Goal: Task Accomplishment & Management: Complete application form

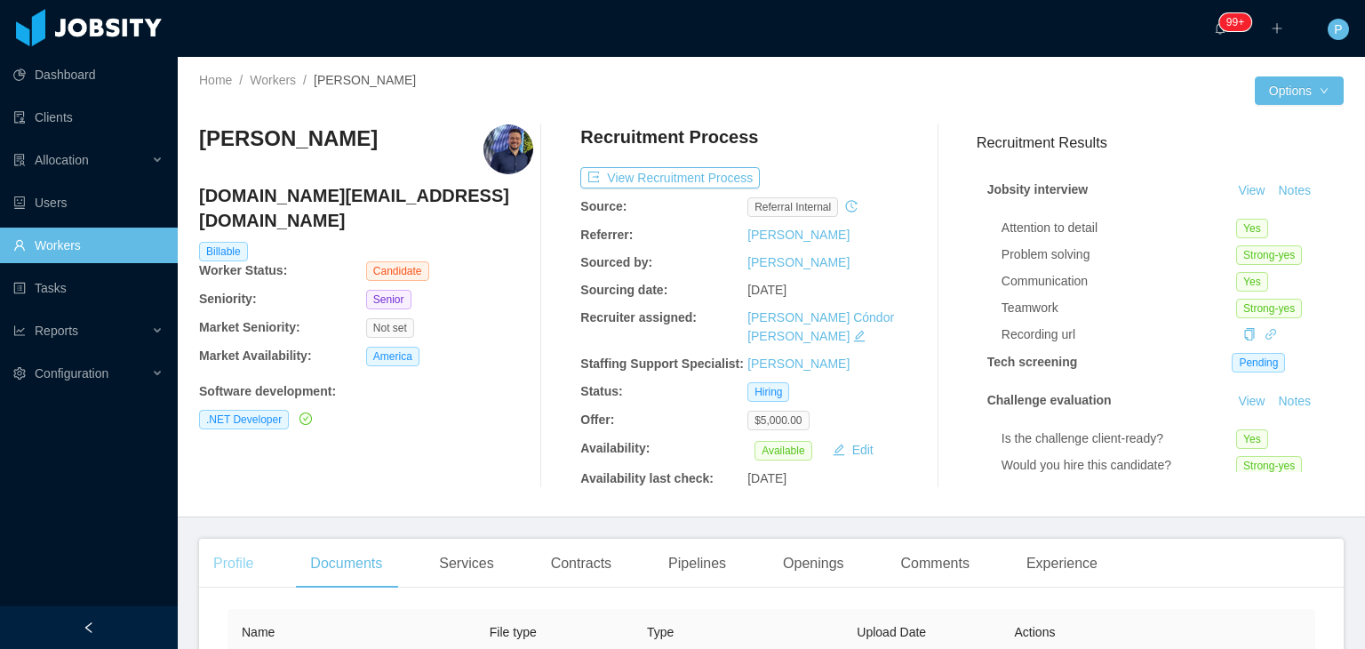
scroll to position [249, 0]
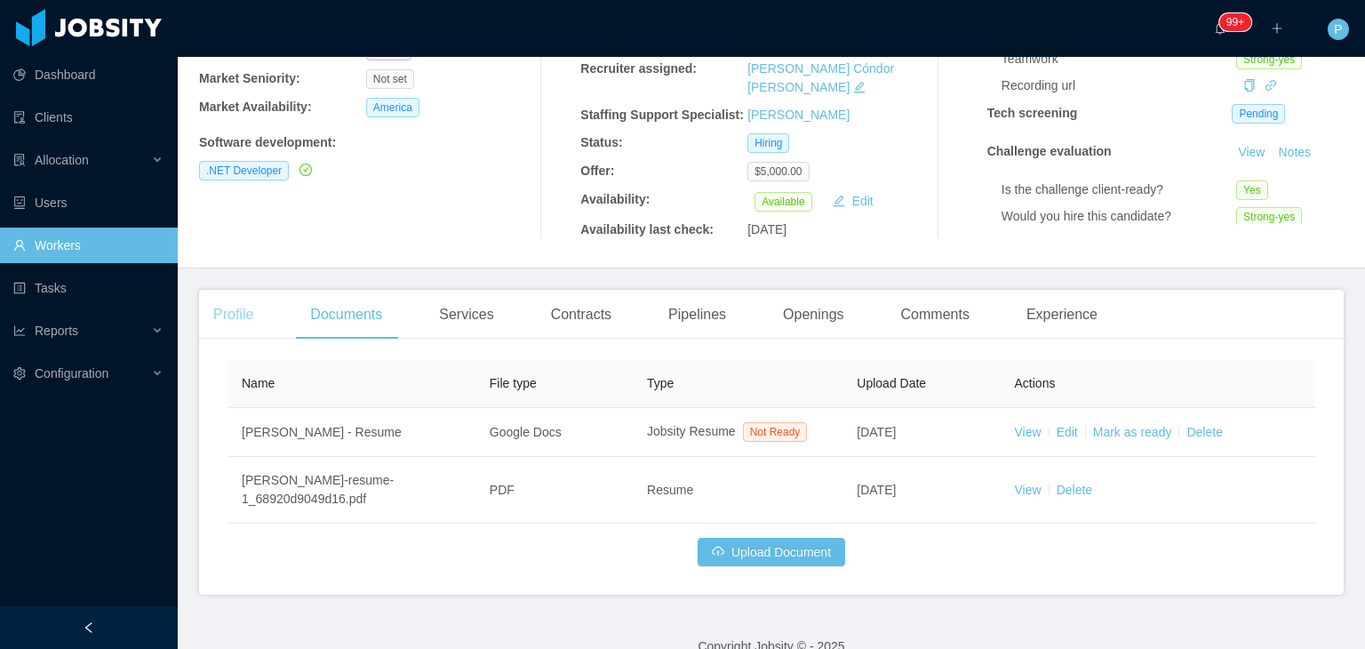
click at [255, 290] on div "Profile" at bounding box center [233, 315] width 68 height 50
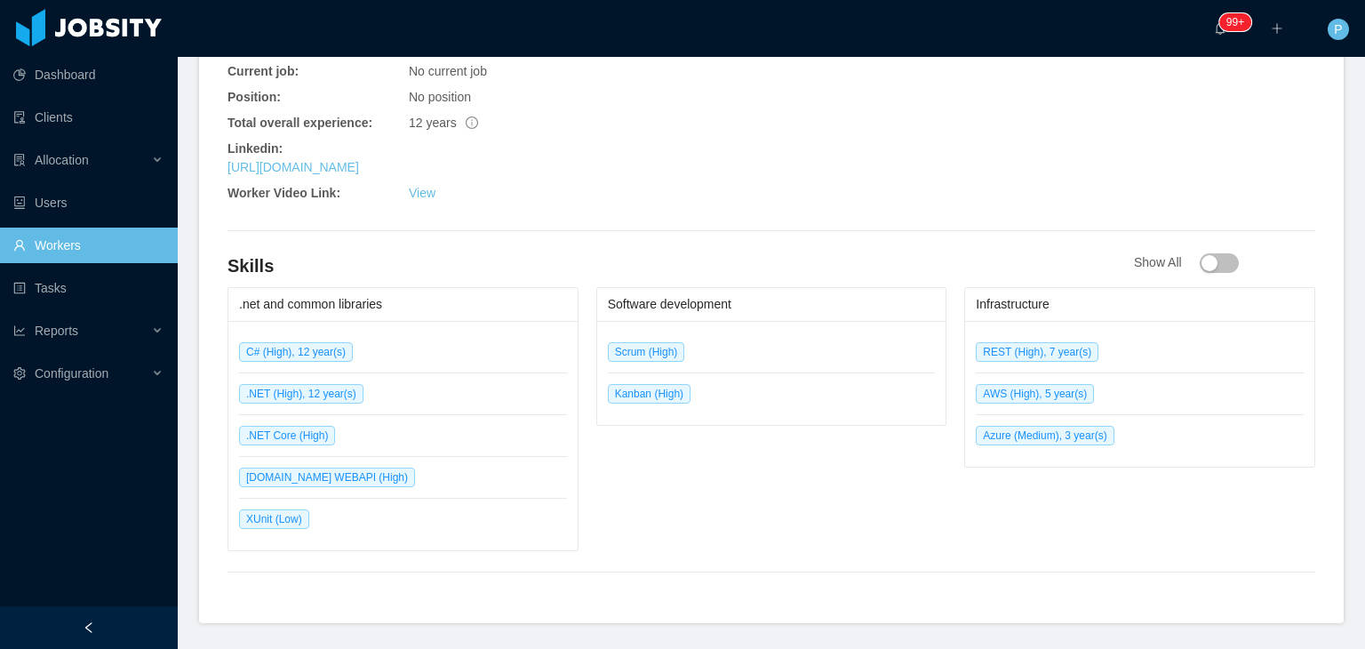
scroll to position [853, 0]
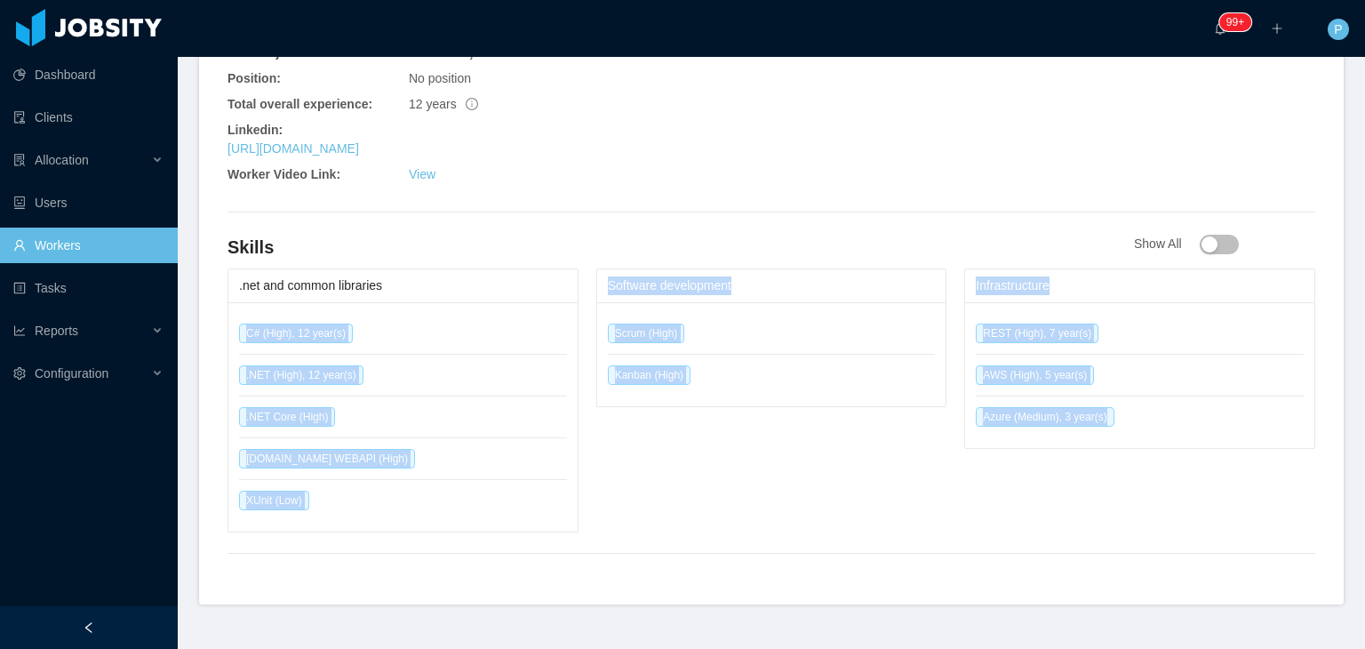
drag, startPoint x: 228, startPoint y: 300, endPoint x: 1133, endPoint y: 414, distance: 912.1
click at [1133, 414] on div ".net and common libraries C# (High), 12 year(s) .NET (High), 12 year(s) .NET Co…" at bounding box center [772, 400] width 1088 height 264
copy div "C# (High), 12 year(s) .NET (High), 12 year(s) .NET Core (High) ASP.NET WEBAPI (…"
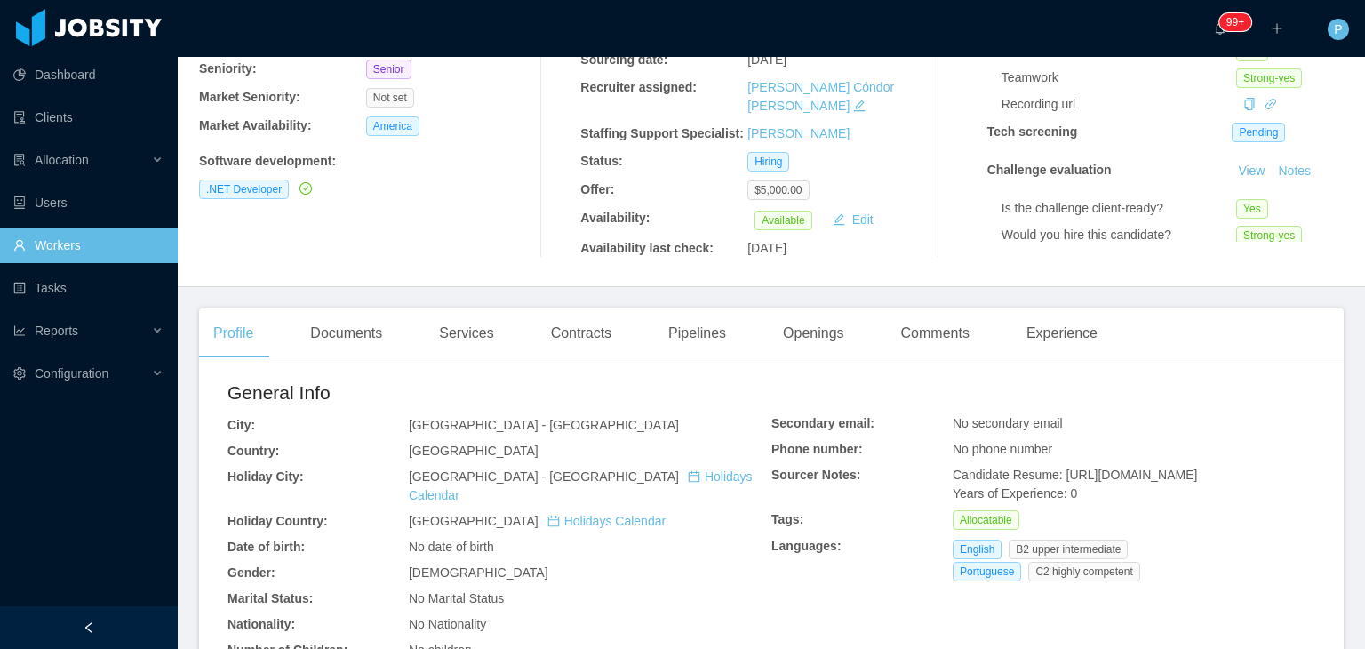
scroll to position [0, 0]
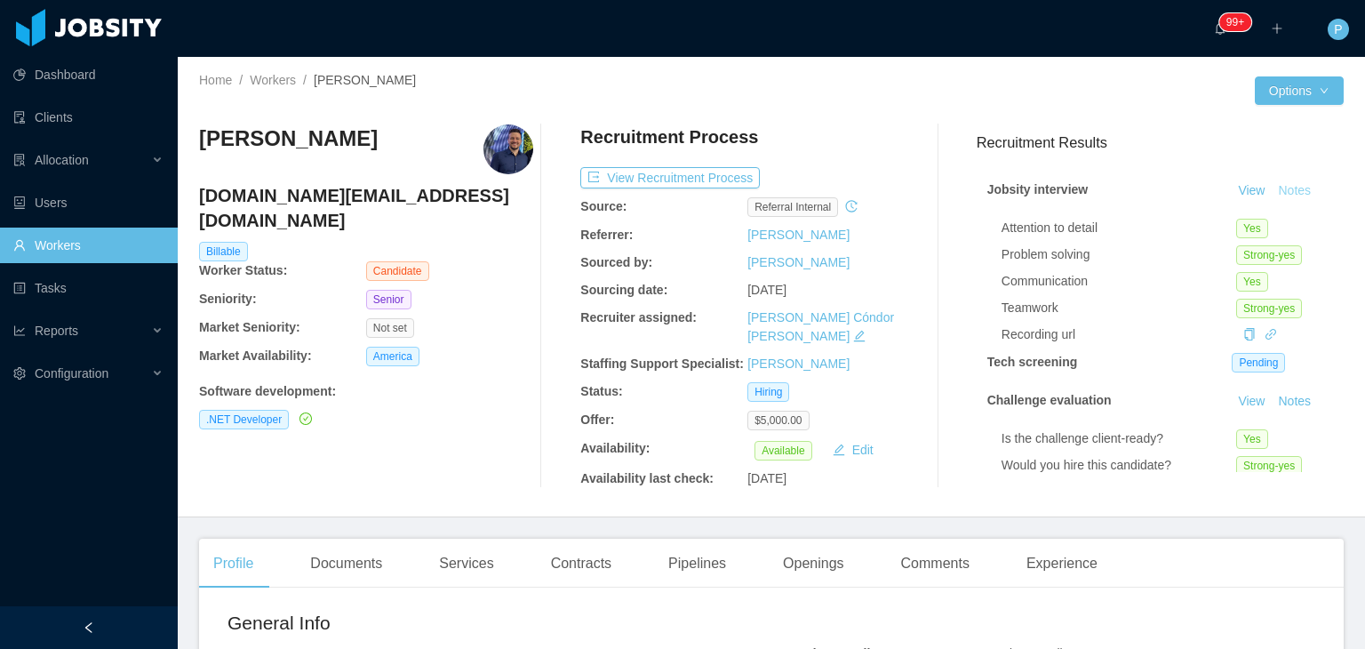
click at [1271, 185] on button "Notes" at bounding box center [1294, 190] width 47 height 21
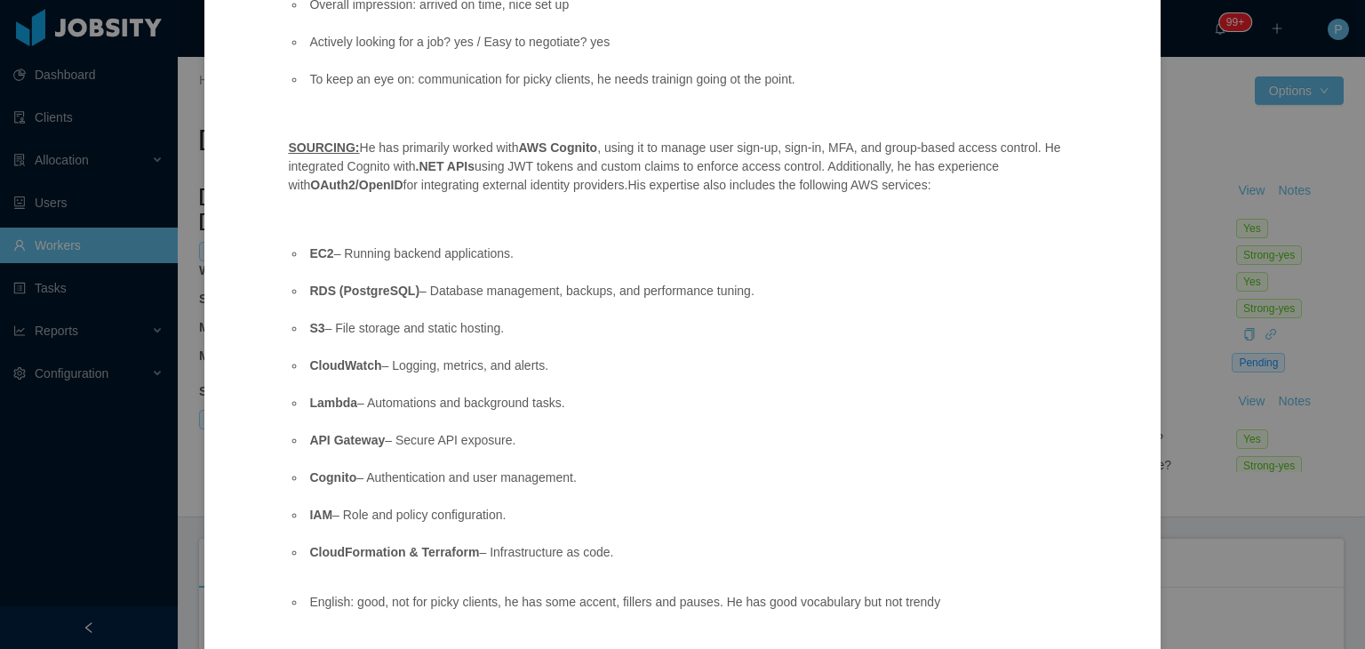
drag, startPoint x: 515, startPoint y: 150, endPoint x: 662, endPoint y: 568, distance: 443.0
click at [662, 568] on span "Position fit: Zocdoc - Senior Software Engineer – Backend Focus (C# / AWS / Sec…" at bounding box center [681, 129] width 787 height 902
copy span "AWS Cognito , using it to manage user sign-up, sign-in, MFA, and group-based ac…"
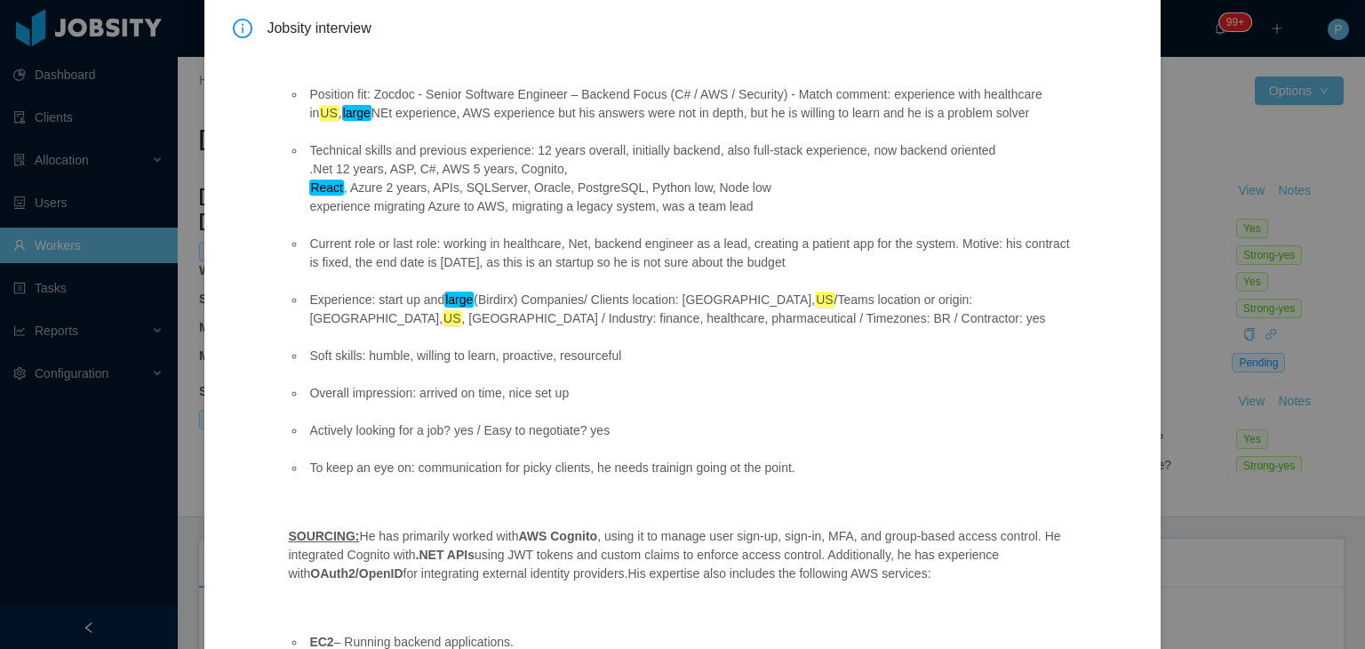
scroll to position [0, 0]
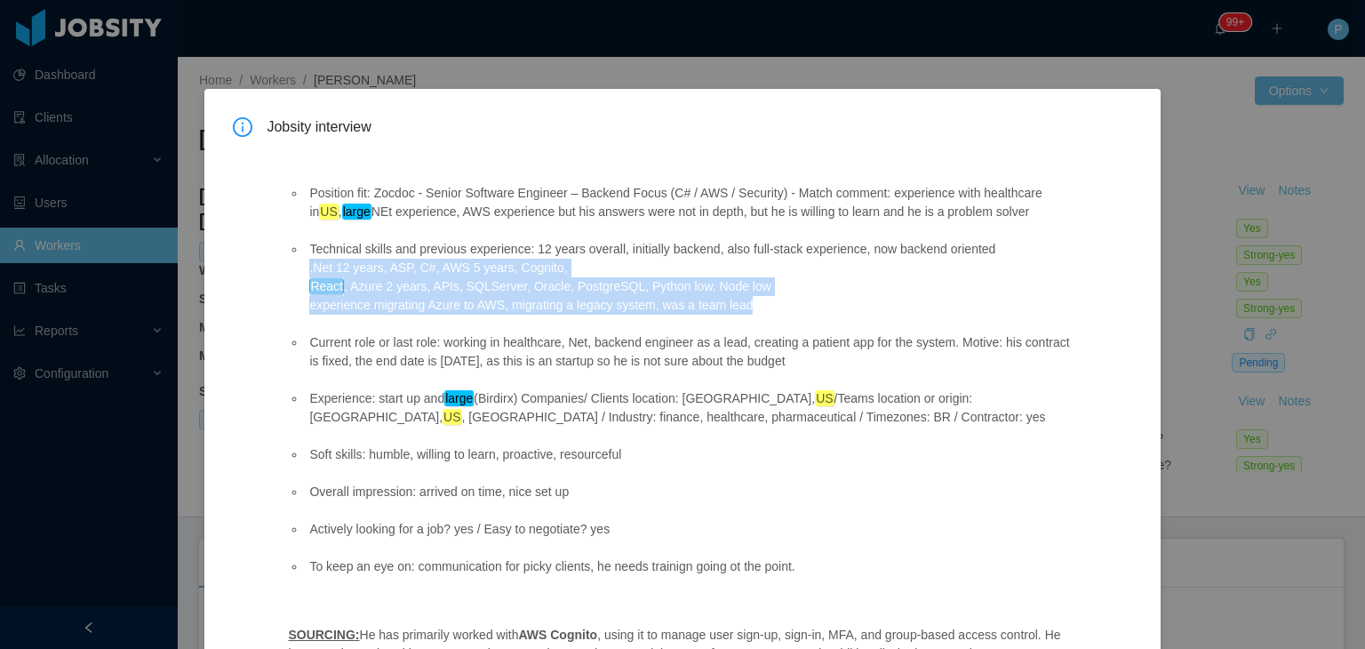
drag, startPoint x: 307, startPoint y: 263, endPoint x: 766, endPoint y: 308, distance: 461.7
click at [766, 308] on li "Technical skills and previous experience: 12 years overall, initially backend, …" at bounding box center [690, 277] width 769 height 75
copy li ".Net 12 years, ASP, C#, AWS 5 years, Cognito, React , Azure 2 years, APIs, SQLS…"
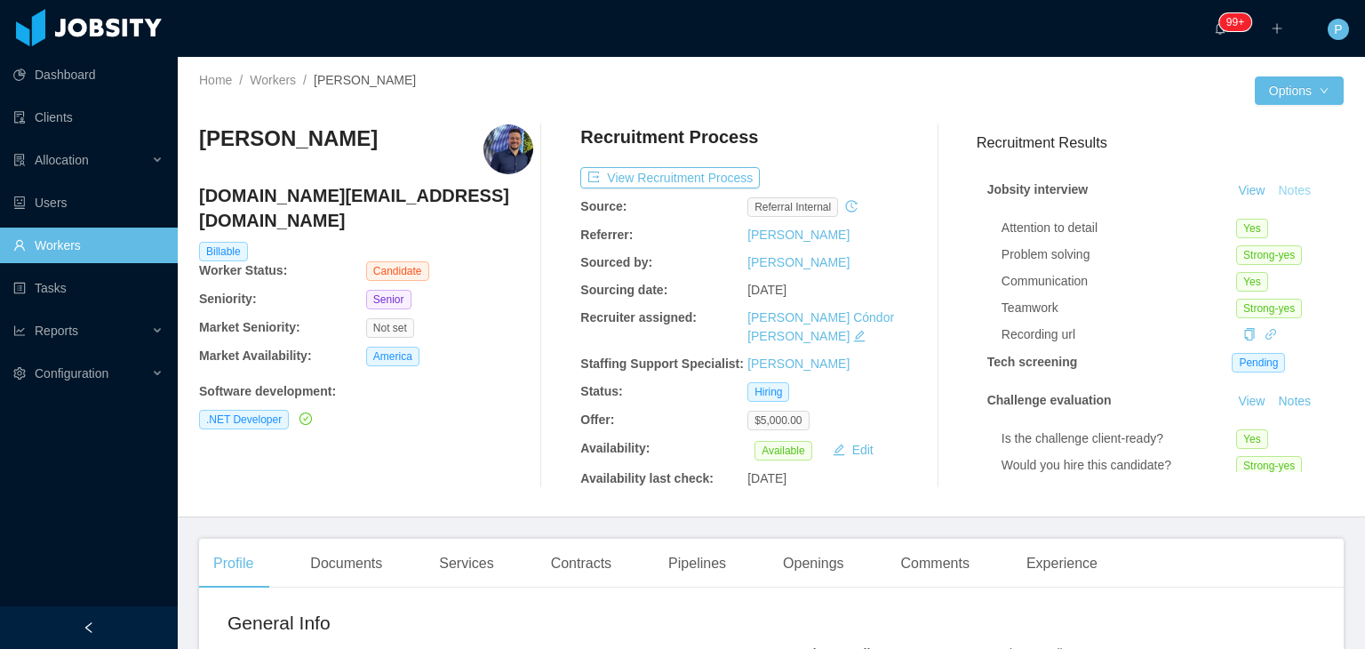
click at [1290, 193] on button "Notes" at bounding box center [1294, 190] width 47 height 21
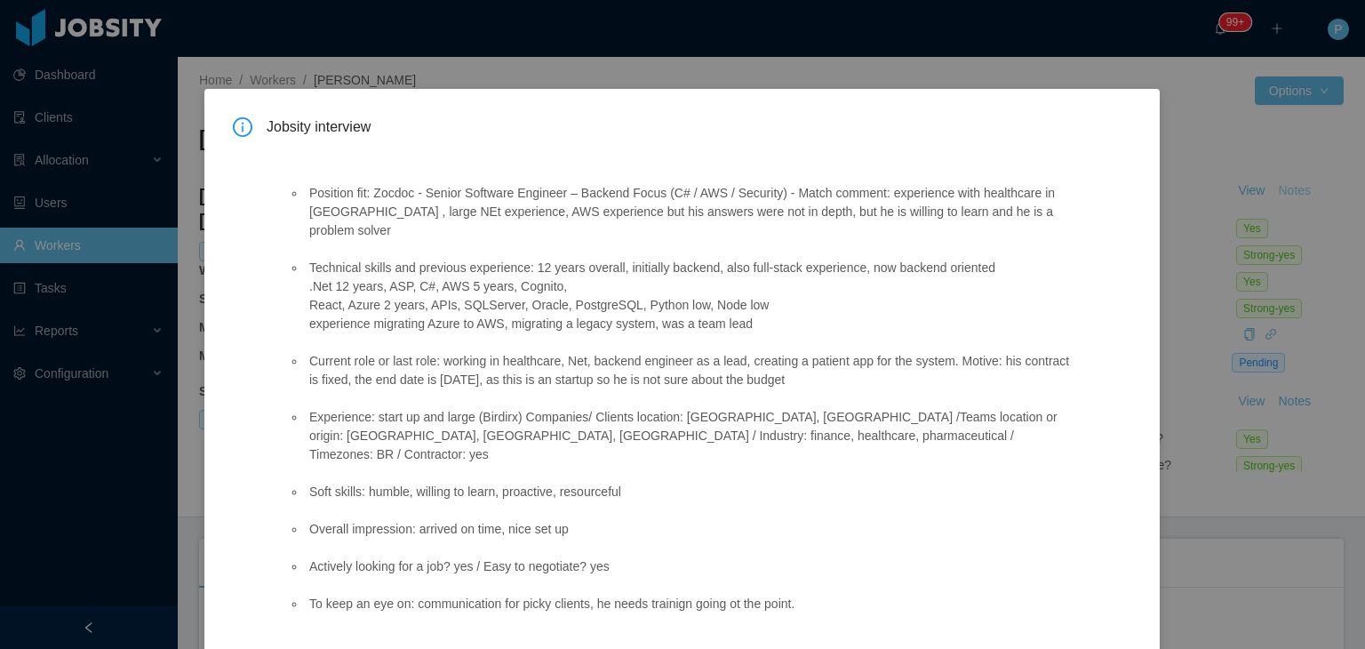
scroll to position [487, 0]
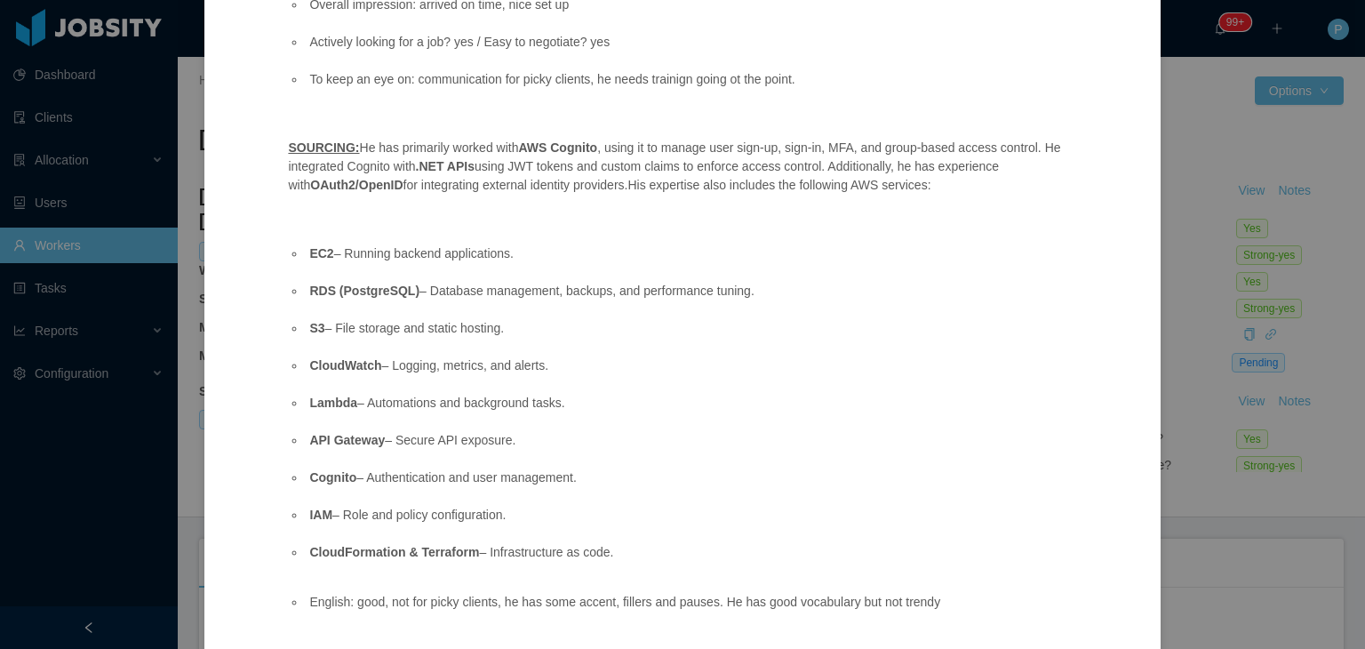
click at [1019, 211] on div "Position fit: Zocdoc - Senior Software Engineer – Backend Focus (C# / AWS / Sec…" at bounding box center [681, 151] width 829 height 988
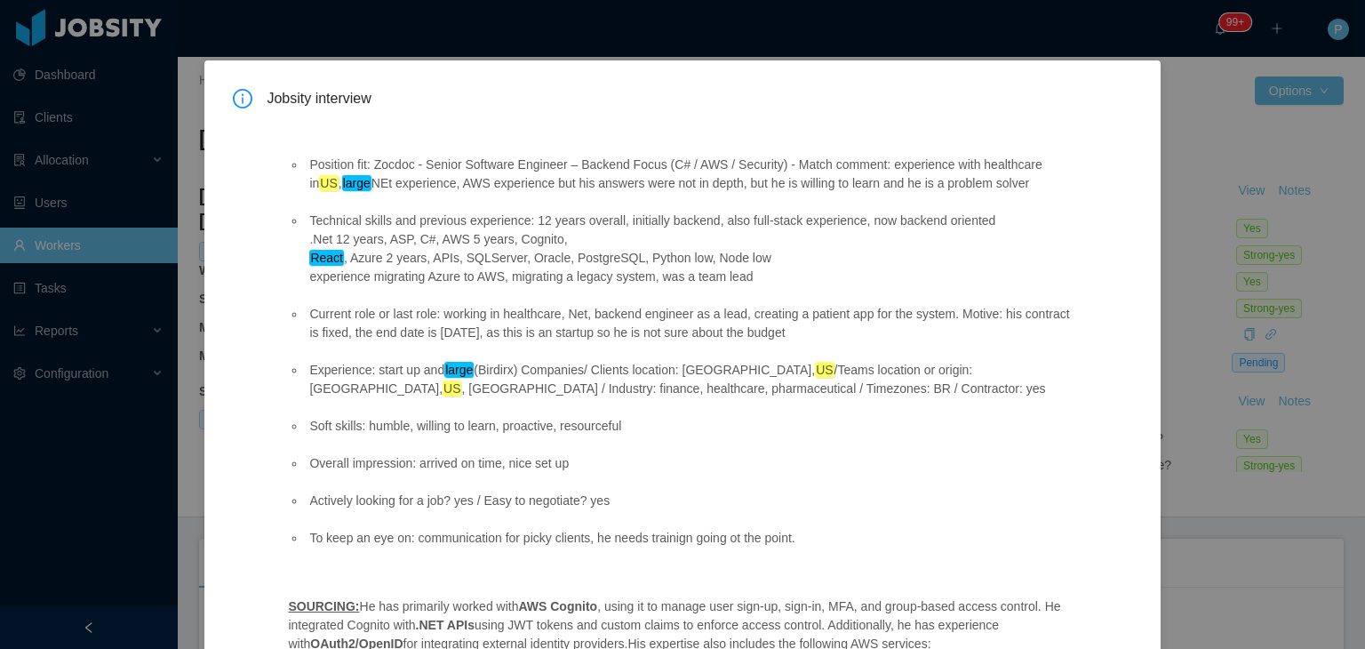
scroll to position [28, 0]
drag, startPoint x: 639, startPoint y: 423, endPoint x: 364, endPoint y: 433, distance: 274.8
click at [364, 433] on li "Soft skills: humble, willing to learn, proactive, resourceful" at bounding box center [690, 427] width 769 height 19
copy li "humble, willing to learn, proactive, resourceful"
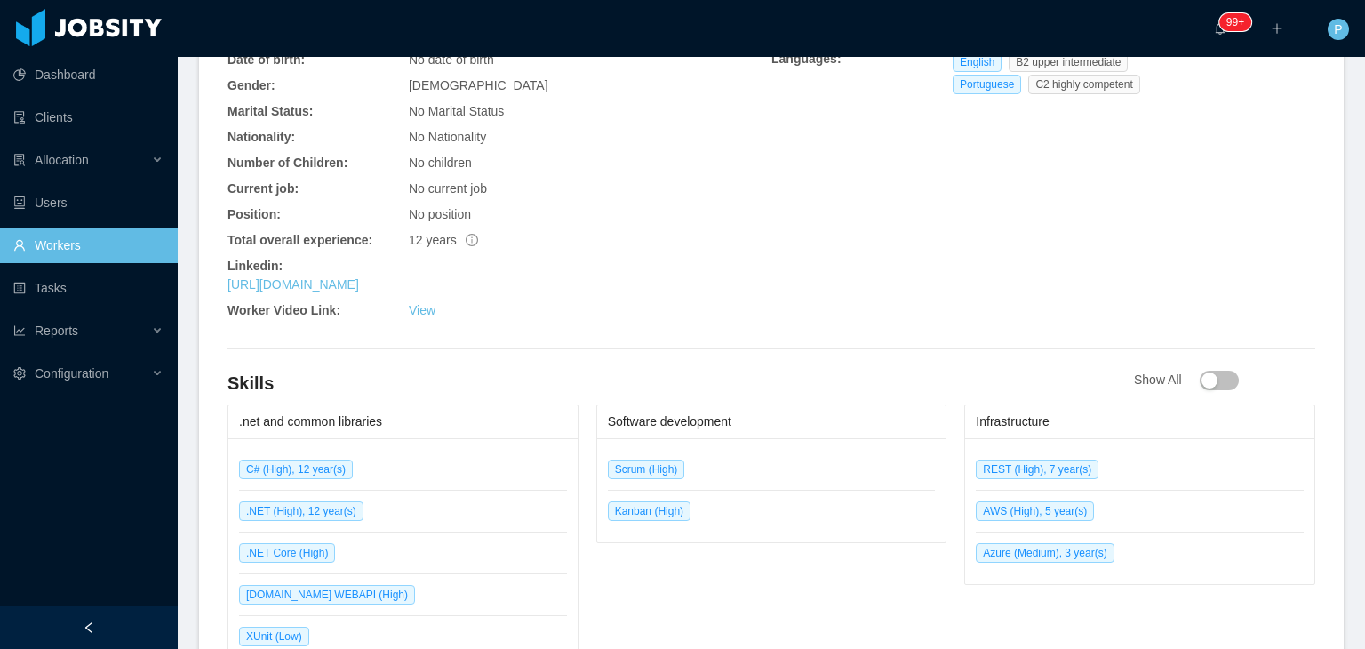
scroll to position [719, 0]
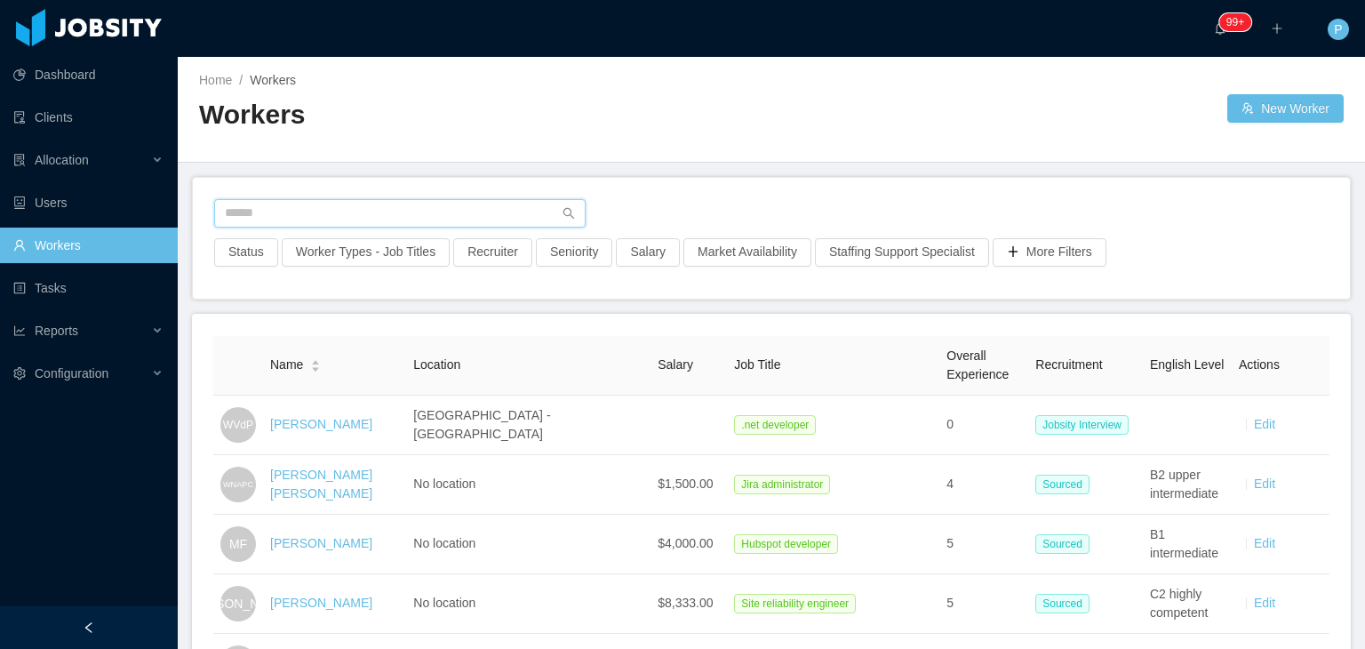
click at [288, 204] on input "text" at bounding box center [400, 213] width 372 height 28
paste input "**********"
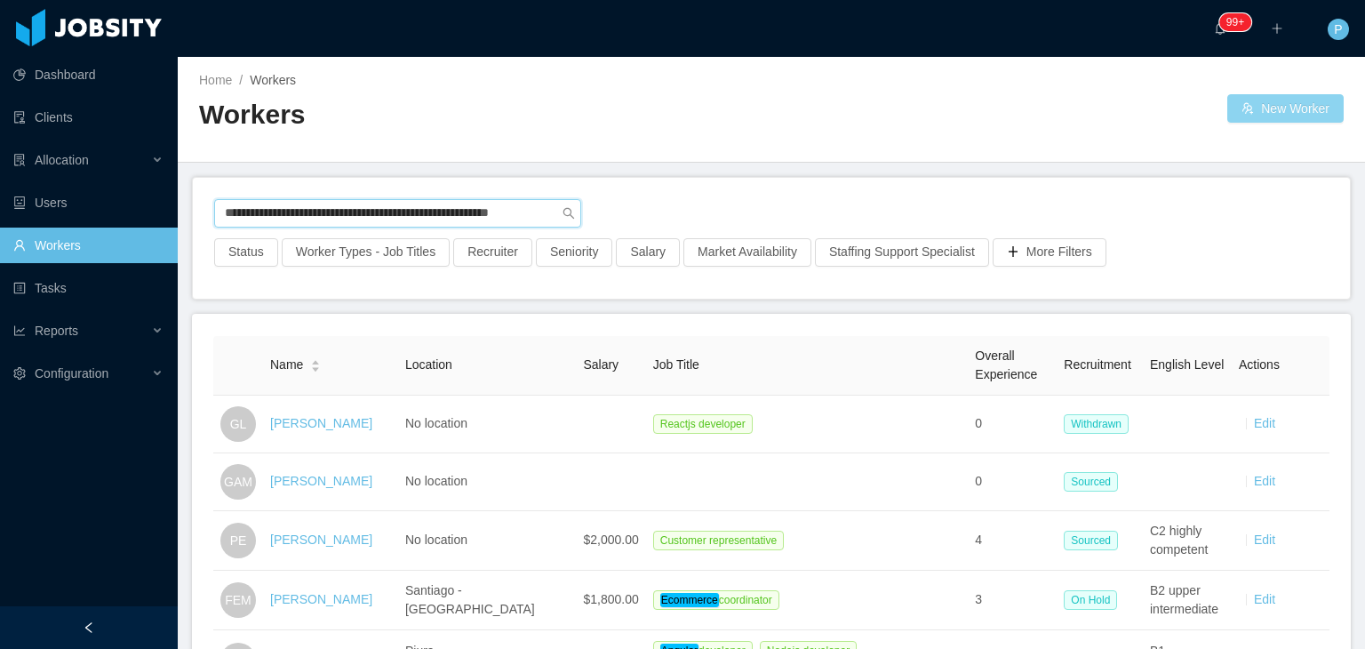
type input "**********"
click at [1282, 108] on button "New Worker" at bounding box center [1285, 108] width 116 height 28
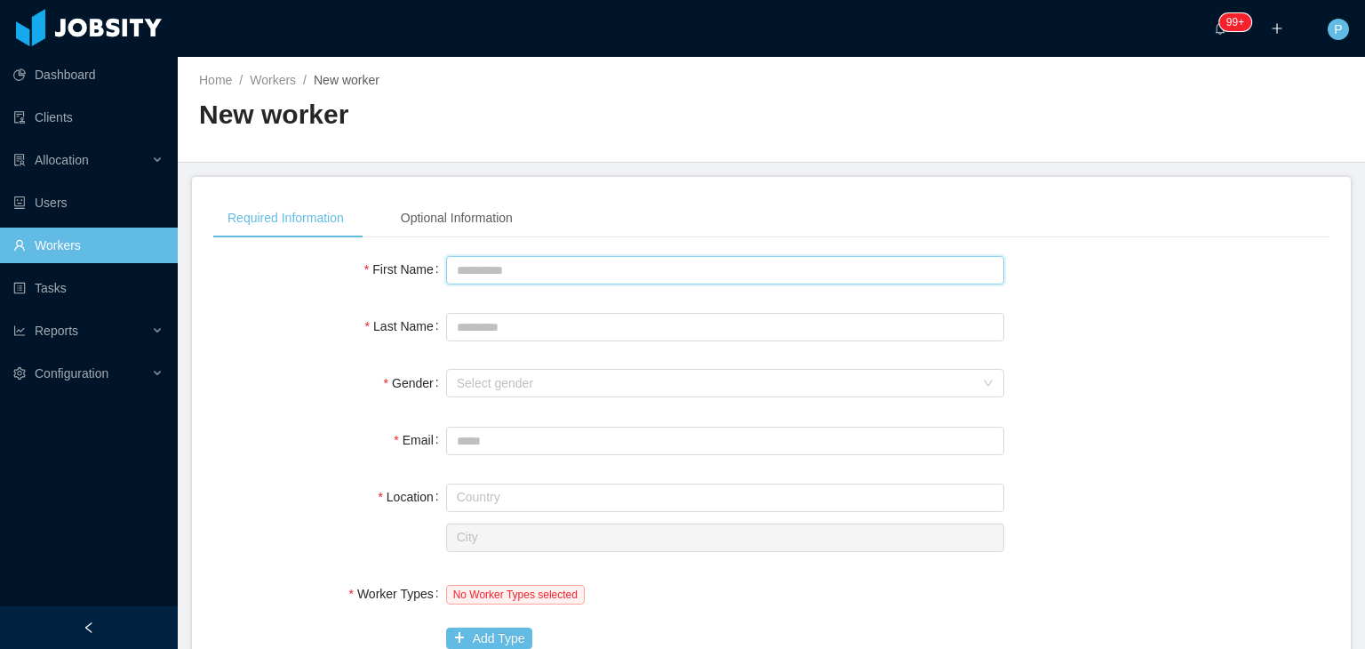
click at [626, 261] on input "First Name" at bounding box center [725, 270] width 558 height 28
type input "*****"
click at [539, 384] on div "Select gender" at bounding box center [715, 383] width 517 height 18
type input "*******"
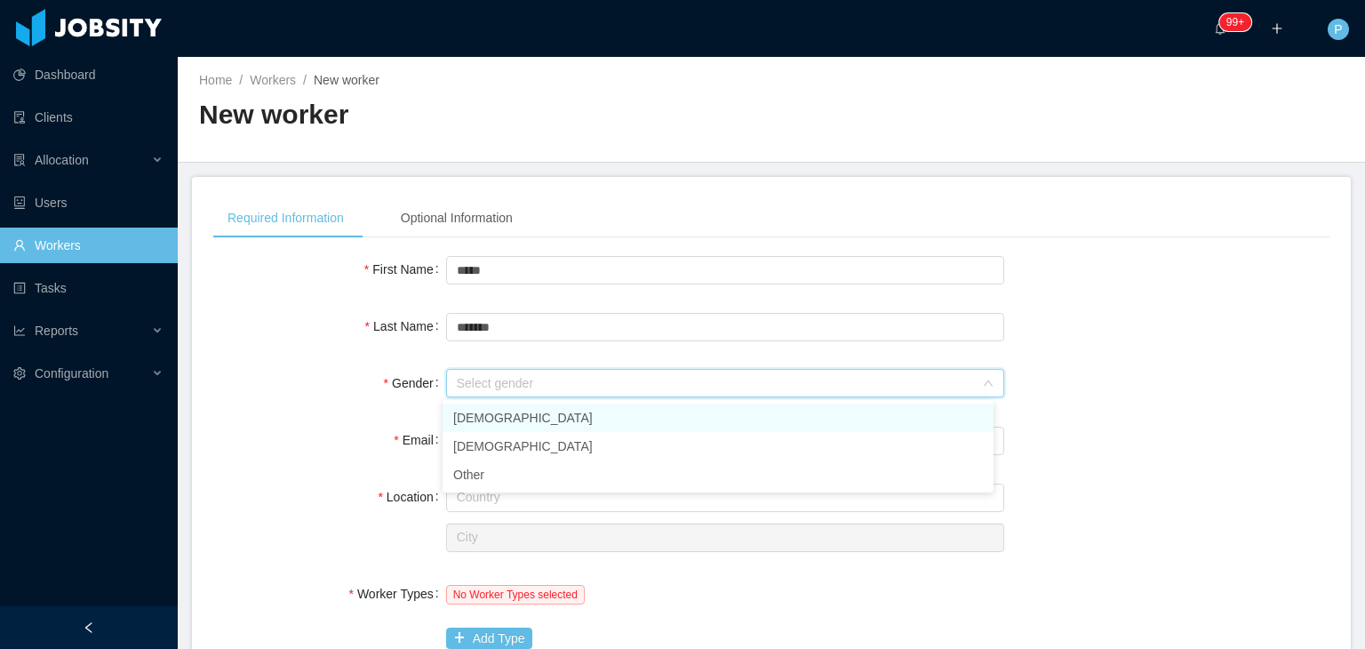
click at [520, 427] on li "[DEMOGRAPHIC_DATA]" at bounding box center [718, 418] width 551 height 28
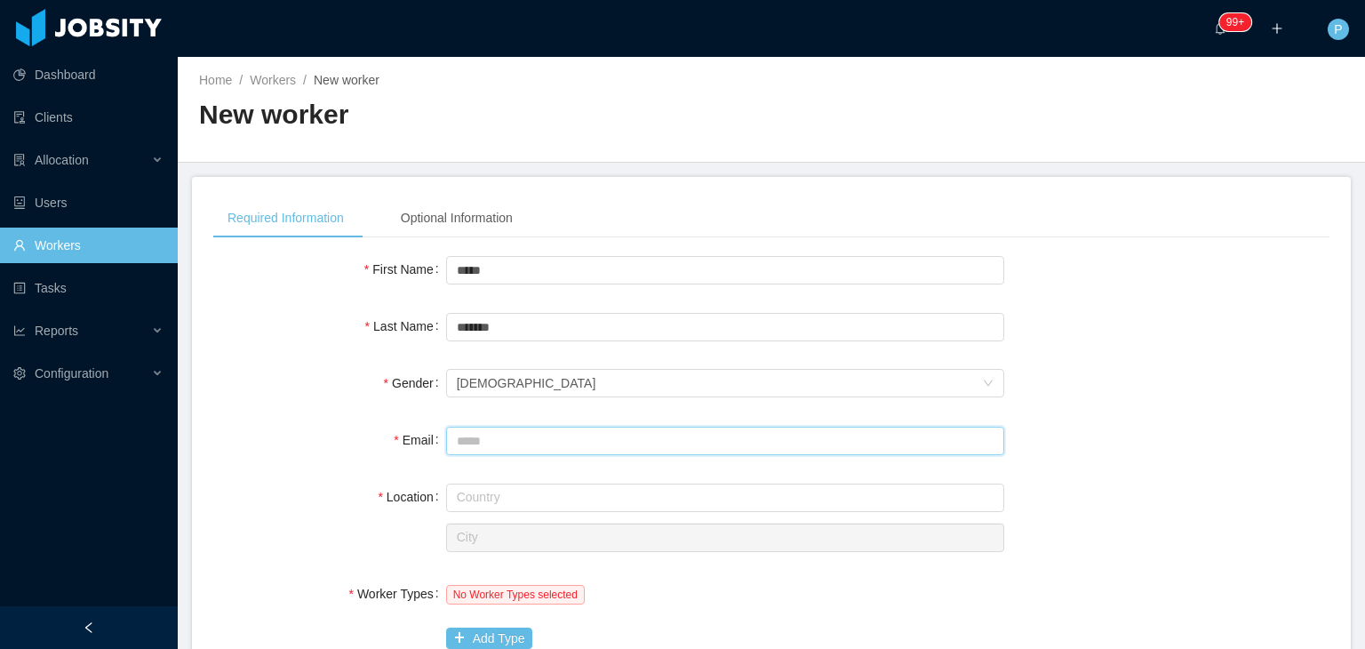
click at [512, 442] on input "Email" at bounding box center [725, 441] width 558 height 28
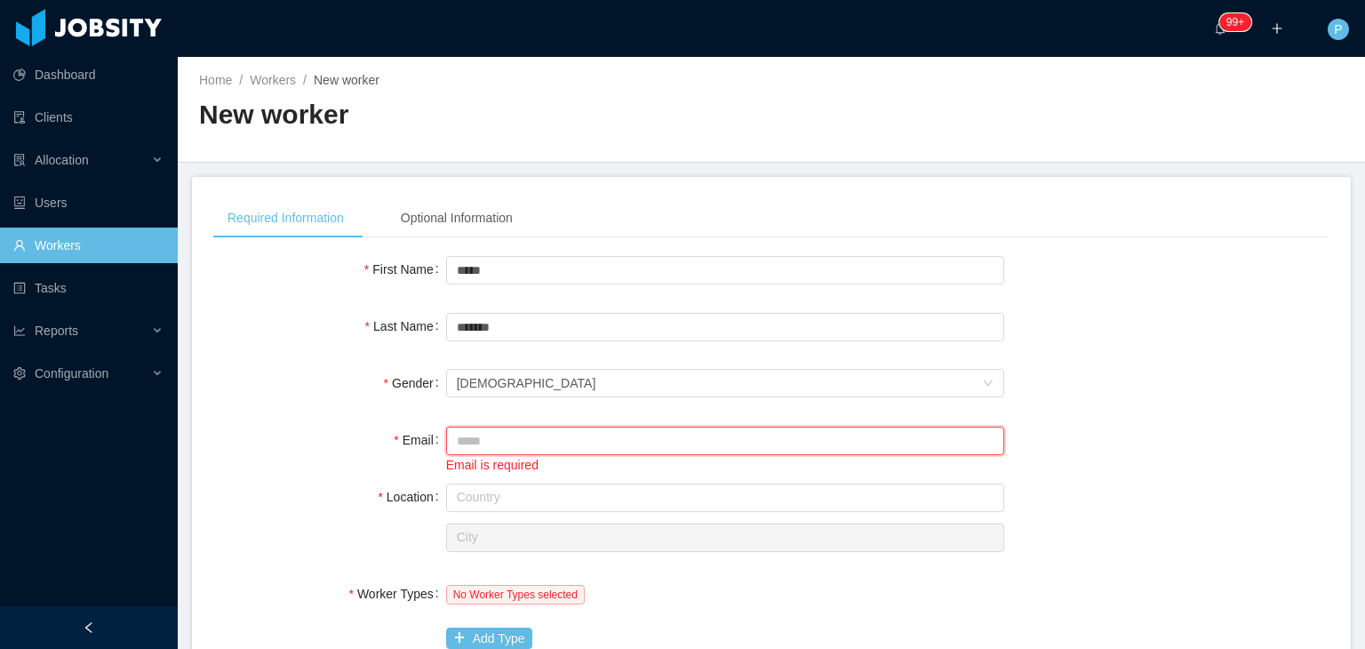
paste input "**********"
type input "**********"
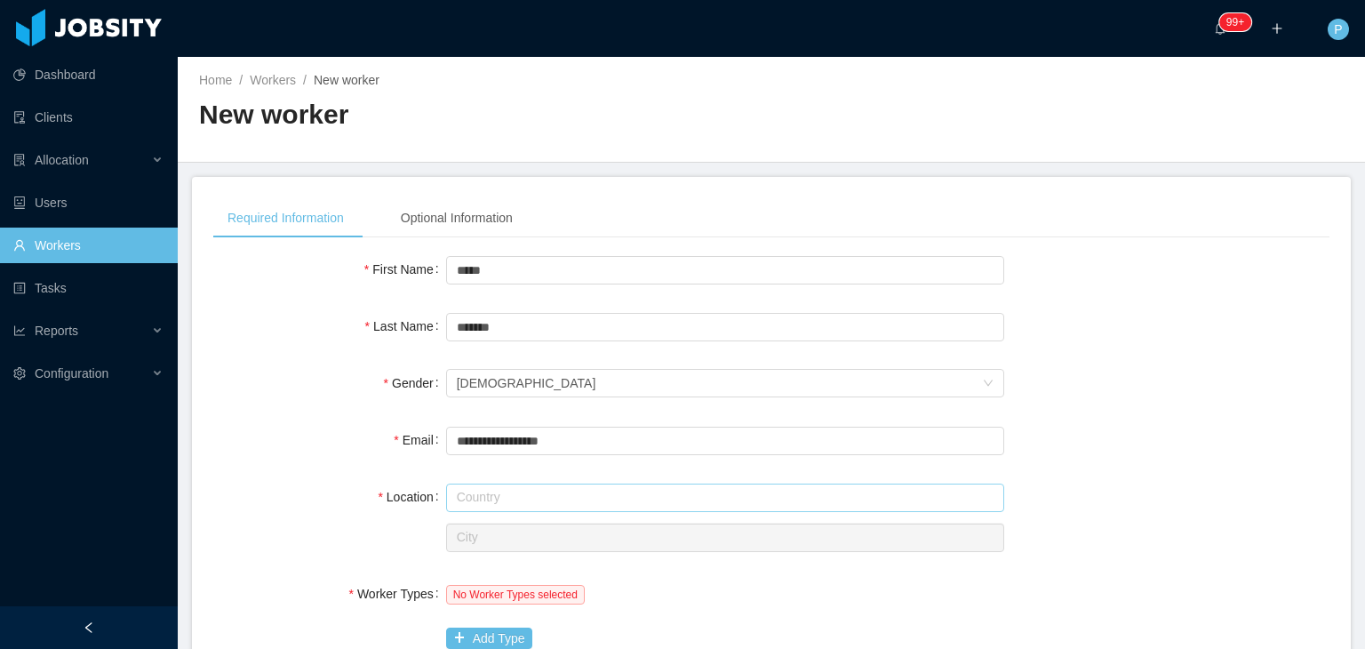
click at [581, 497] on input "text" at bounding box center [725, 498] width 558 height 28
click at [588, 527] on li "Mexico" at bounding box center [718, 531] width 551 height 28
type input "******"
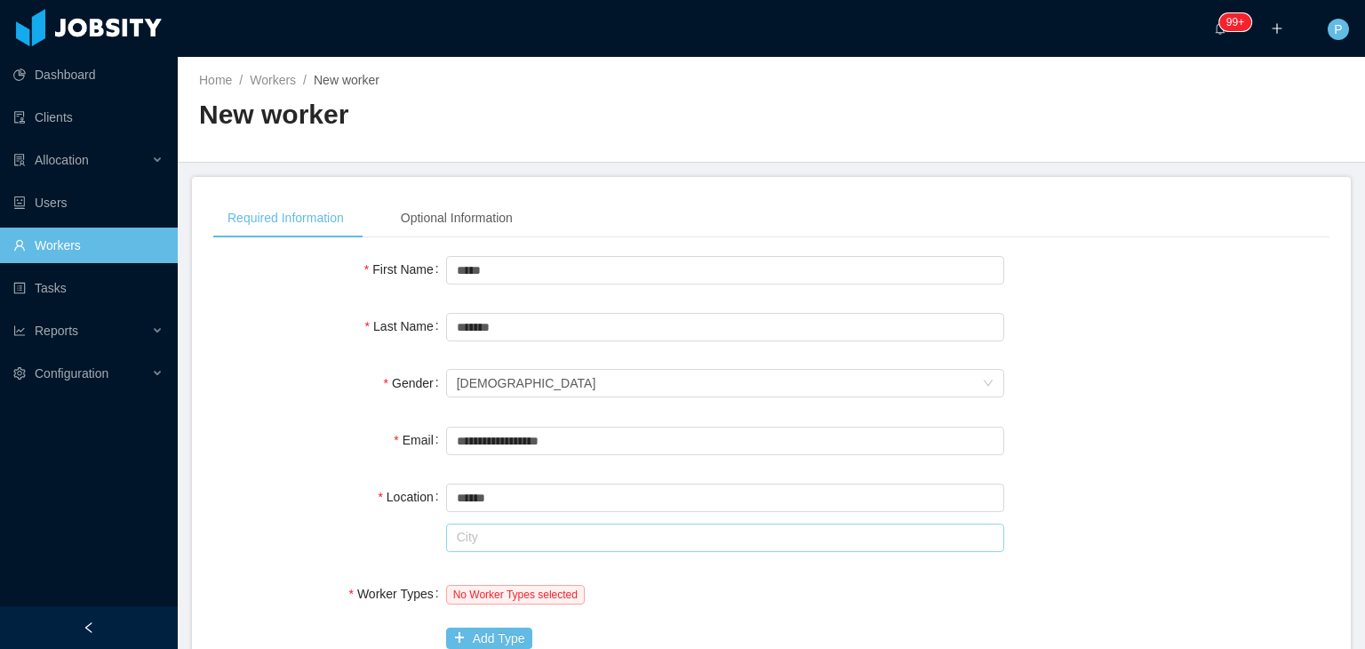
click at [588, 527] on input "text" at bounding box center [725, 538] width 558 height 28
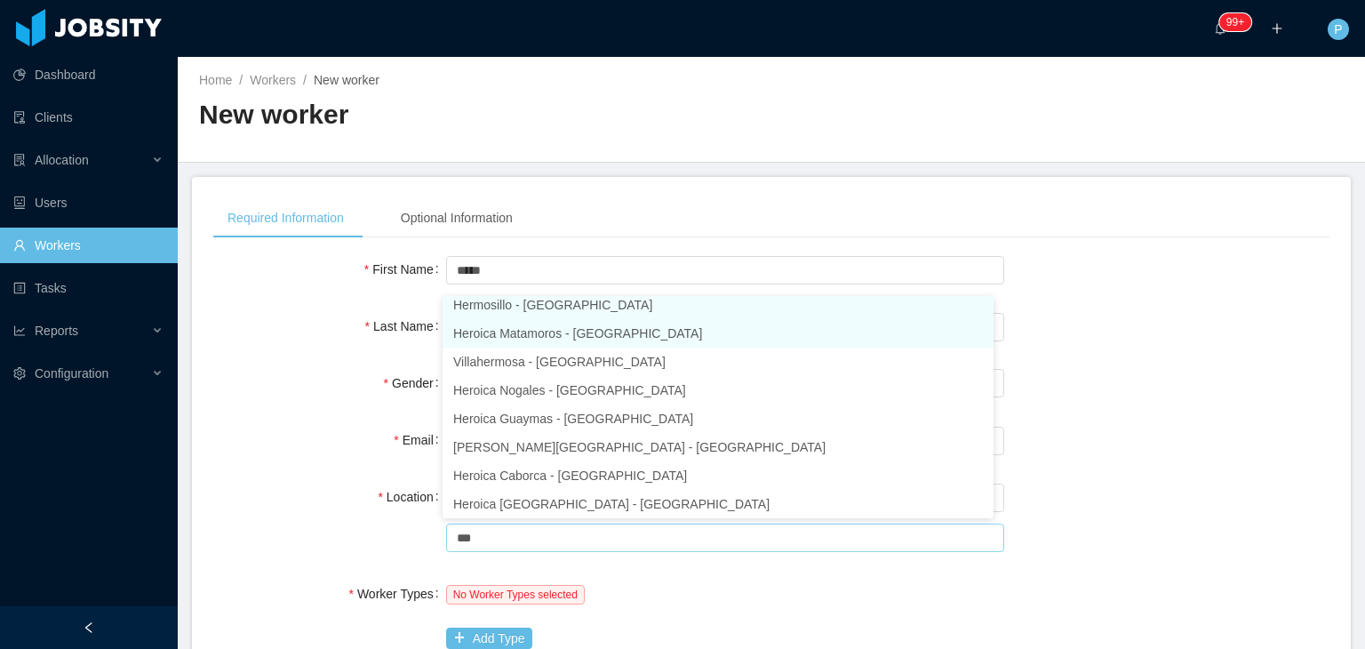
scroll to position [4, 0]
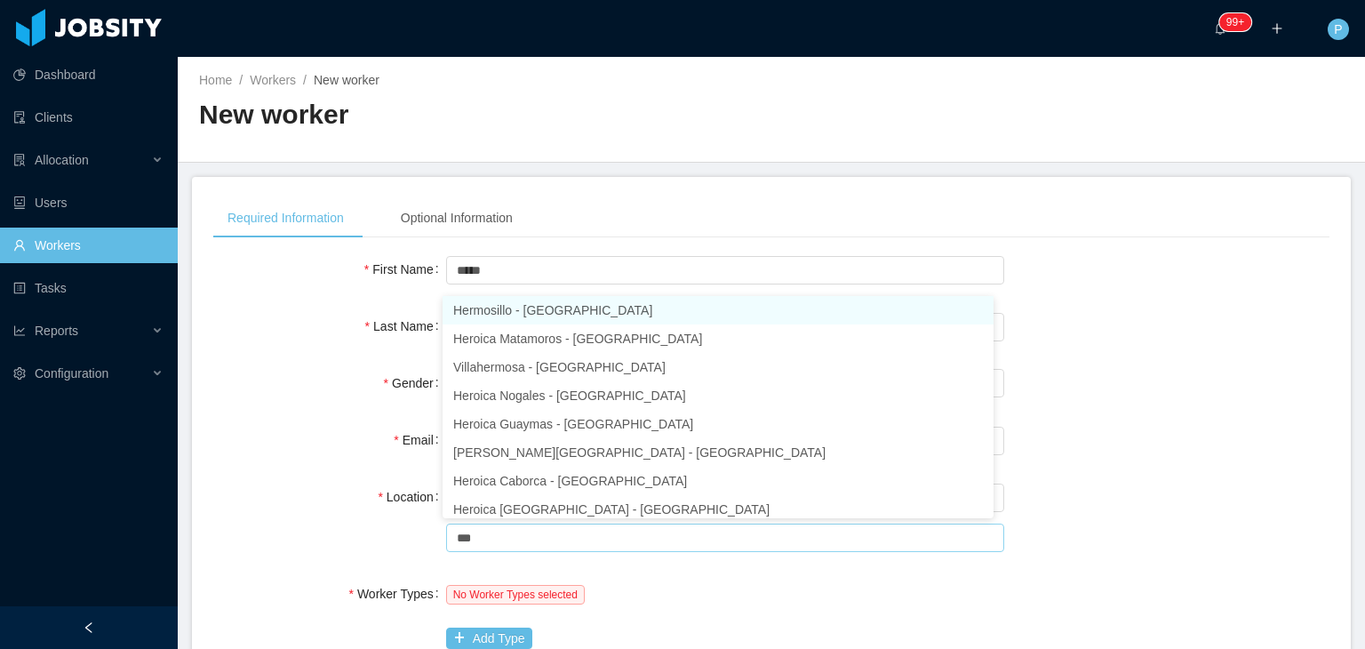
click at [540, 312] on li "Hermosillo - Sonora" at bounding box center [718, 310] width 551 height 28
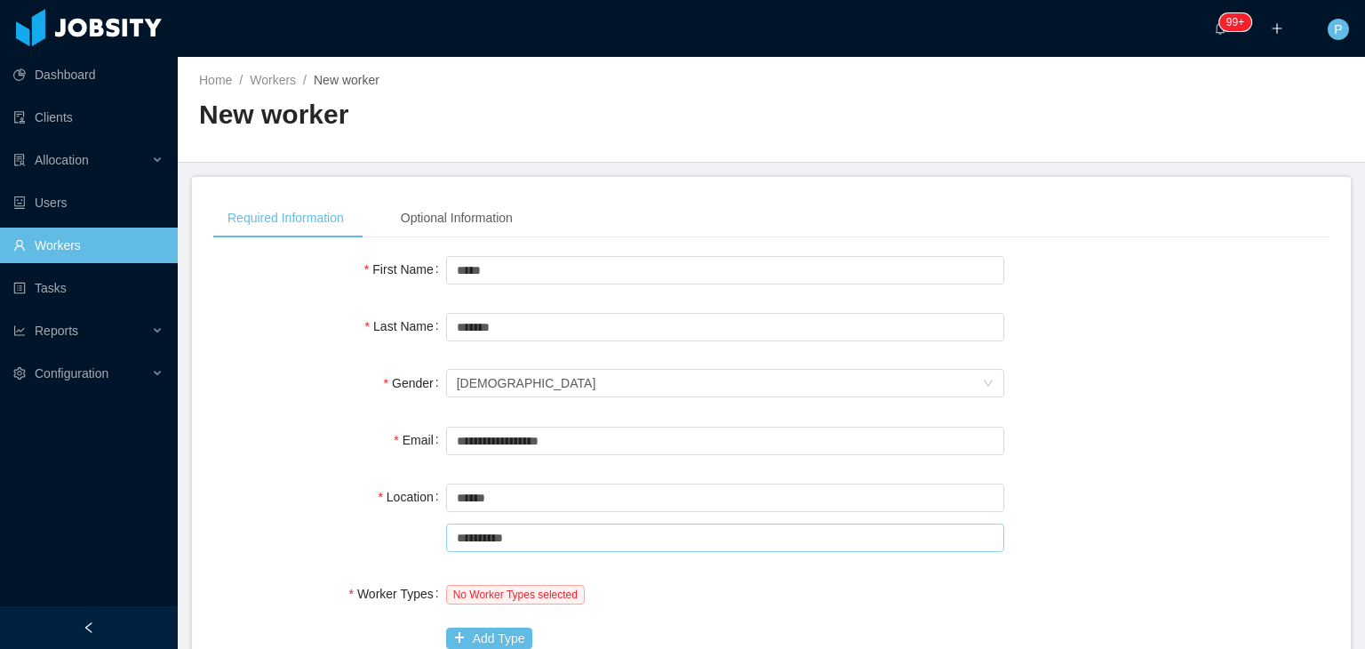
type input "**********"
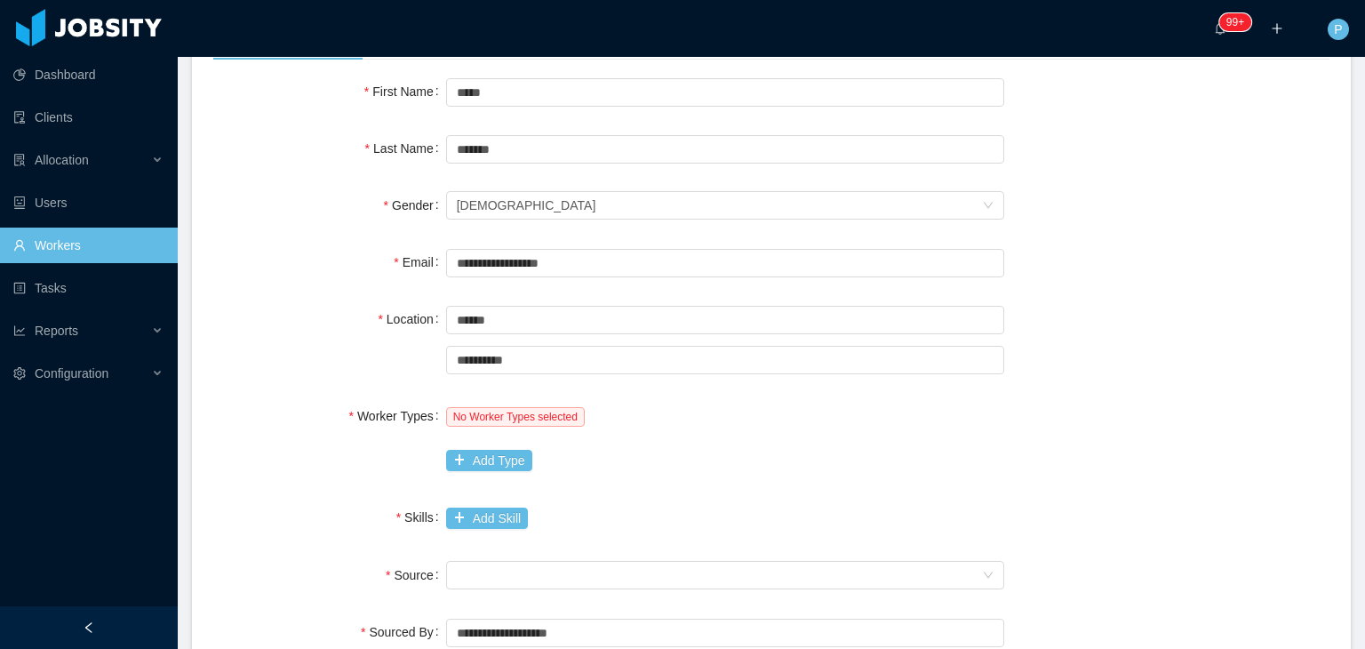
scroll to position [213, 0]
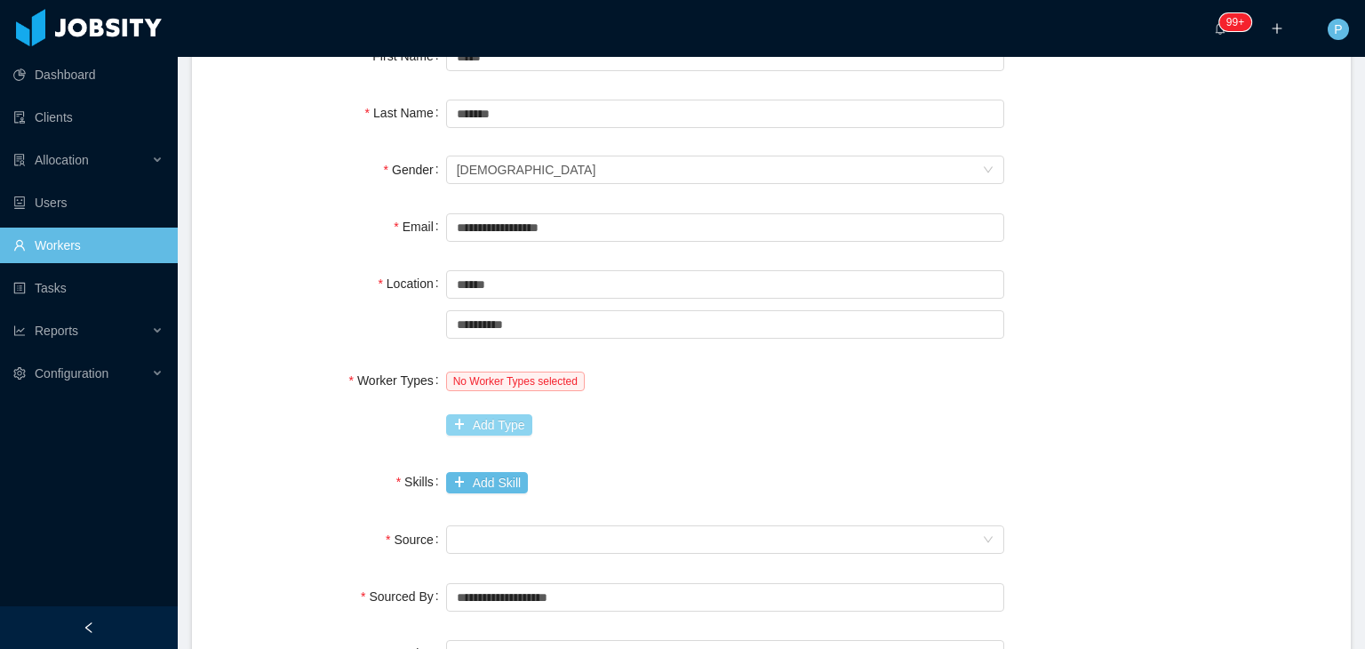
click at [491, 422] on button "Add Type" at bounding box center [489, 424] width 86 height 21
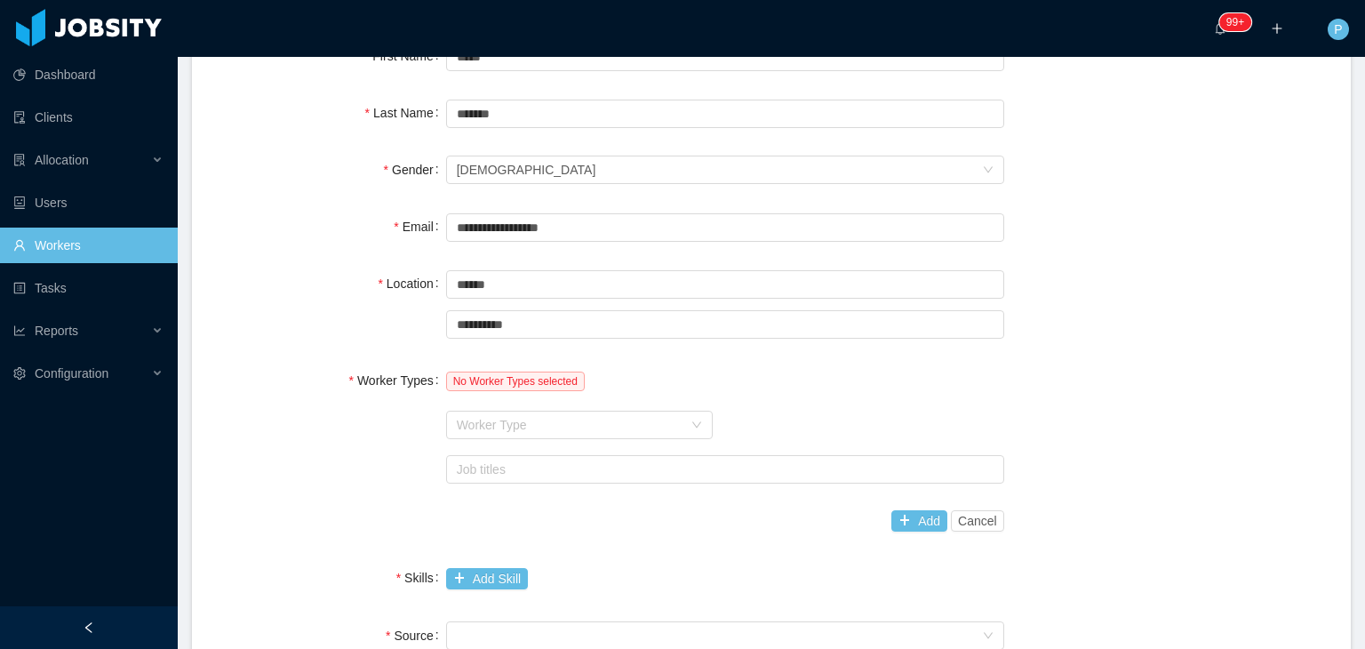
click at [491, 422] on div "Worker Type" at bounding box center [570, 425] width 226 height 18
click at [507, 467] on div "Job titles" at bounding box center [721, 469] width 529 height 18
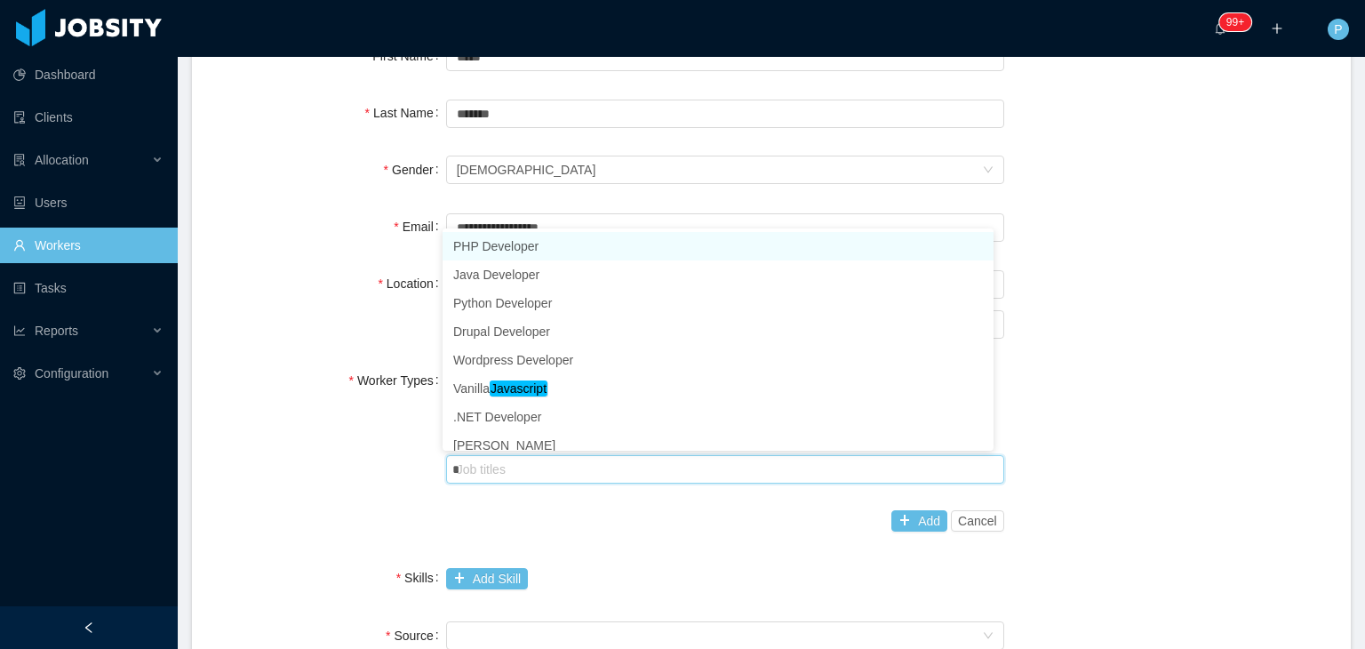
type input "**"
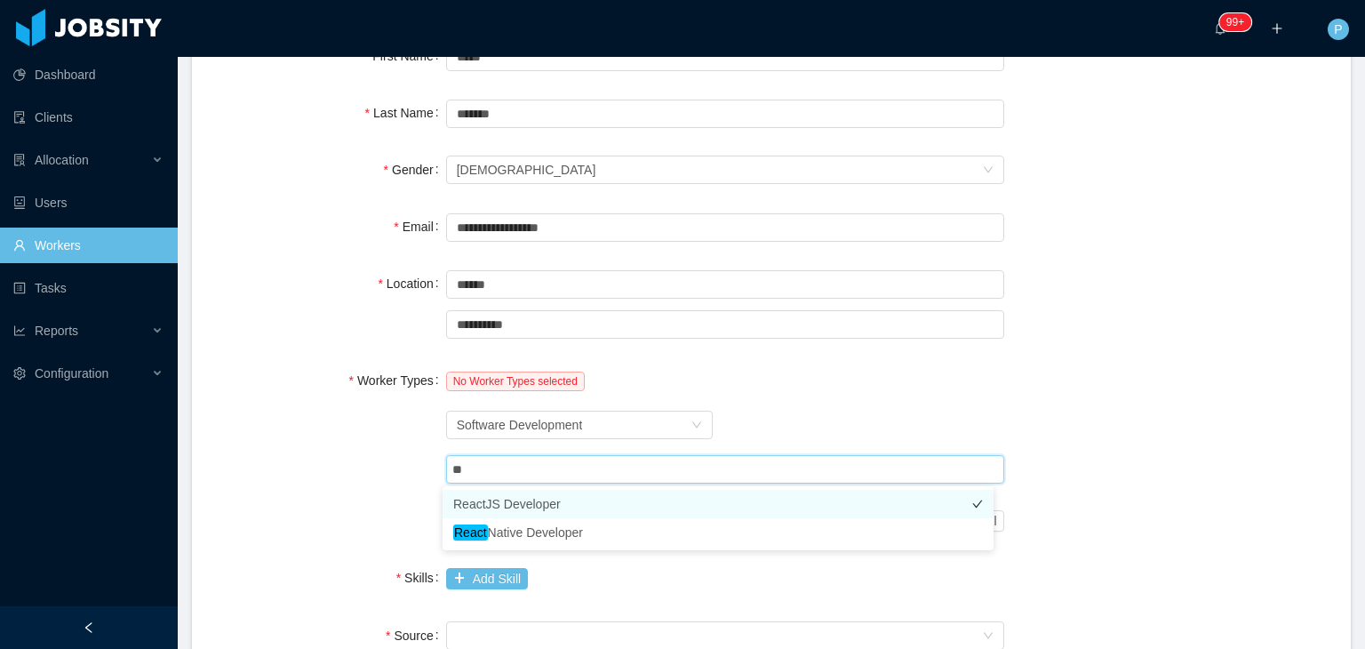
click at [527, 506] on li "ReactJS Developer" at bounding box center [718, 504] width 551 height 28
type input "**"
click at [527, 506] on li "NodeJS Developer" at bounding box center [718, 504] width 551 height 28
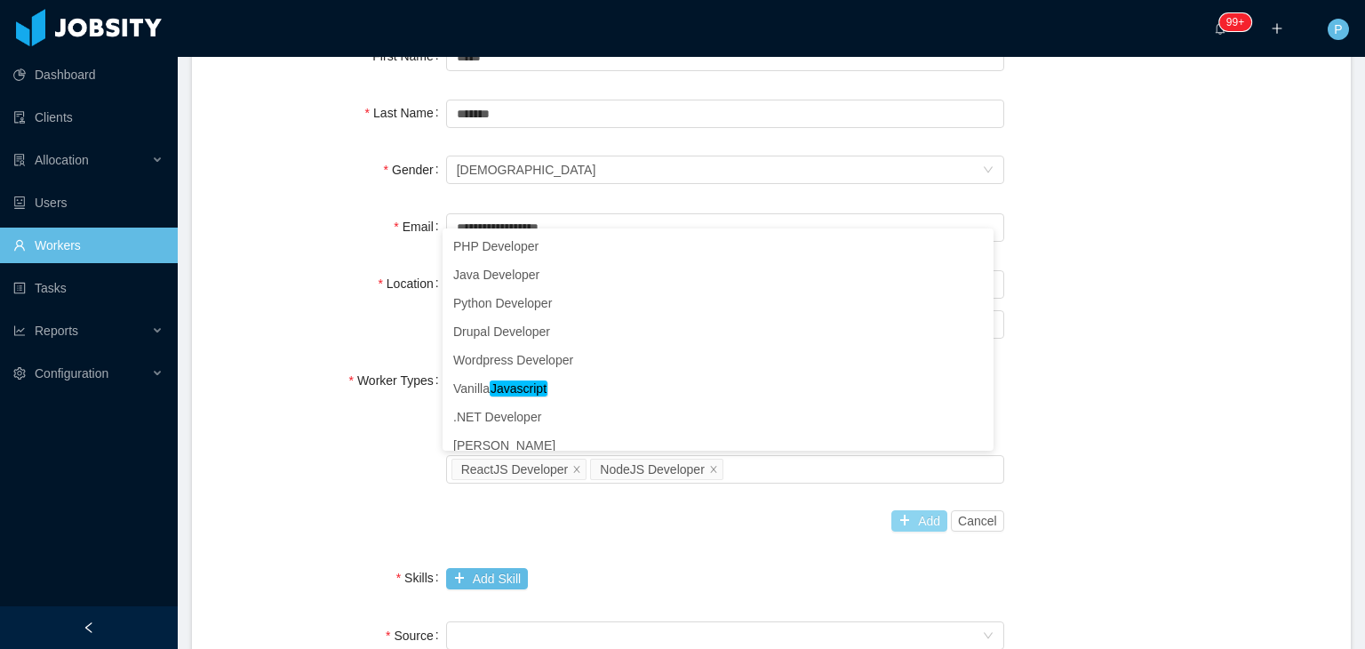
click at [919, 519] on button "Add" at bounding box center [919, 520] width 56 height 21
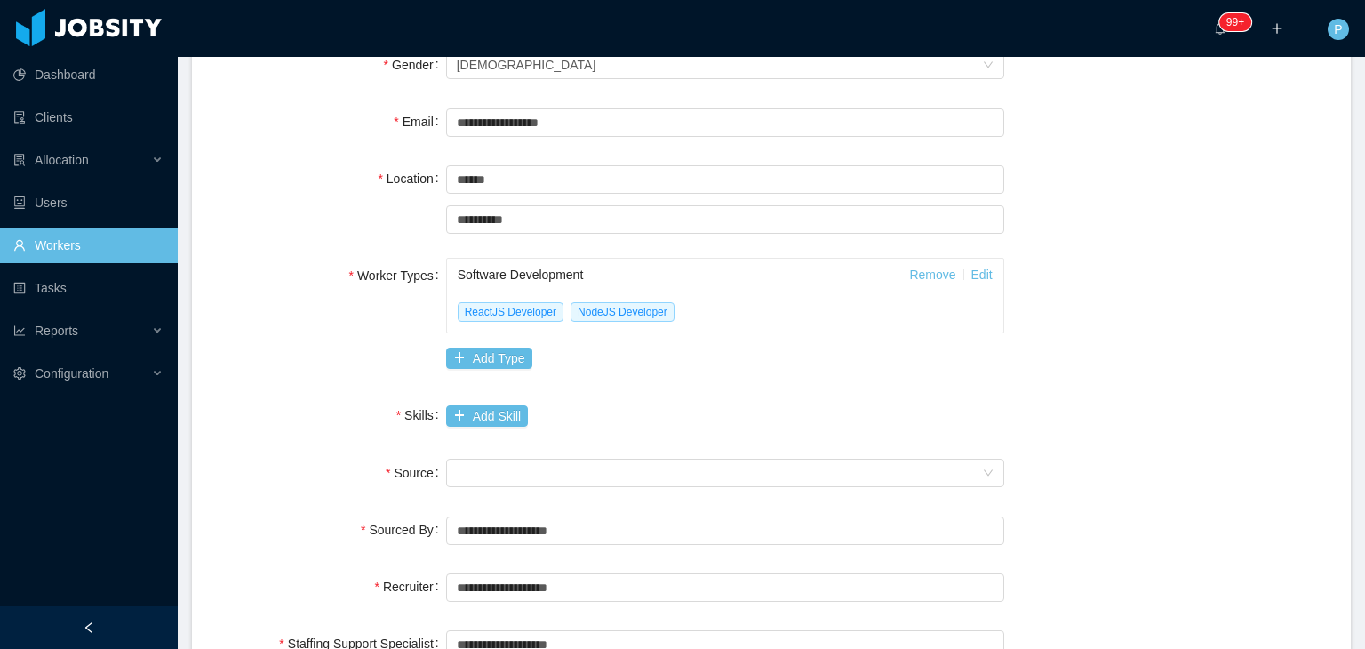
scroll to position [336, 0]
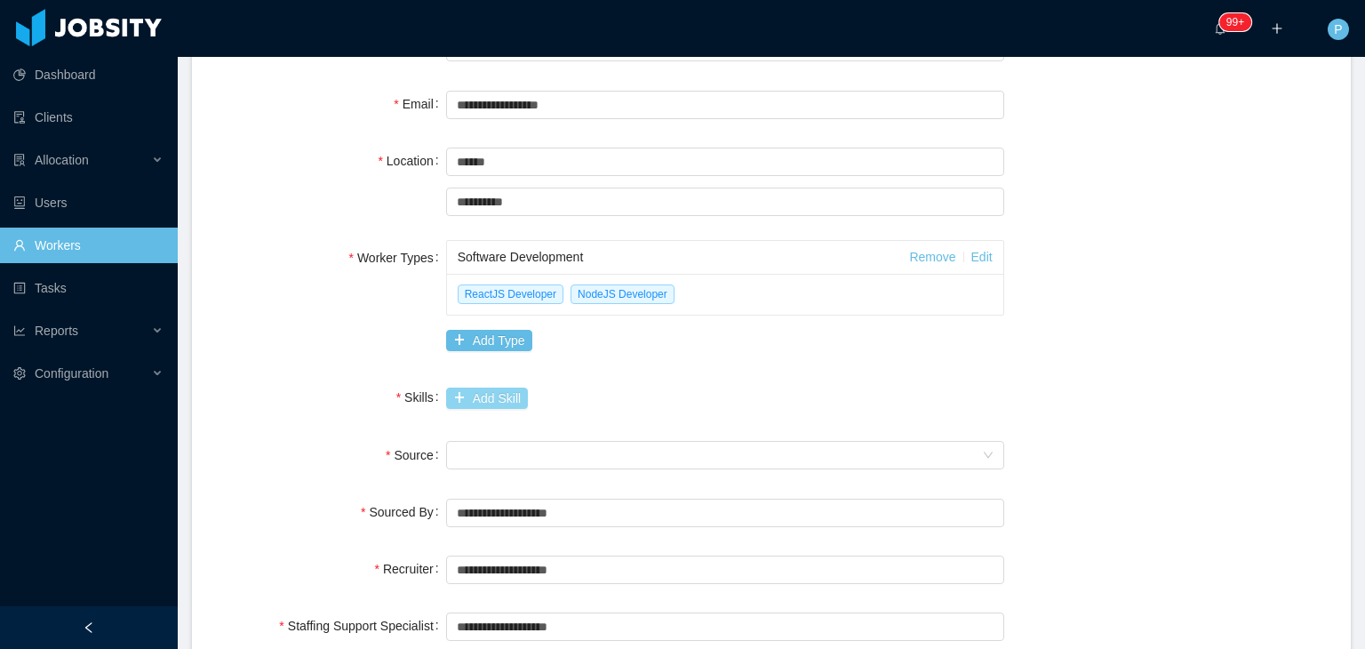
click at [476, 393] on button "Add Skill" at bounding box center [487, 398] width 82 height 21
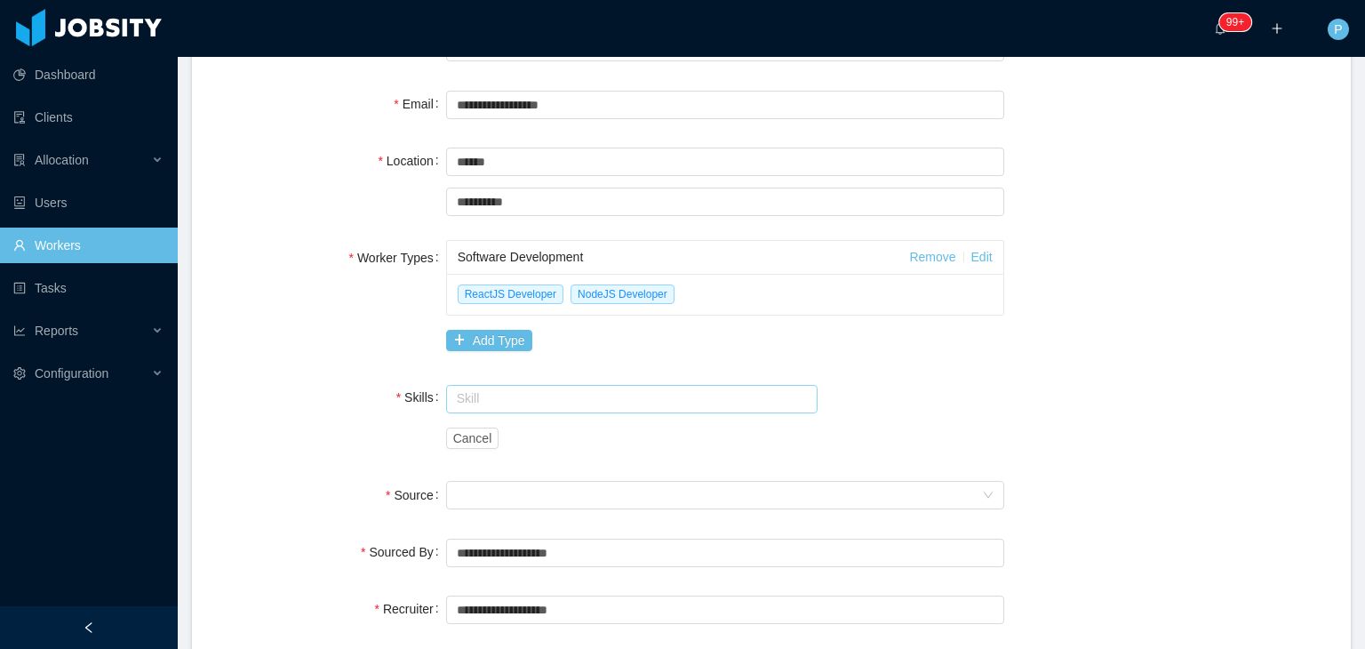
click at [476, 393] on input "text" at bounding box center [632, 399] width 372 height 28
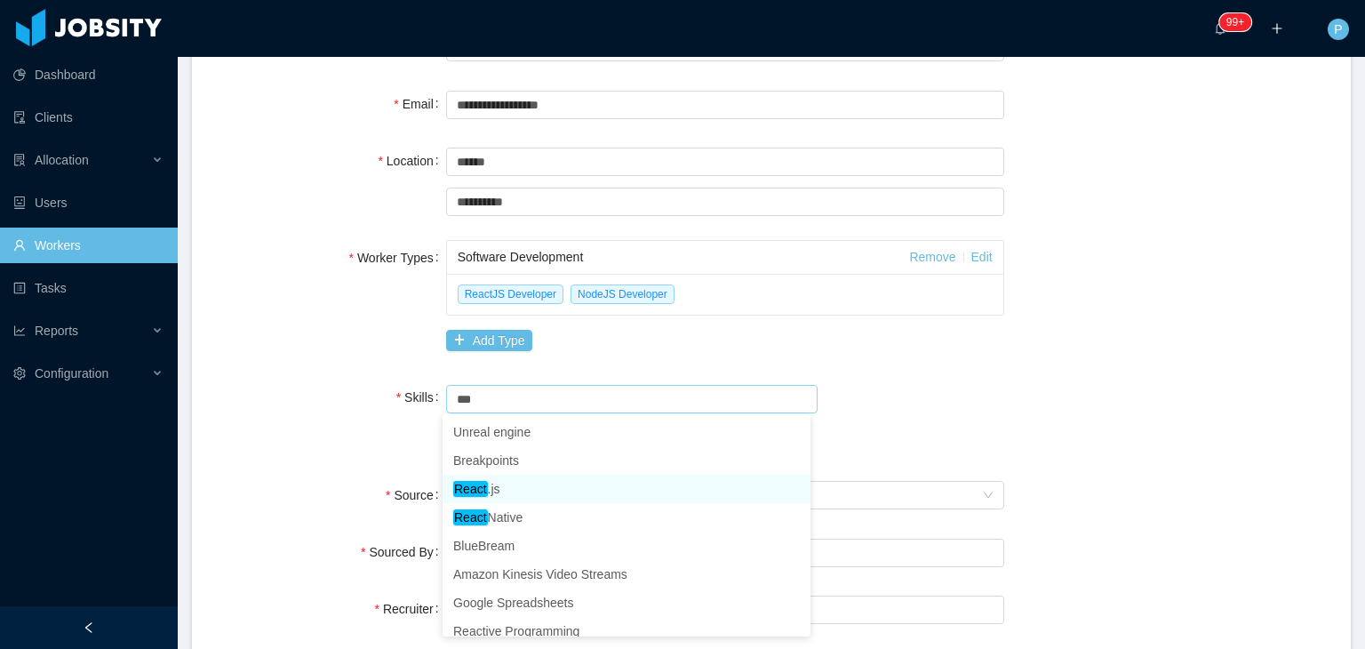
click at [516, 488] on li "React .js" at bounding box center [627, 489] width 368 height 28
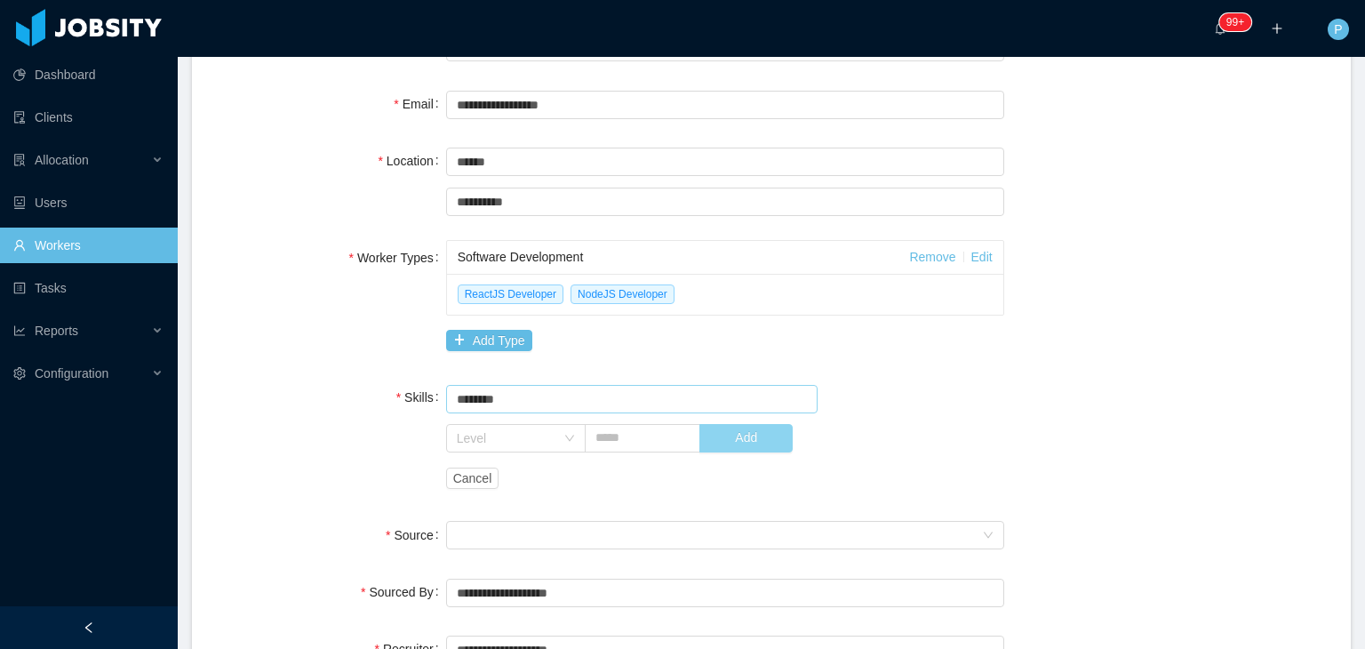
type input "********"
click at [740, 445] on button "Add" at bounding box center [745, 438] width 93 height 28
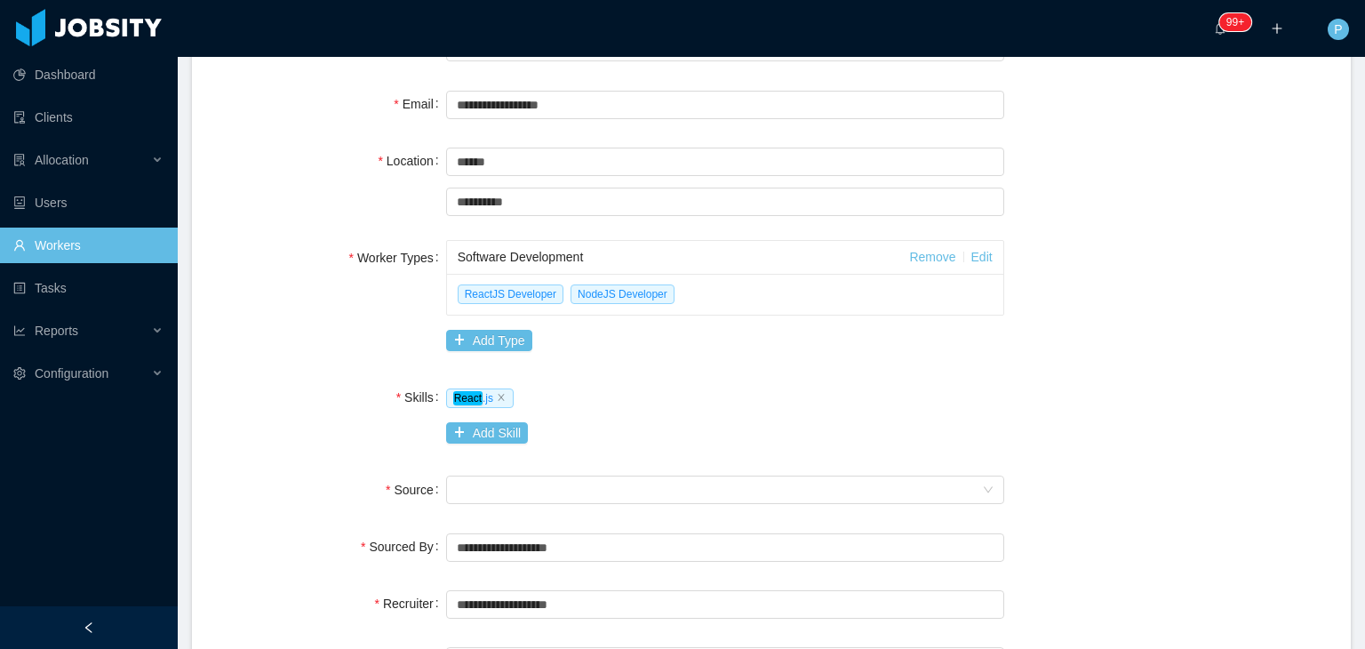
click at [322, 460] on div "**********" at bounding box center [771, 414] width 1116 height 997
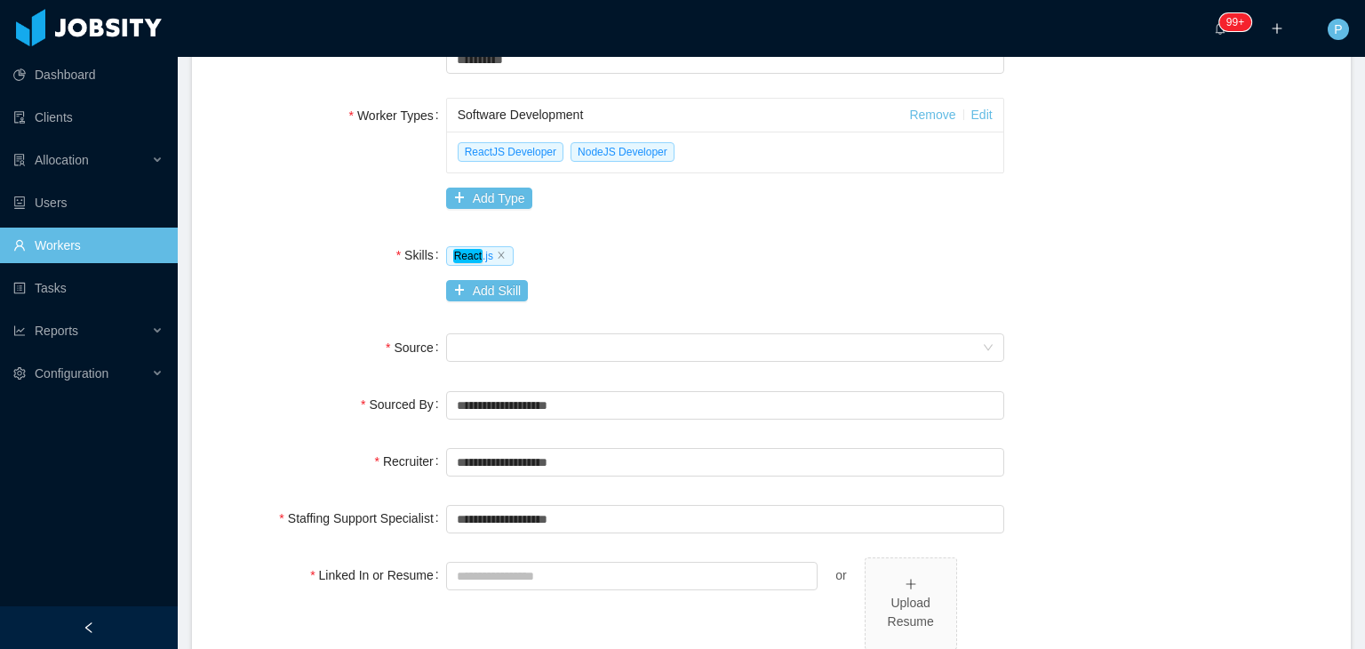
scroll to position [514, 0]
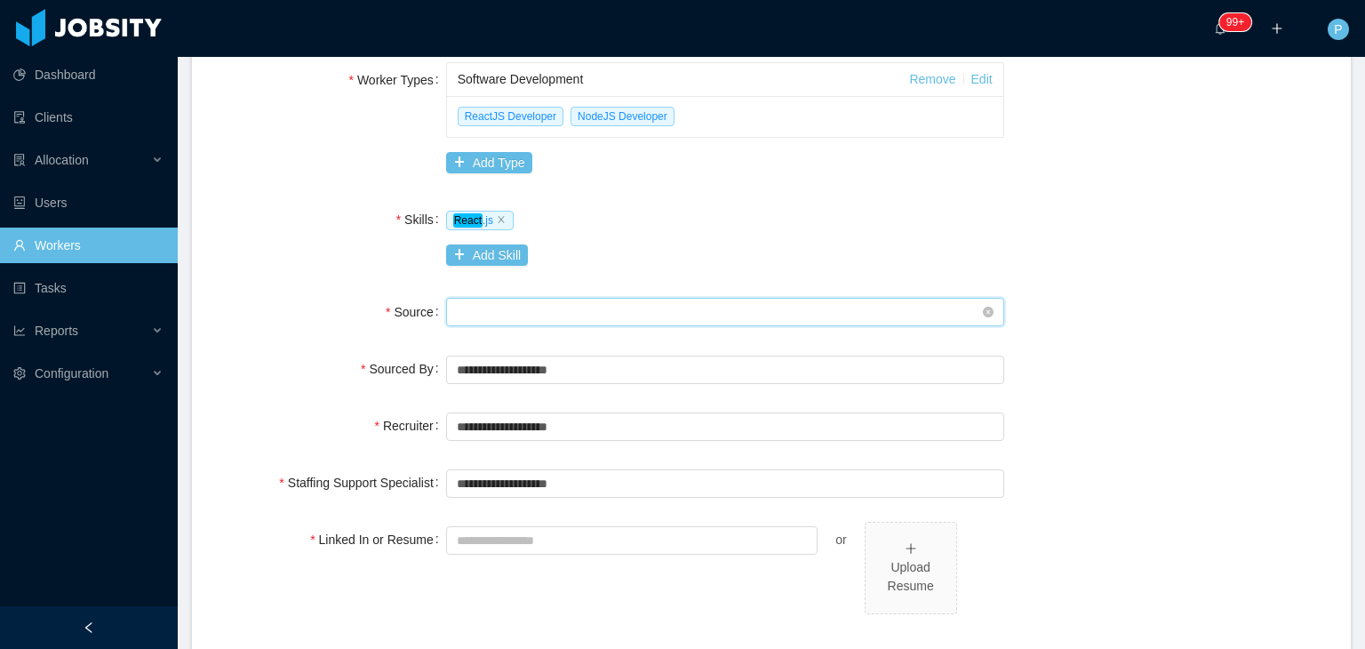
click at [515, 313] on div "Seniority" at bounding box center [719, 312] width 525 height 27
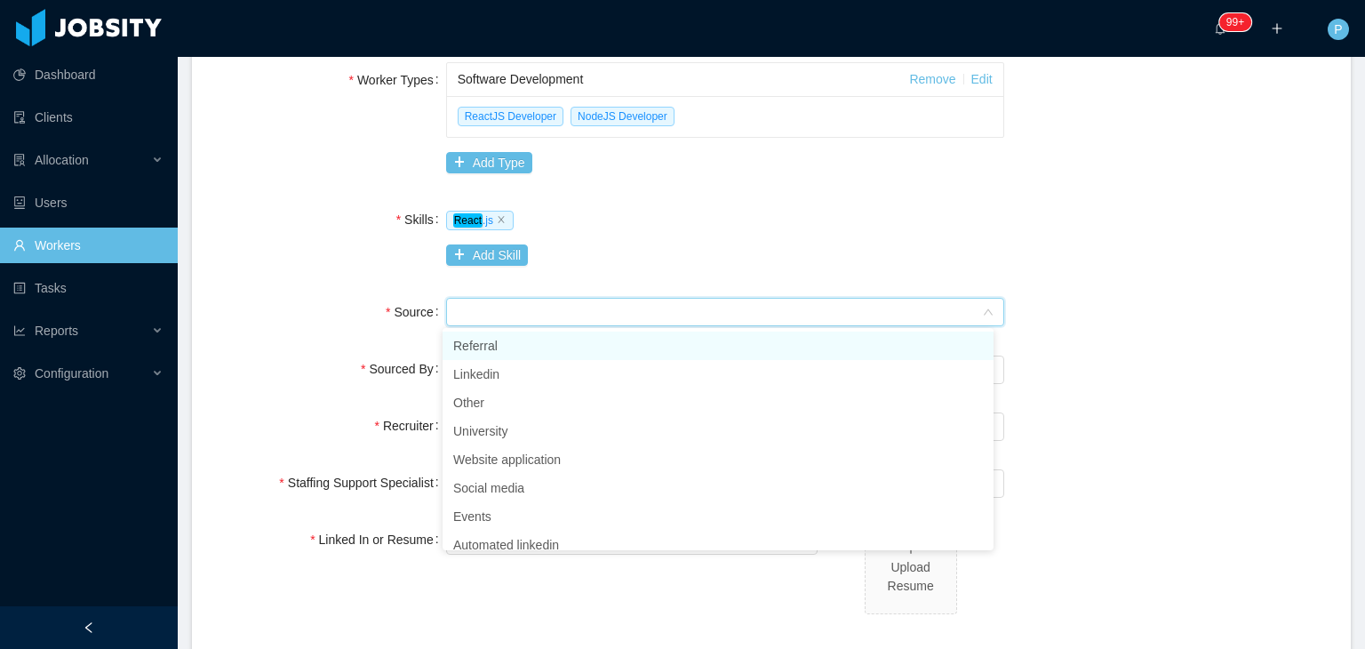
click at [513, 347] on li "Referral" at bounding box center [718, 346] width 551 height 28
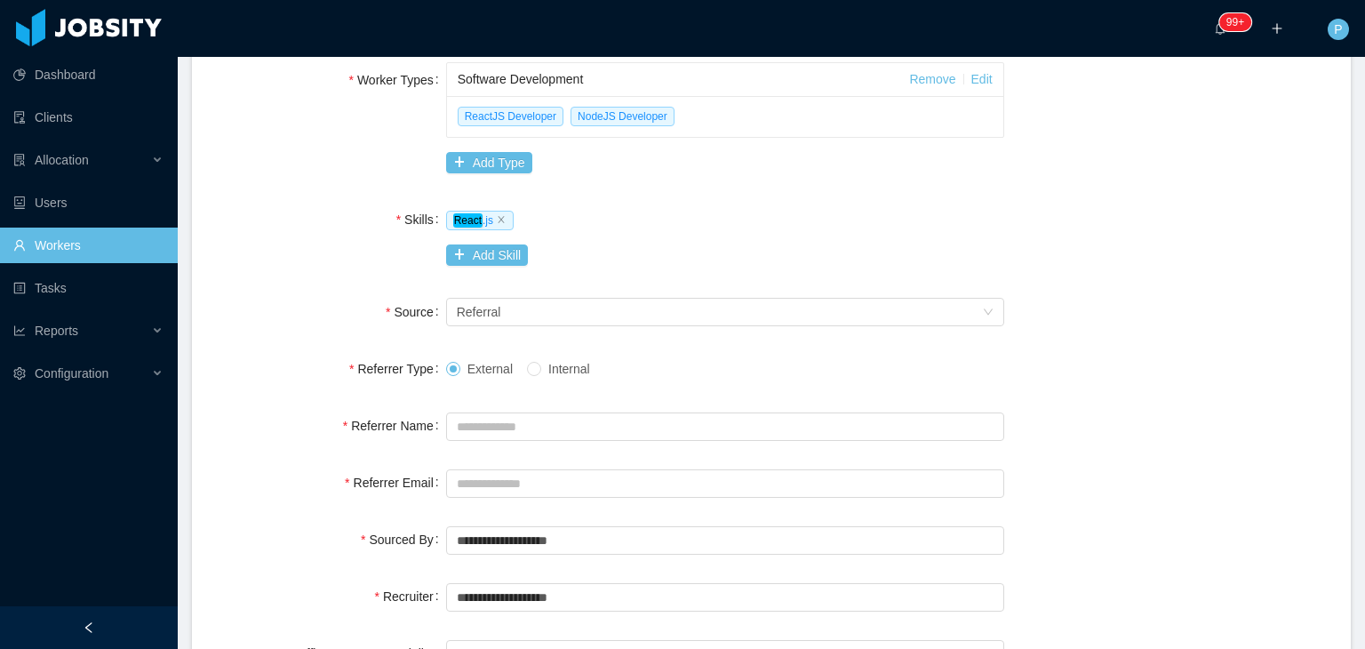
click at [283, 425] on div "Referrer Name" at bounding box center [329, 426] width 233 height 36
click at [580, 436] on input "Referrer Name" at bounding box center [725, 426] width 558 height 28
type input "*****"
paste input "**********"
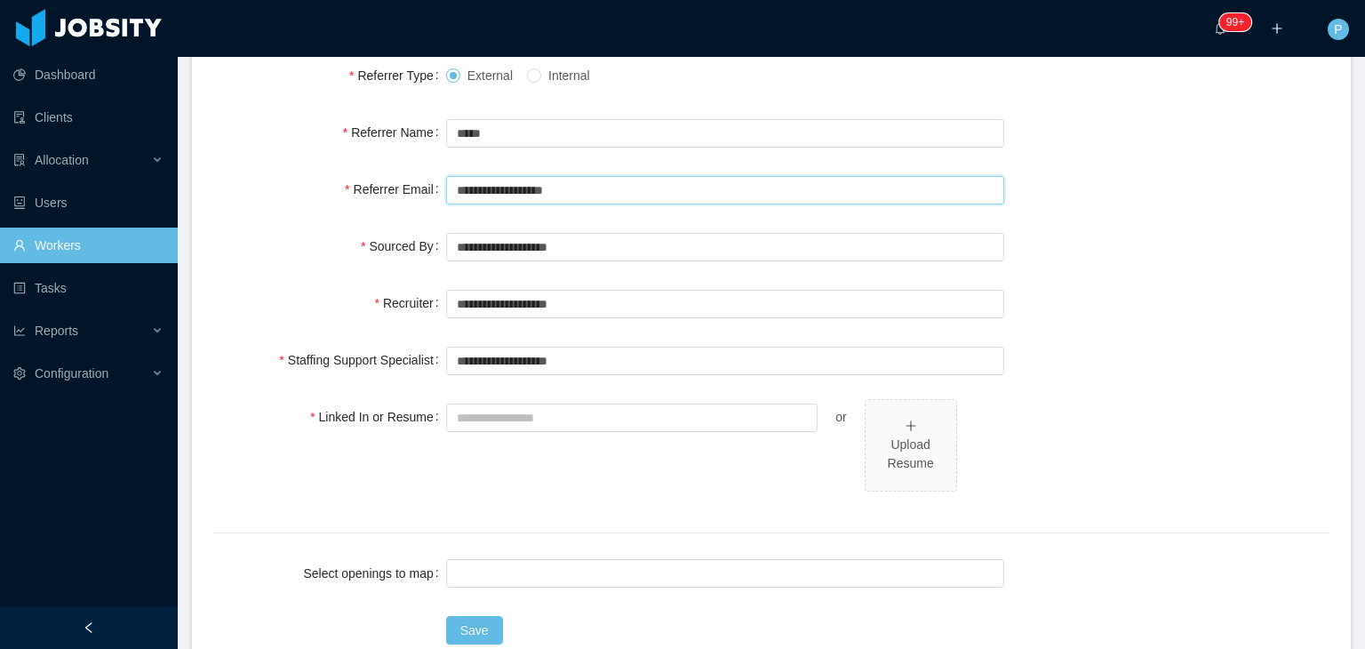
scroll to position [827, 0]
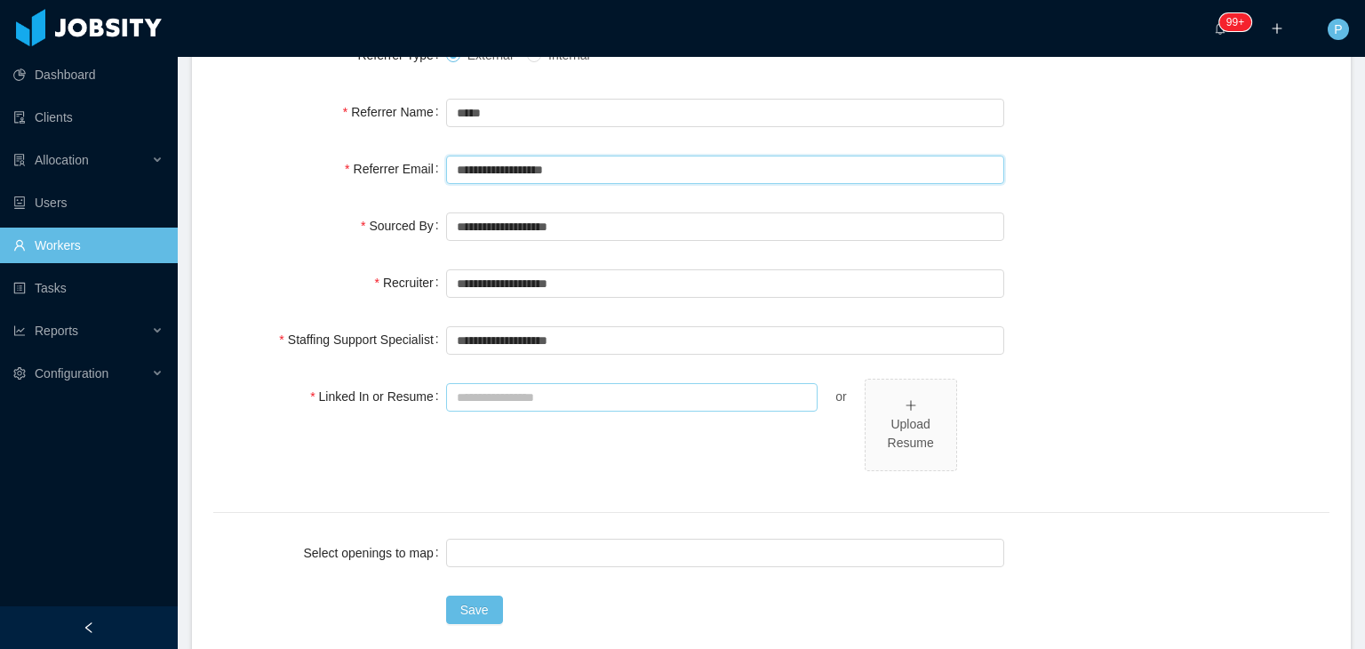
type input "**********"
click at [661, 390] on input "Linked In or Resume" at bounding box center [632, 397] width 372 height 28
paste input "**********"
type input "**********"
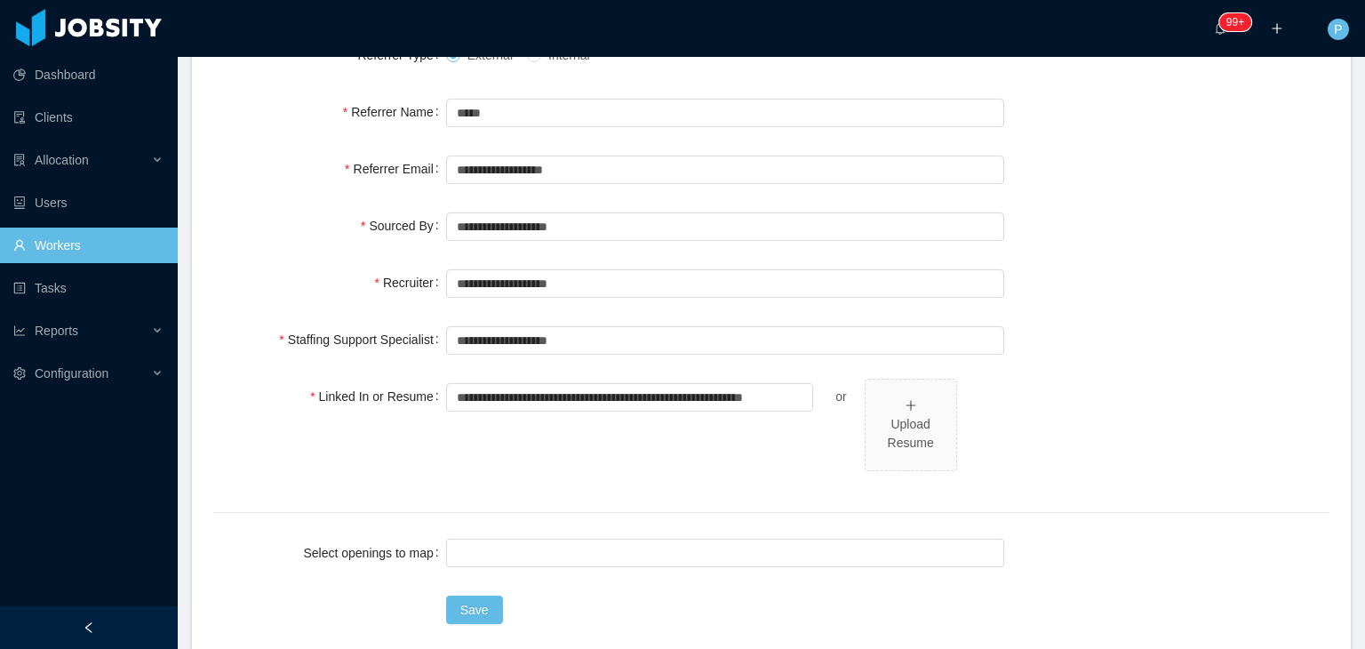
scroll to position [0, 0]
click at [1251, 371] on div "**********" at bounding box center [771, 8] width 1116 height 1168
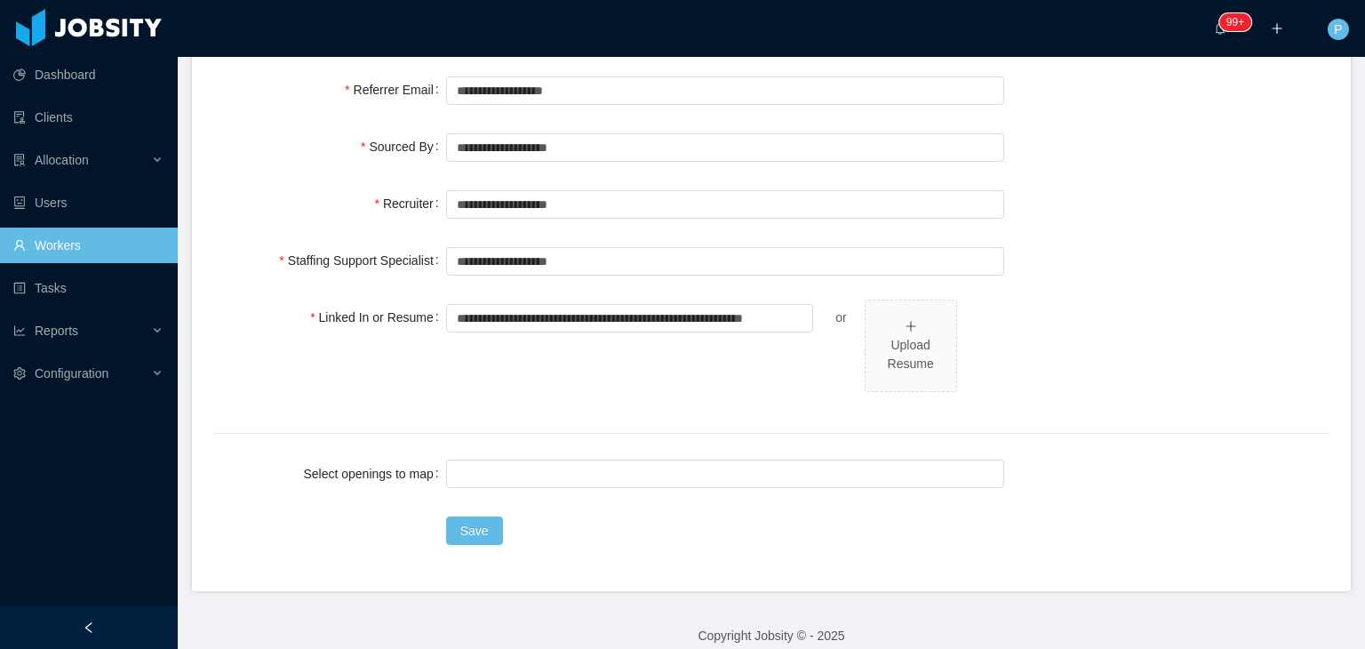
scroll to position [923, 0]
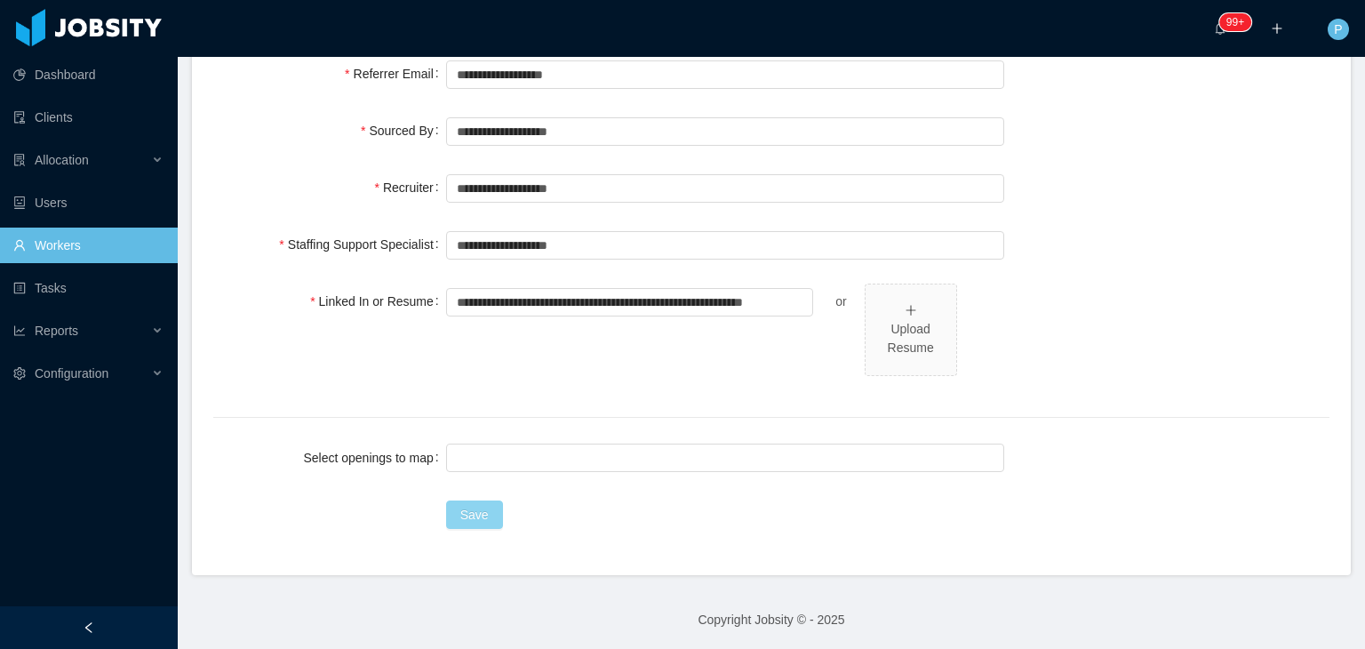
click at [479, 515] on button "Save" at bounding box center [474, 514] width 57 height 28
click at [263, 113] on div "Sourced By" at bounding box center [329, 131] width 233 height 36
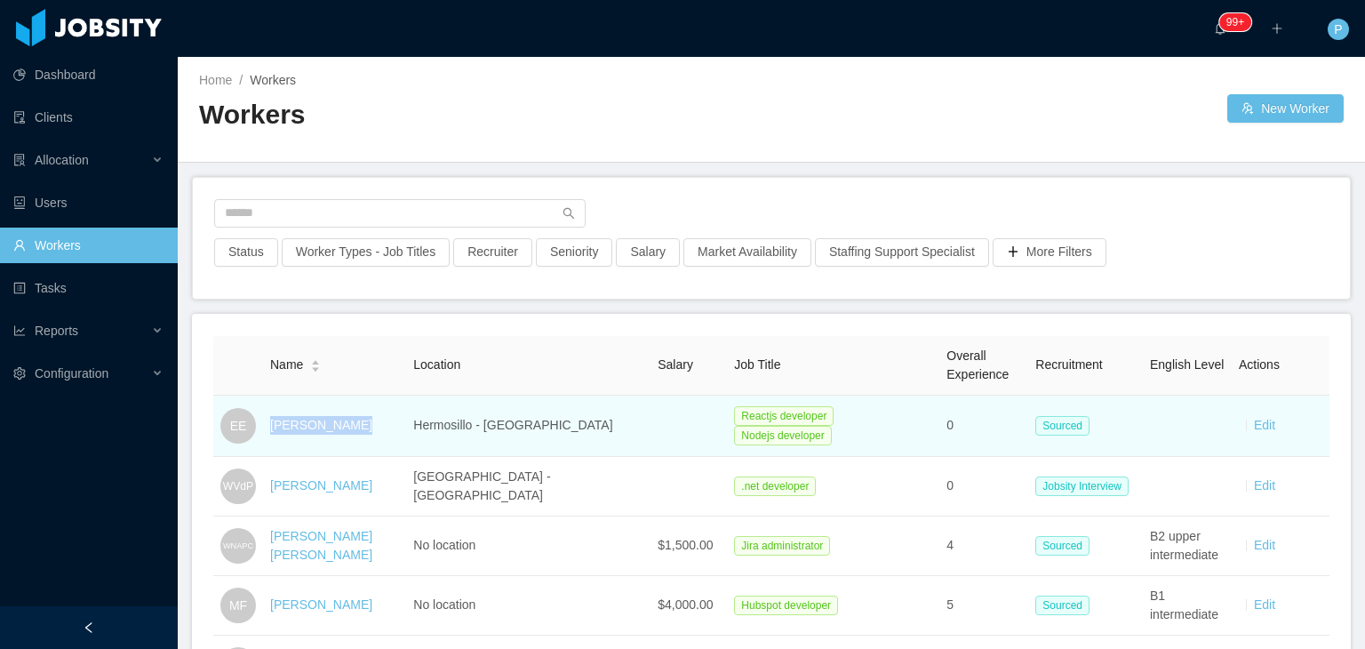
drag, startPoint x: 356, startPoint y: 428, endPoint x: 263, endPoint y: 436, distance: 92.9
click at [263, 436] on td "Edgar Estrada" at bounding box center [334, 426] width 143 height 61
copy link "Edgar Estrada"
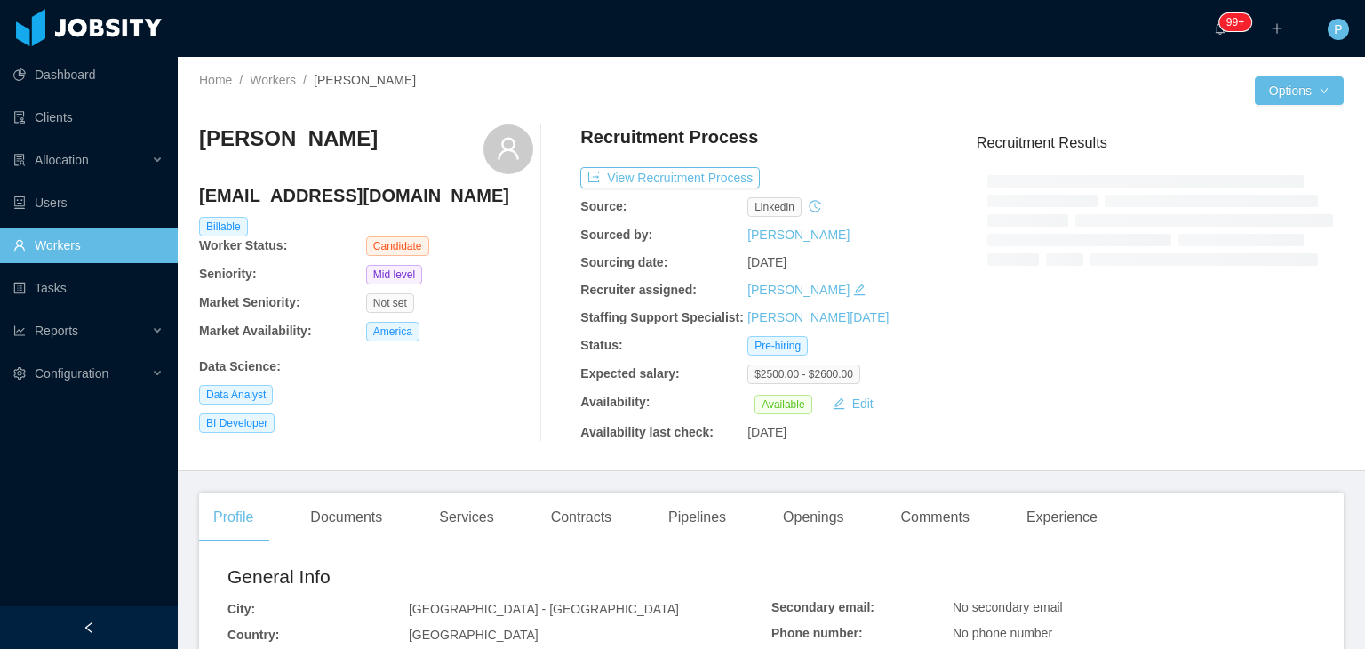
click at [803, 134] on div "Recruitment Process" at bounding box center [747, 141] width 334 height 34
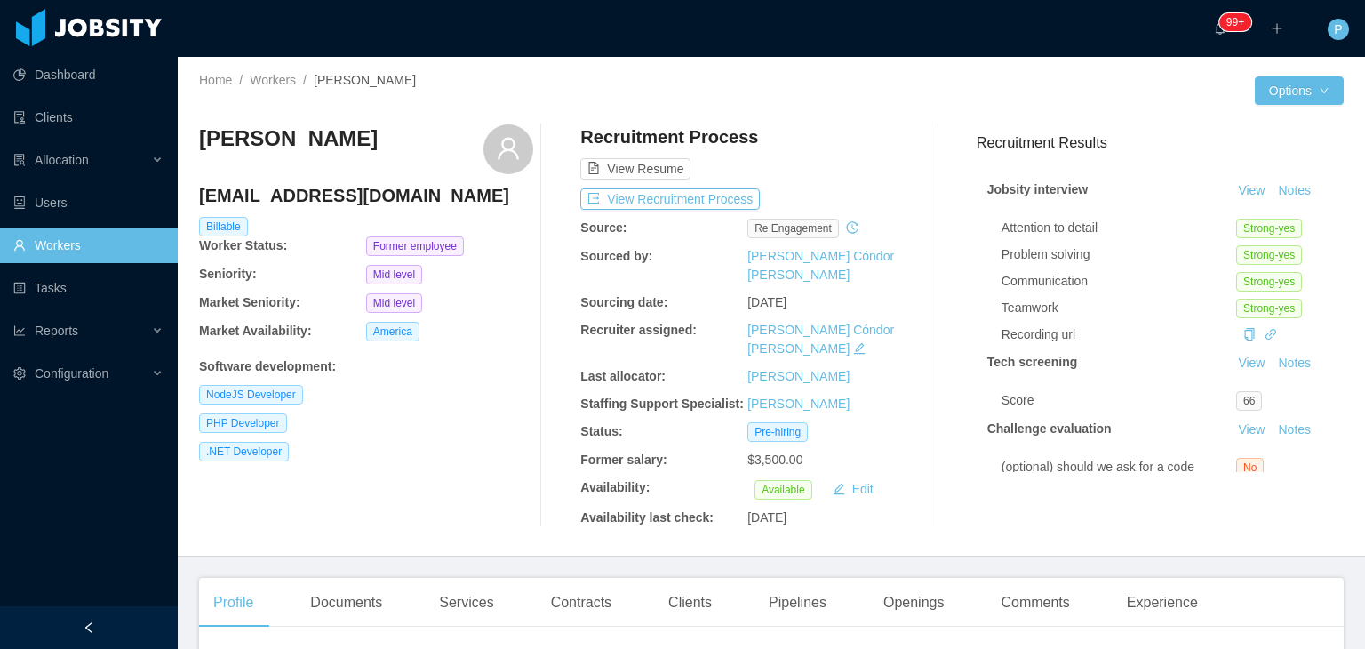
click at [835, 100] on div at bounding box center [1013, 90] width 484 height 28
click at [409, 433] on div "PHP Developer" at bounding box center [366, 423] width 334 height 20
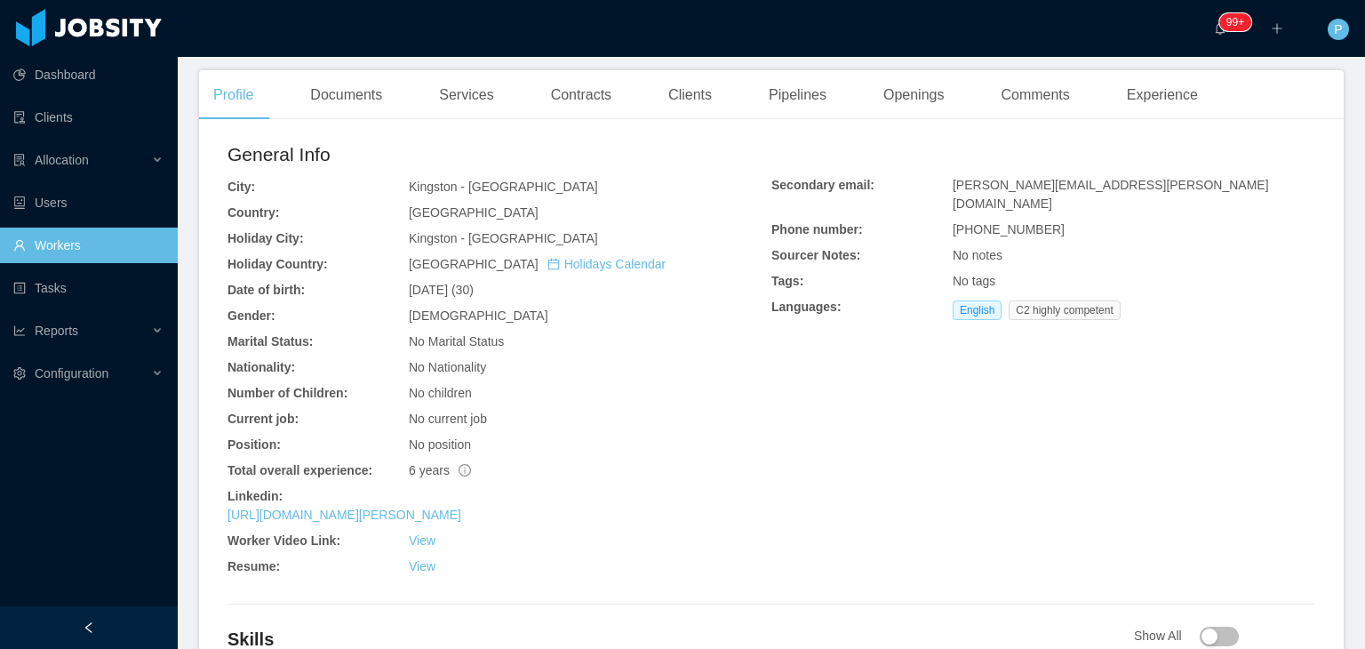
scroll to position [640, 0]
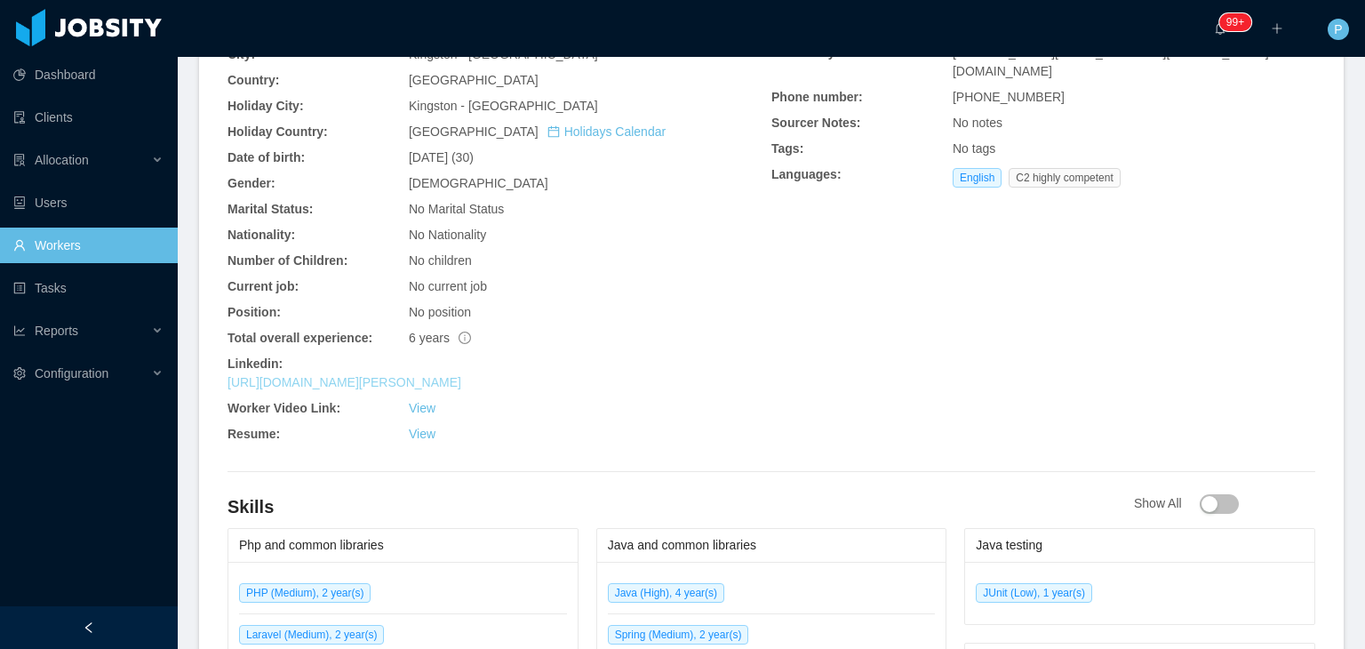
click at [461, 375] on link "https://www.linkedin.com/in/dane-jackson-692a81124" at bounding box center [345, 382] width 234 height 14
click at [631, 303] on div "No position" at bounding box center [590, 312] width 363 height 19
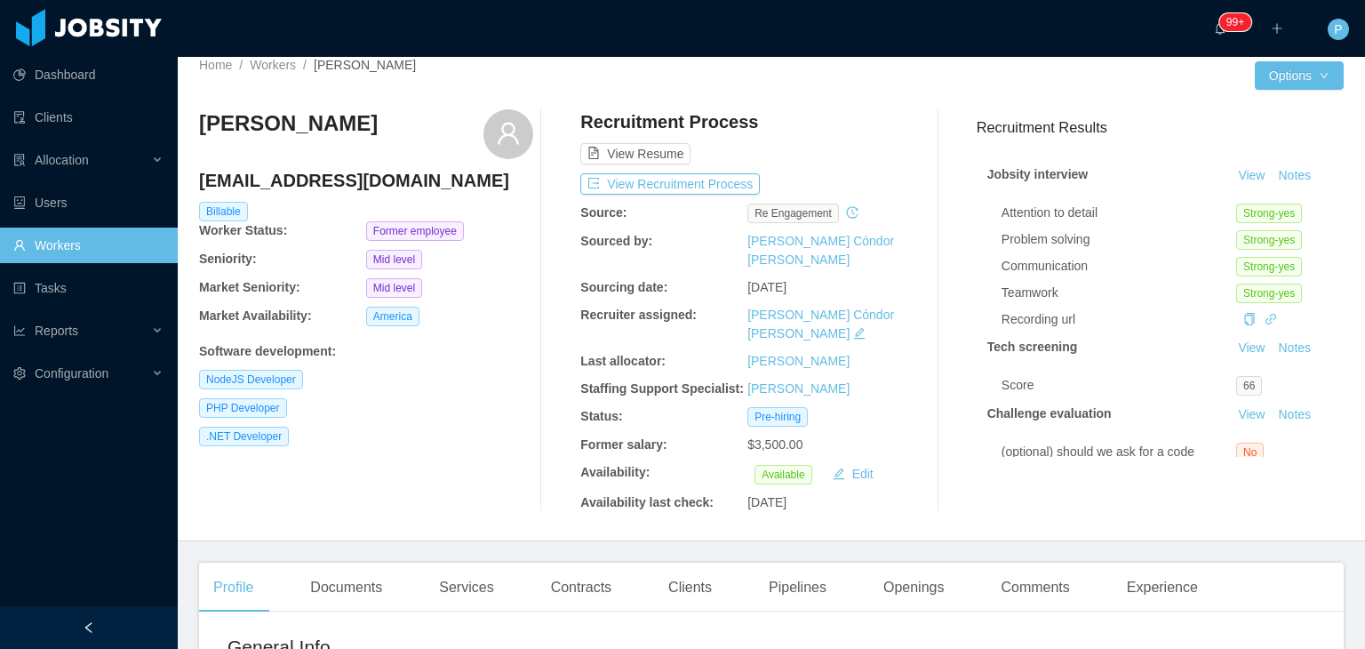
scroll to position [0, 0]
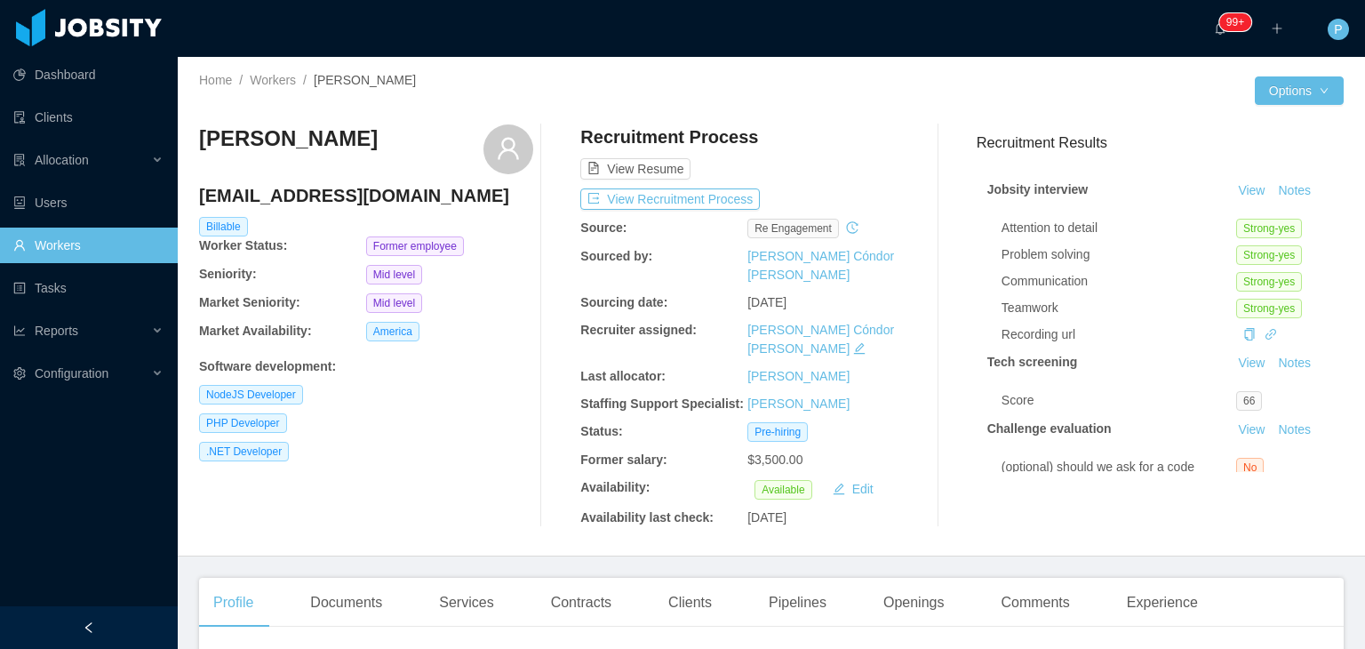
click at [806, 65] on div "Home / Workers / Dane Jackson / Options Dane Jackson danedwightjackson@gmail.co…" at bounding box center [771, 307] width 1187 height 500
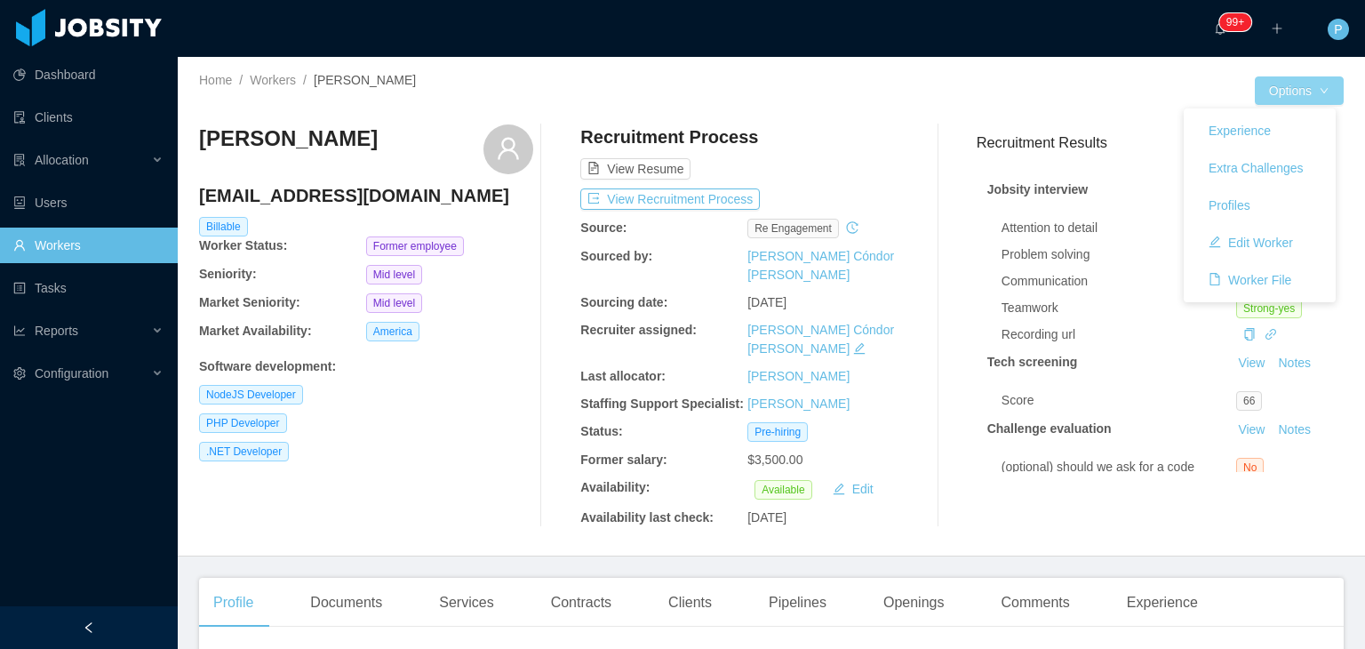
click at [1320, 98] on button "Options" at bounding box center [1299, 90] width 89 height 28
click at [1280, 246] on button "Edit Worker" at bounding box center [1251, 242] width 113 height 28
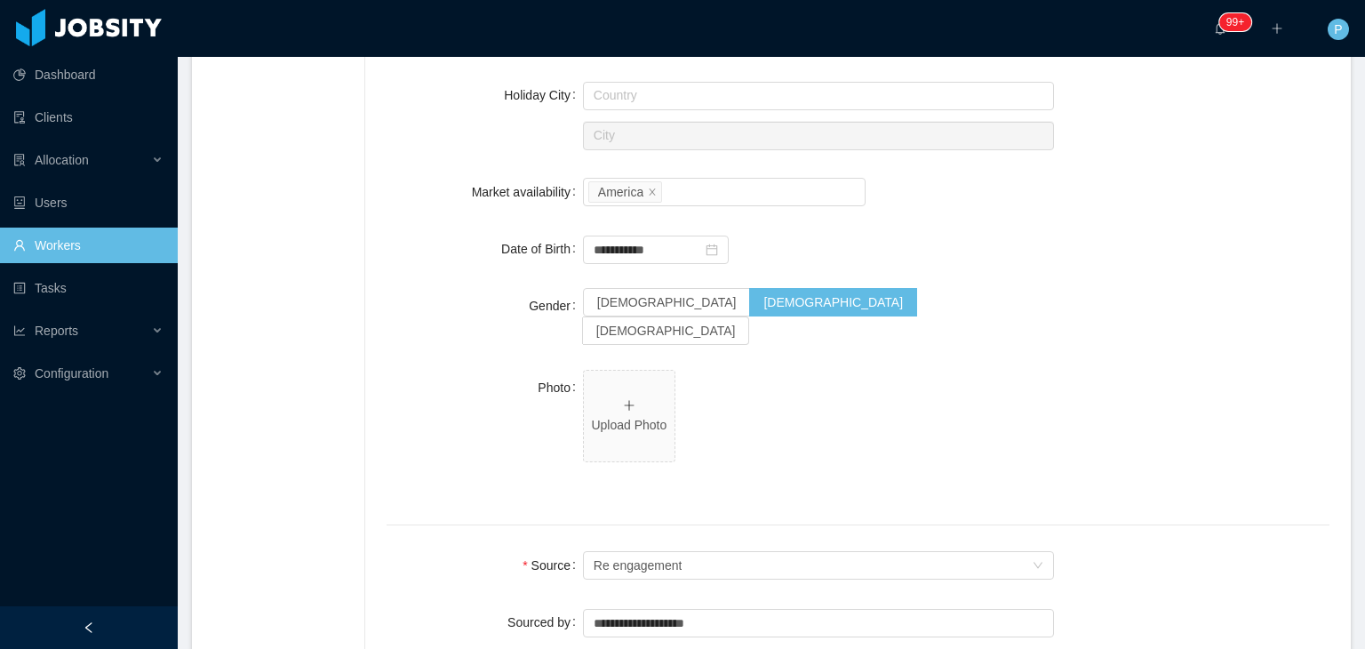
scroll to position [846, 0]
click at [619, 372] on span "Upload Photo" at bounding box center [629, 413] width 91 height 91
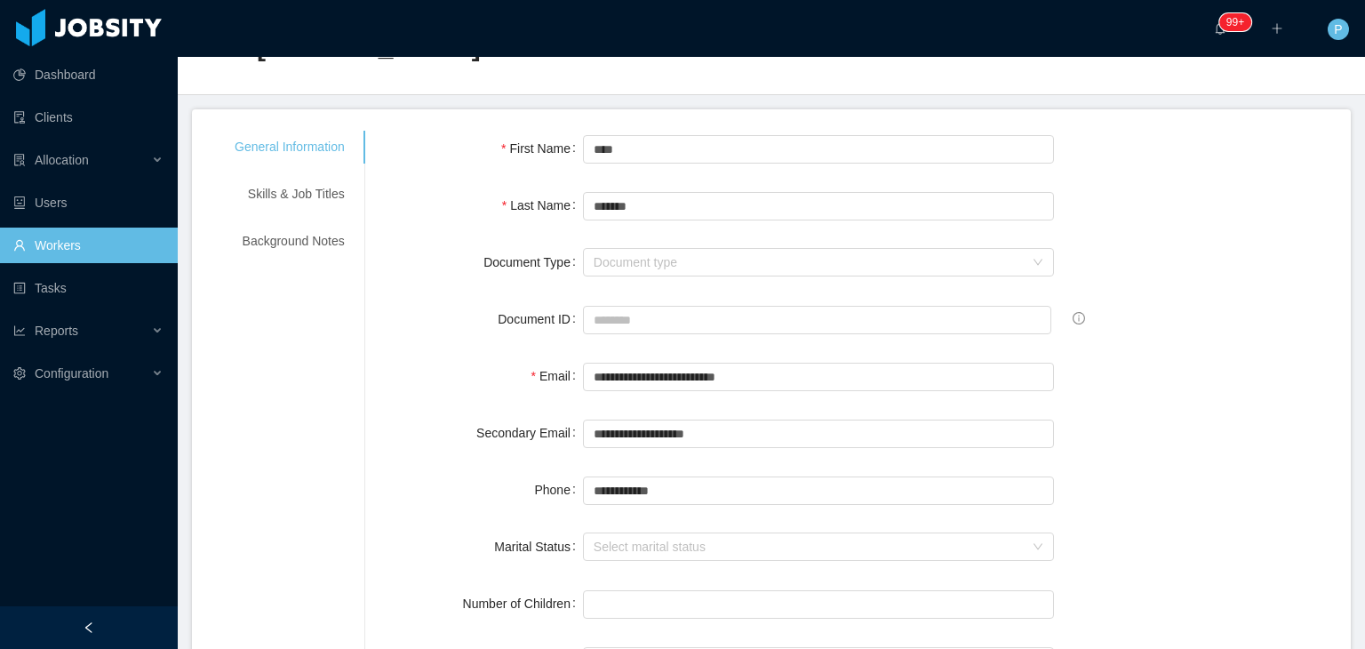
scroll to position [0, 0]
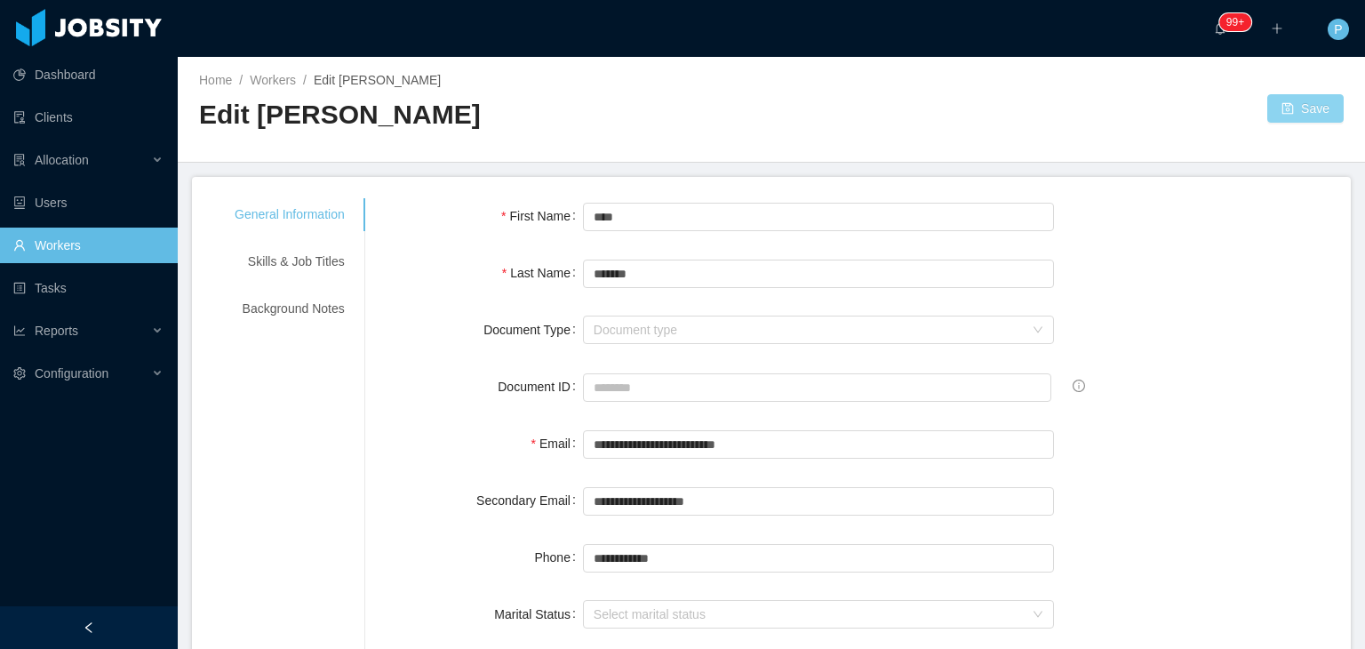
click at [1276, 122] on button "Save" at bounding box center [1305, 108] width 76 height 28
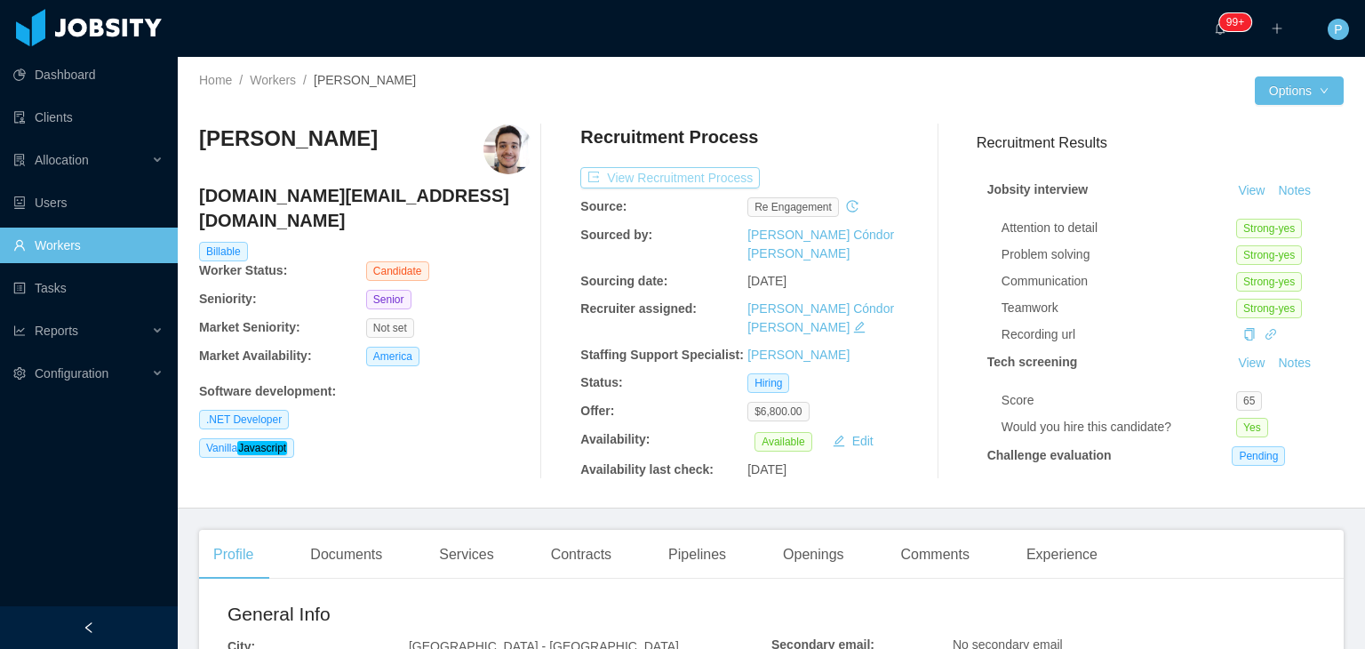
click at [702, 169] on button "View Recruitment Process" at bounding box center [670, 177] width 180 height 21
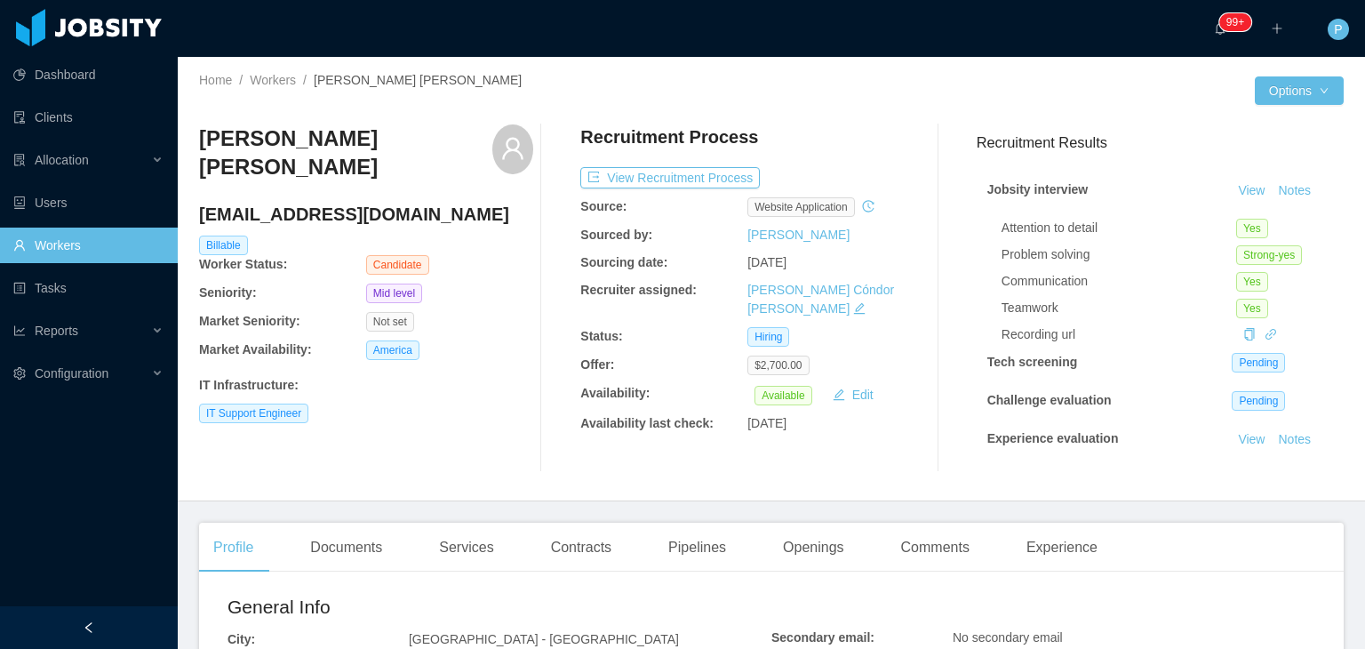
click at [501, 426] on div "[PERSON_NAME] [PERSON_NAME] [EMAIL_ADDRESS][DOMAIN_NAME] Billable Worker Status…" at bounding box center [366, 298] width 334 height 348
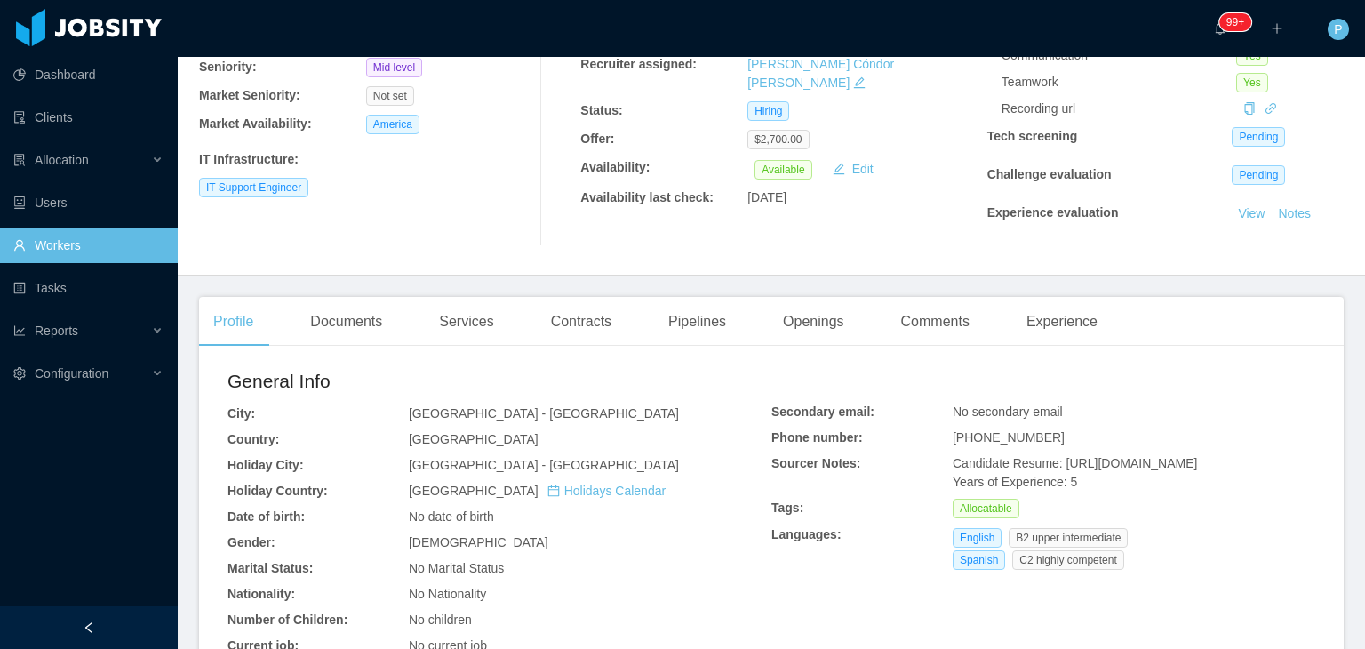
scroll to position [427, 0]
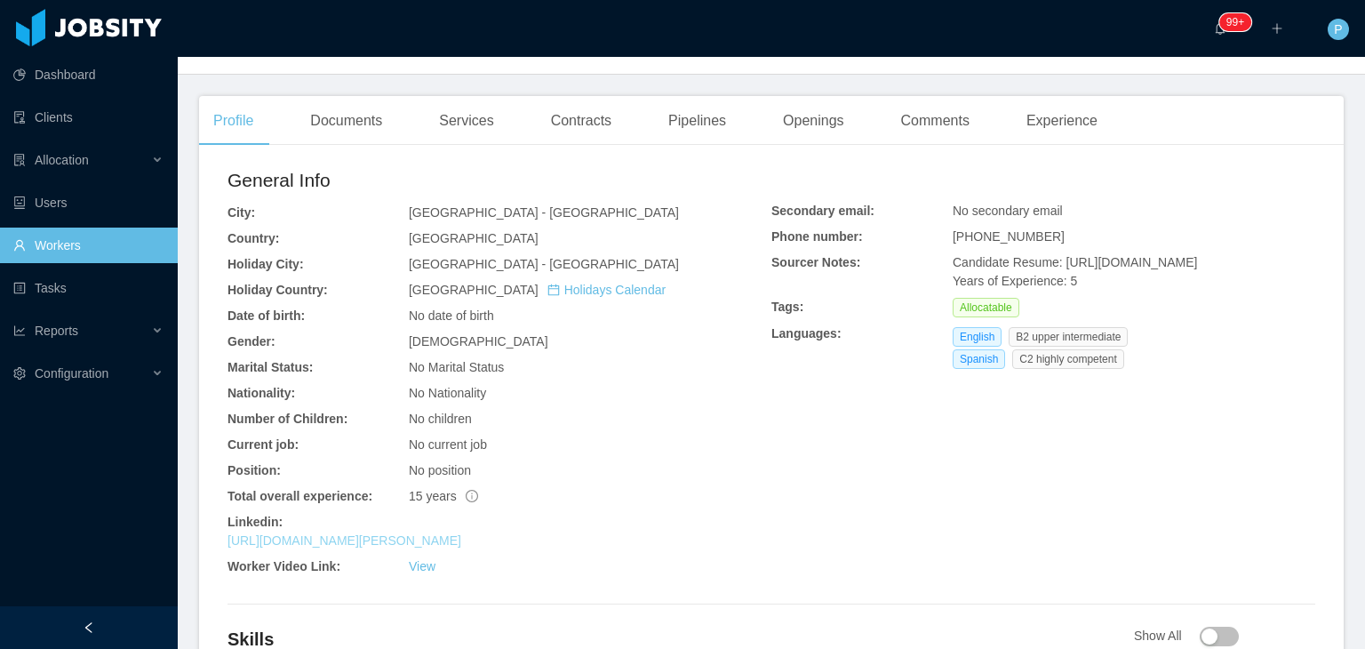
click at [461, 539] on link "[URL][DOMAIN_NAME][PERSON_NAME]" at bounding box center [345, 540] width 234 height 14
click at [677, 234] on div "[GEOGRAPHIC_DATA]" at bounding box center [590, 238] width 363 height 19
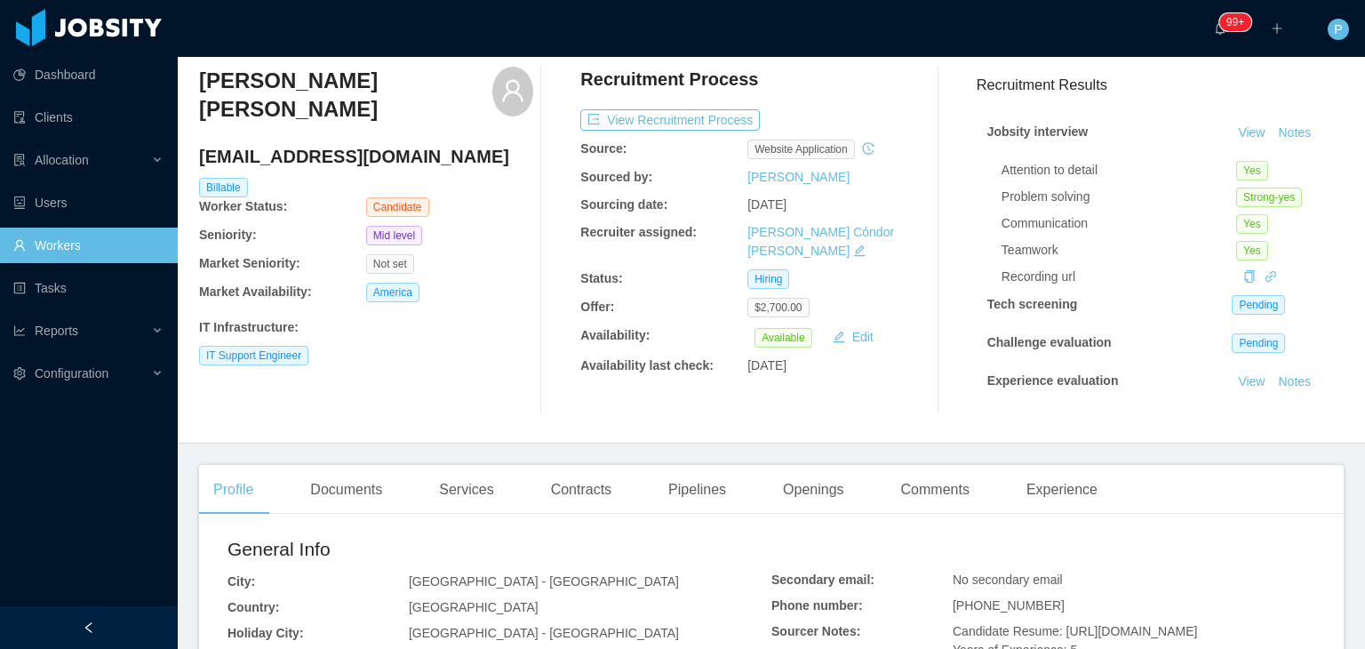
scroll to position [0, 0]
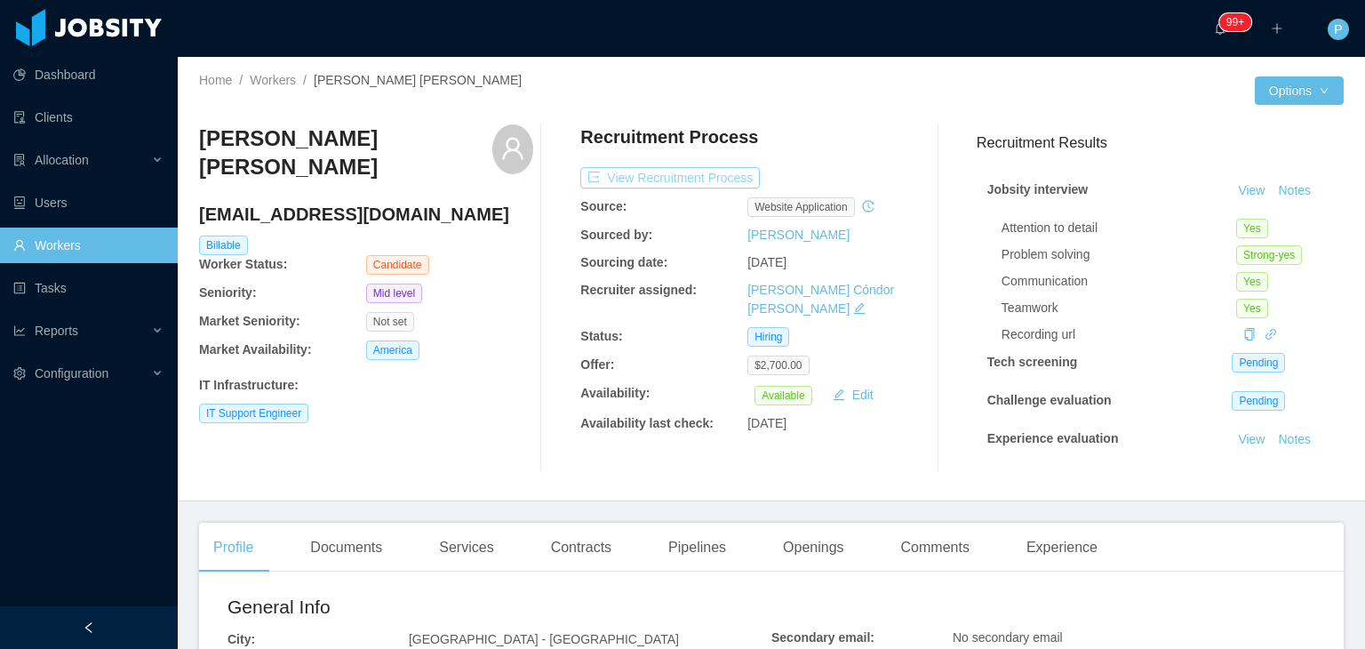
click at [676, 182] on button "View Recruitment Process" at bounding box center [670, 177] width 180 height 21
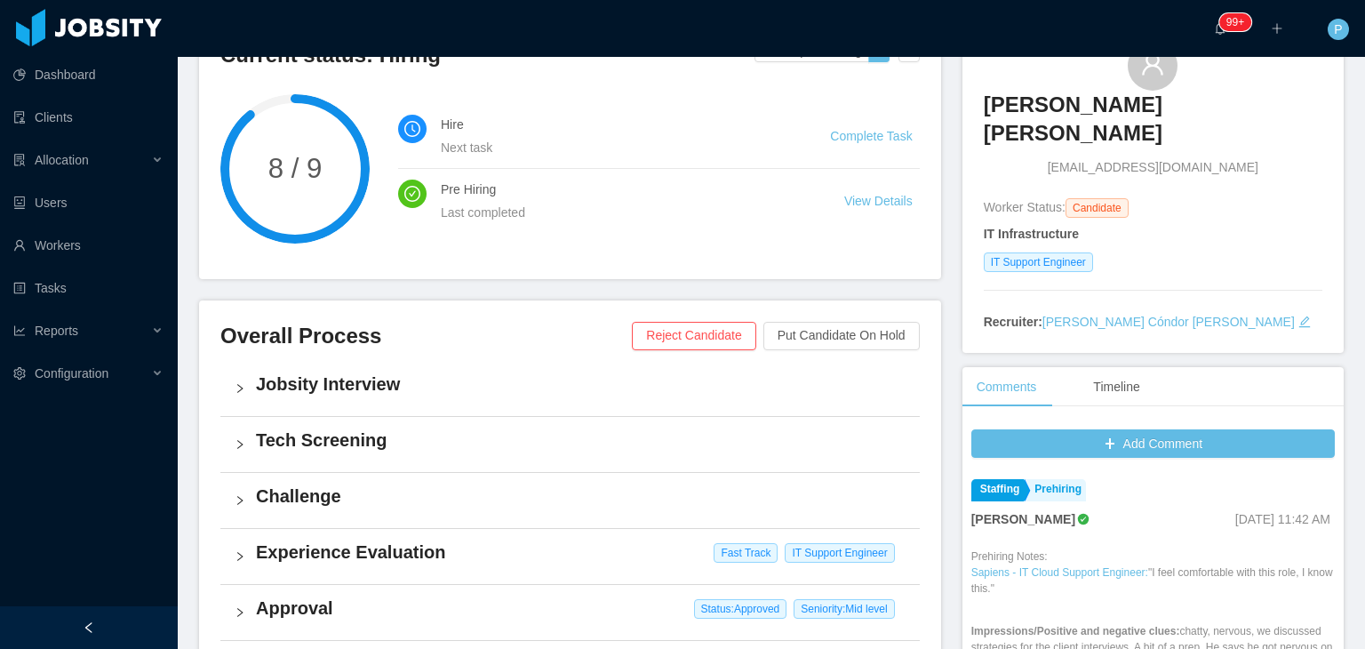
scroll to position [166, 0]
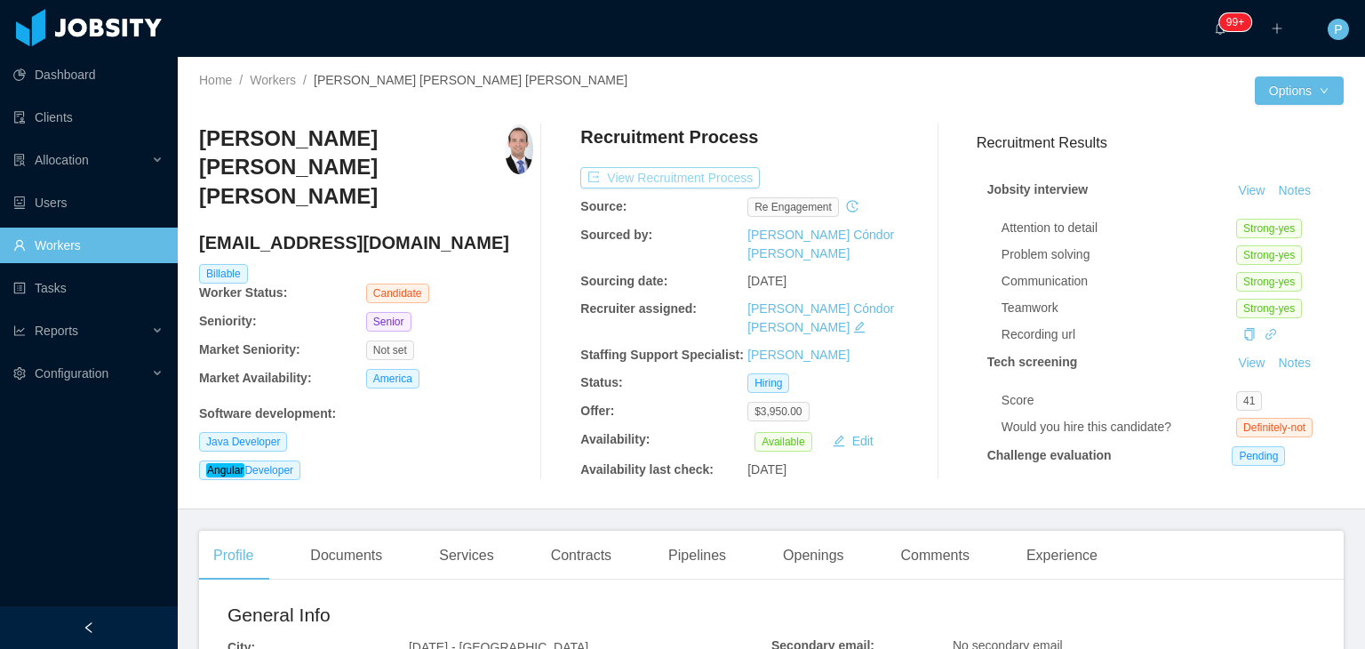
click at [707, 175] on button "View Recruitment Process" at bounding box center [670, 177] width 180 height 21
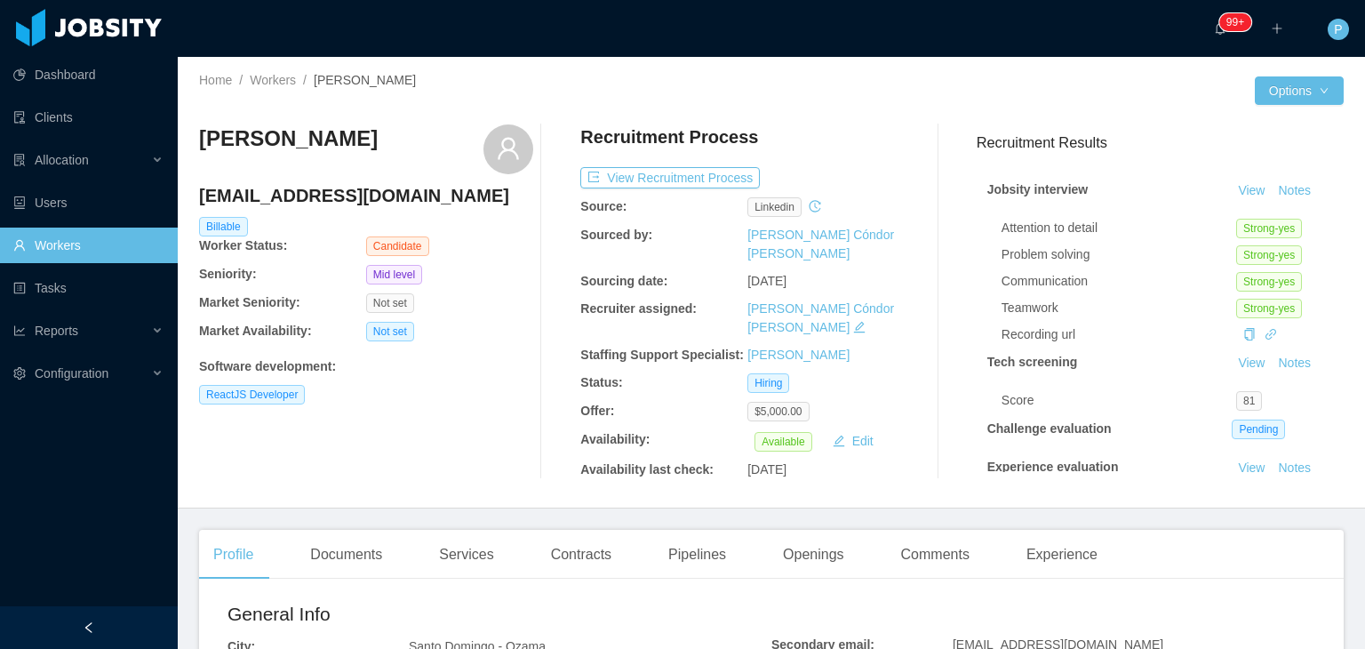
click at [489, 406] on div "Wandy Santana wandysantana151@gmail.com Billable Worker Status: Candidate Senio…" at bounding box center [366, 301] width 334 height 355
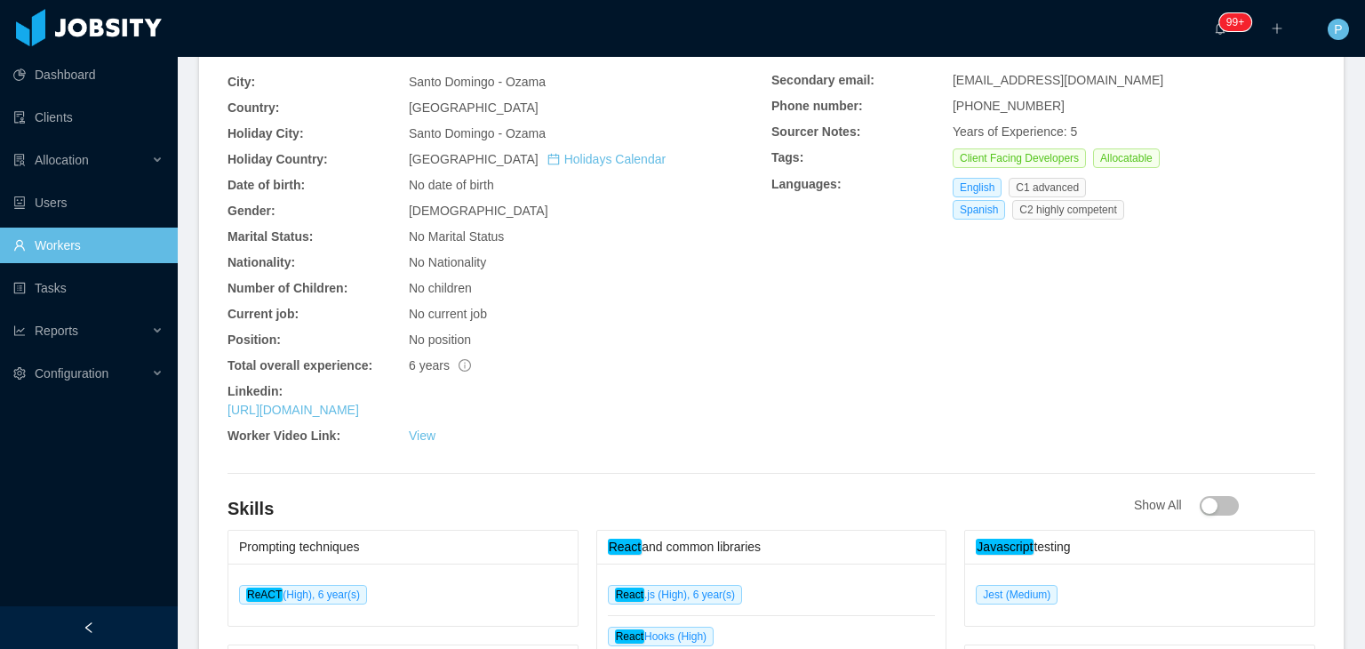
scroll to position [569, 0]
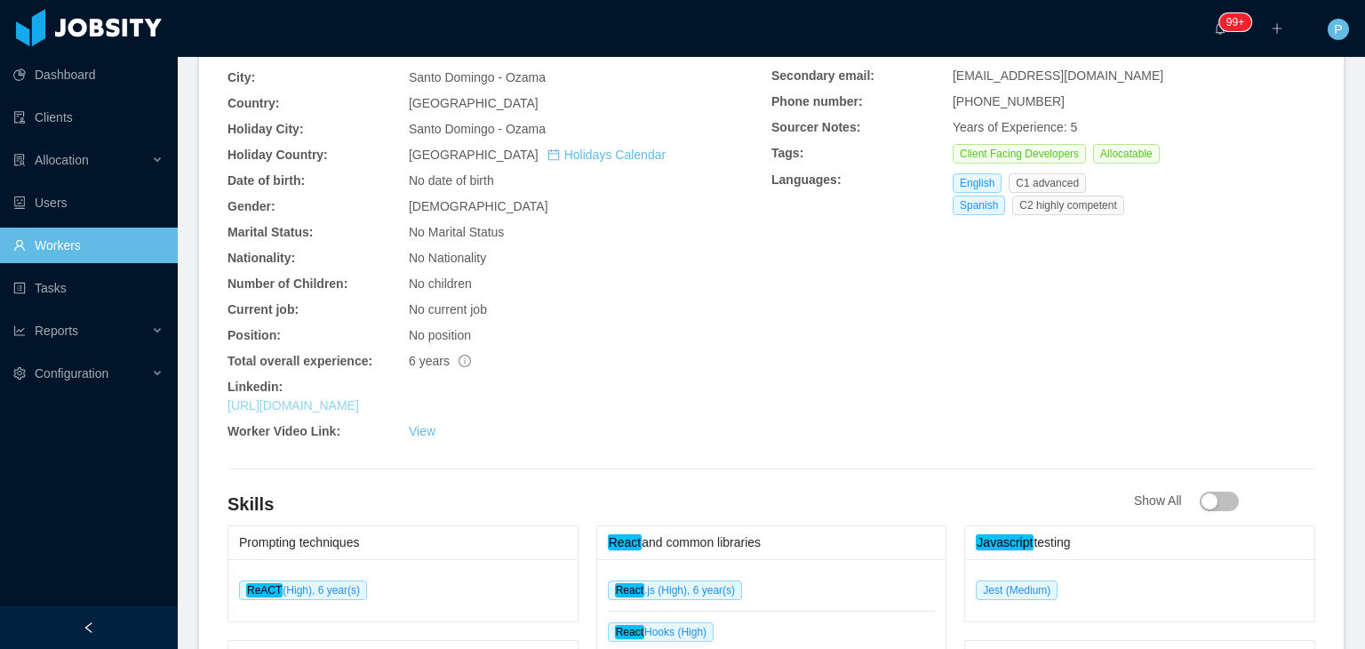
click at [359, 398] on link "https://www.linkedin.com/in/sntwandy" at bounding box center [294, 405] width 132 height 14
click at [655, 275] on div "No children" at bounding box center [590, 284] width 363 height 19
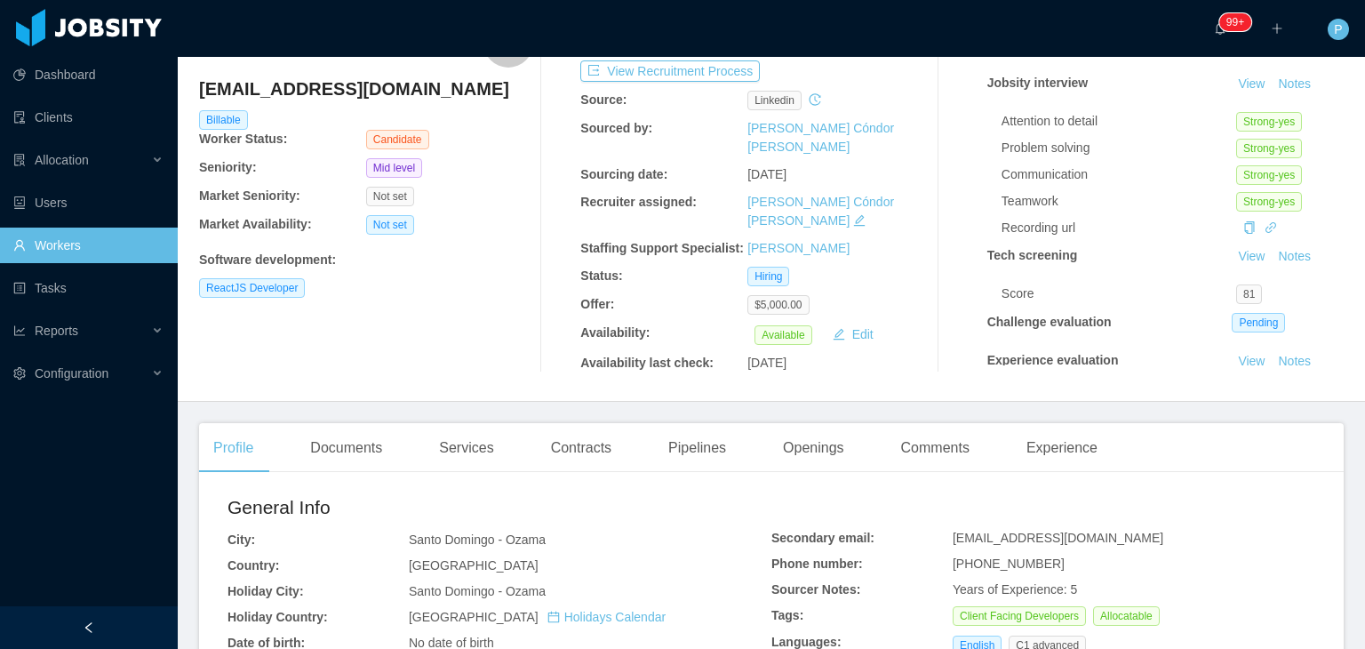
scroll to position [0, 0]
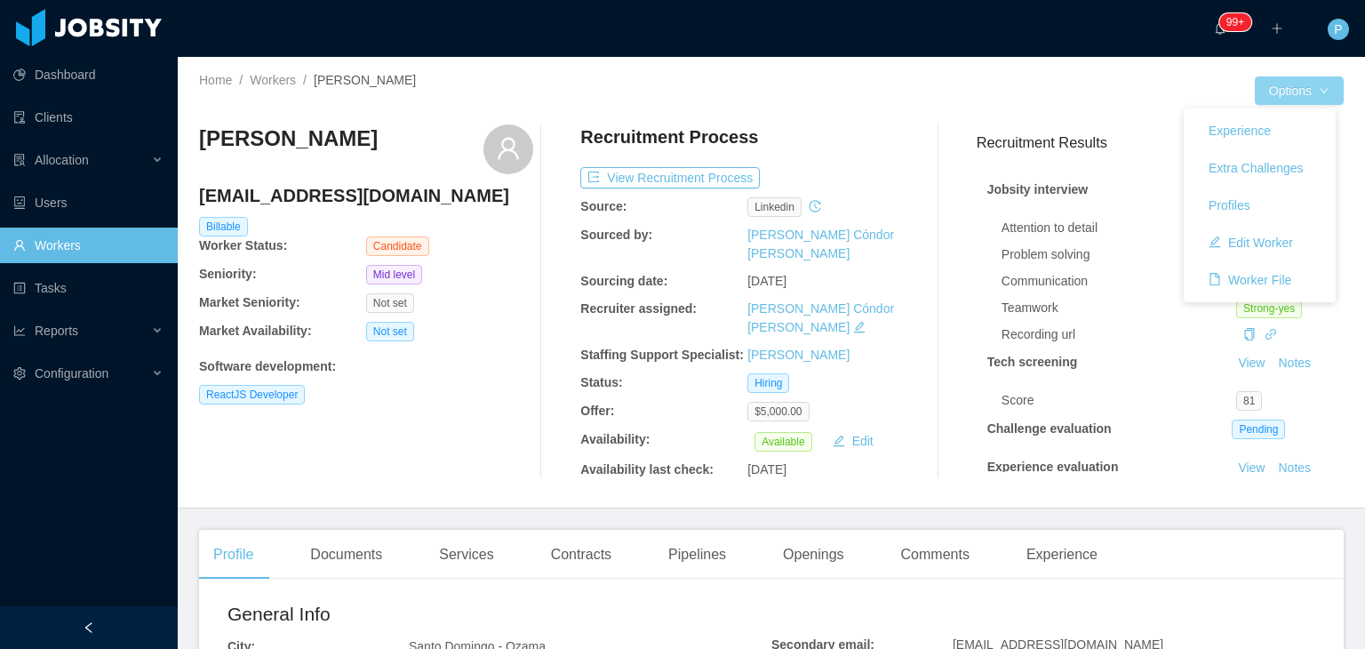
click at [1291, 99] on button "Options" at bounding box center [1299, 90] width 89 height 28
click at [1293, 236] on button "Edit Worker" at bounding box center [1251, 242] width 113 height 28
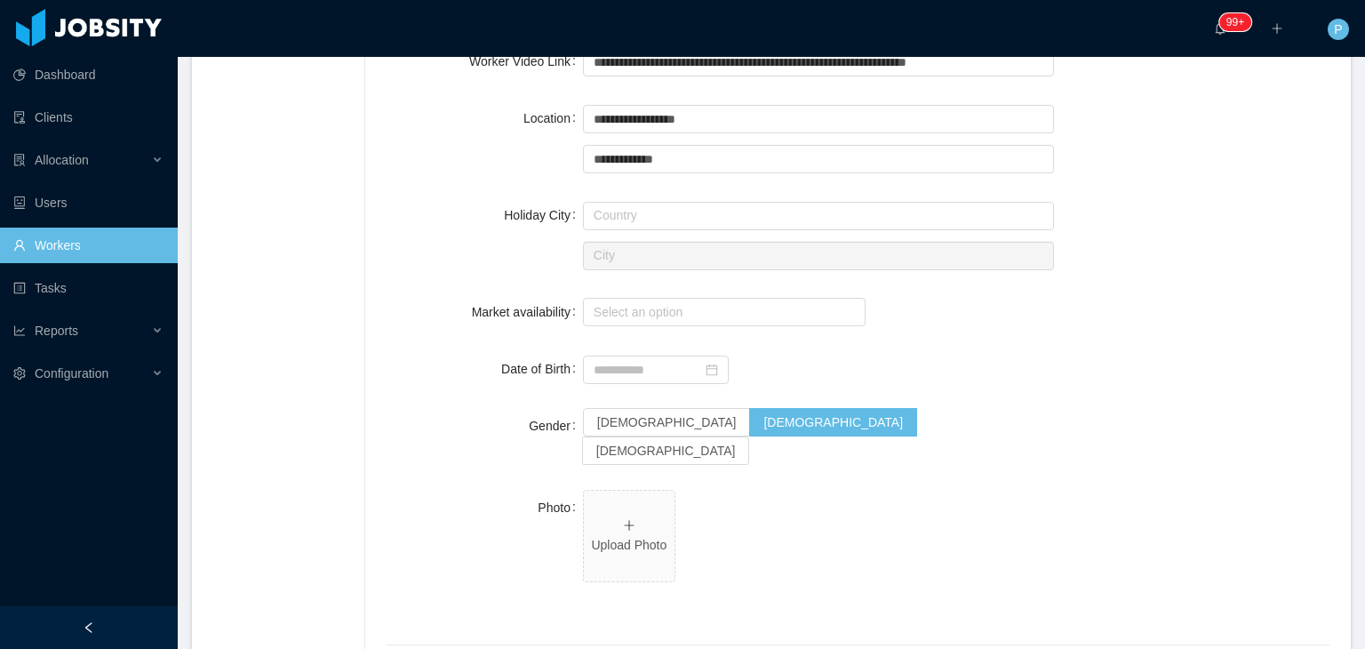
scroll to position [859, 0]
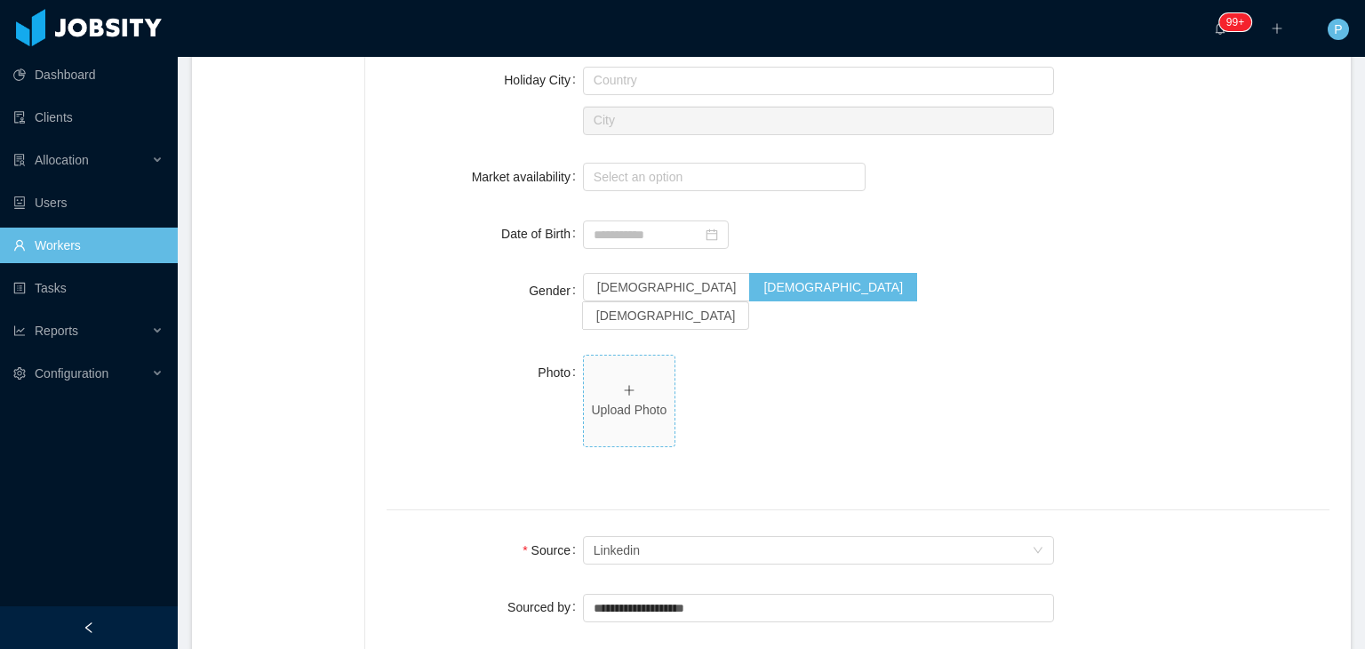
click at [633, 384] on icon "icon: plus" at bounding box center [629, 390] width 12 height 12
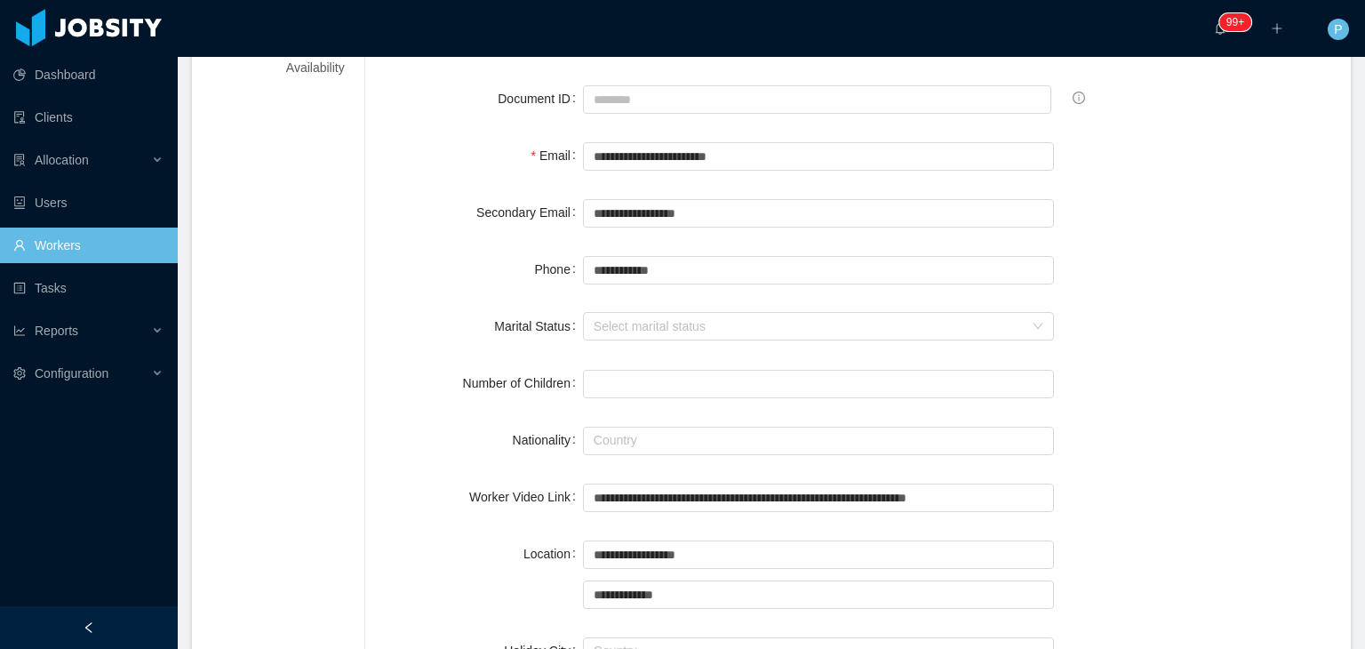
scroll to position [0, 0]
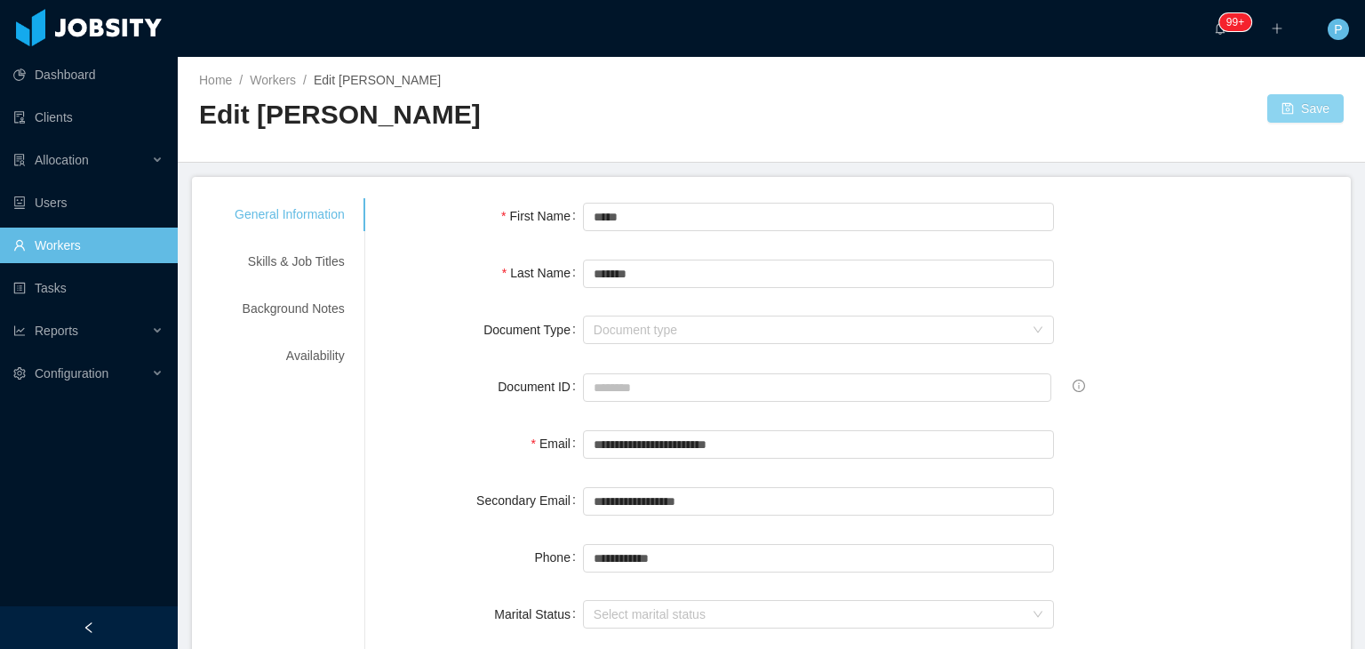
click at [1298, 111] on button "Save" at bounding box center [1305, 108] width 76 height 28
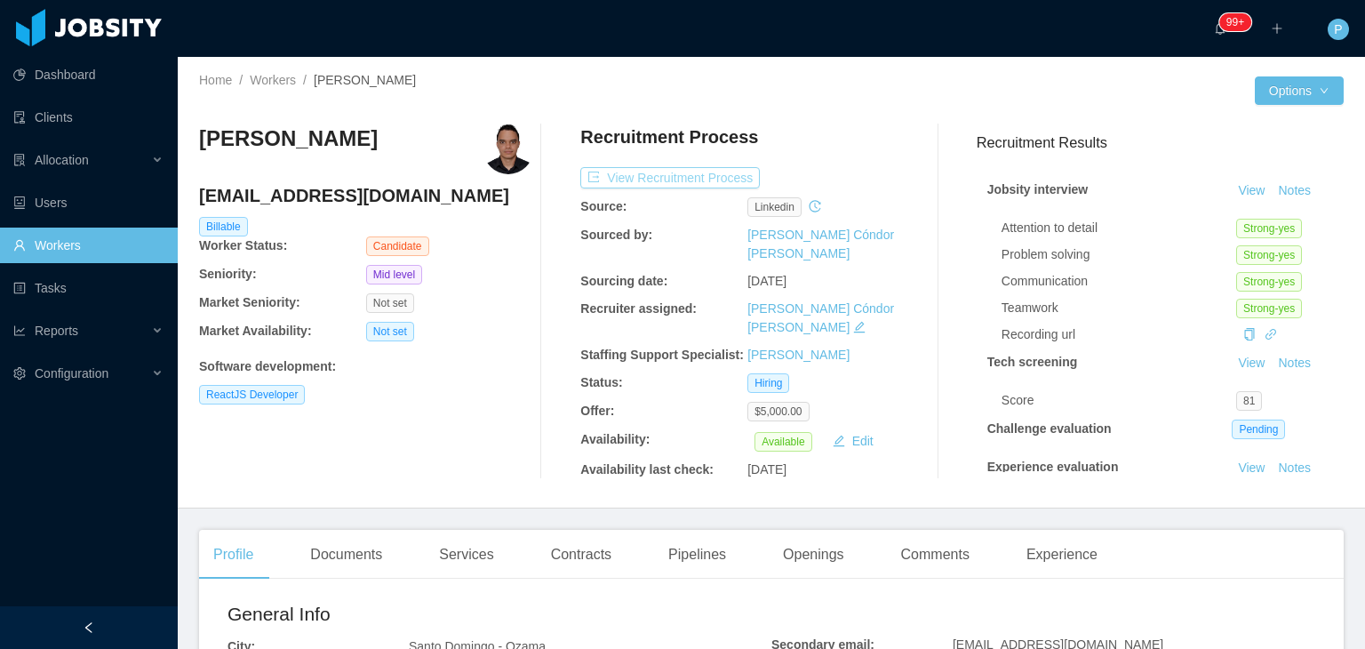
click at [686, 173] on button "View Recruitment Process" at bounding box center [670, 177] width 180 height 21
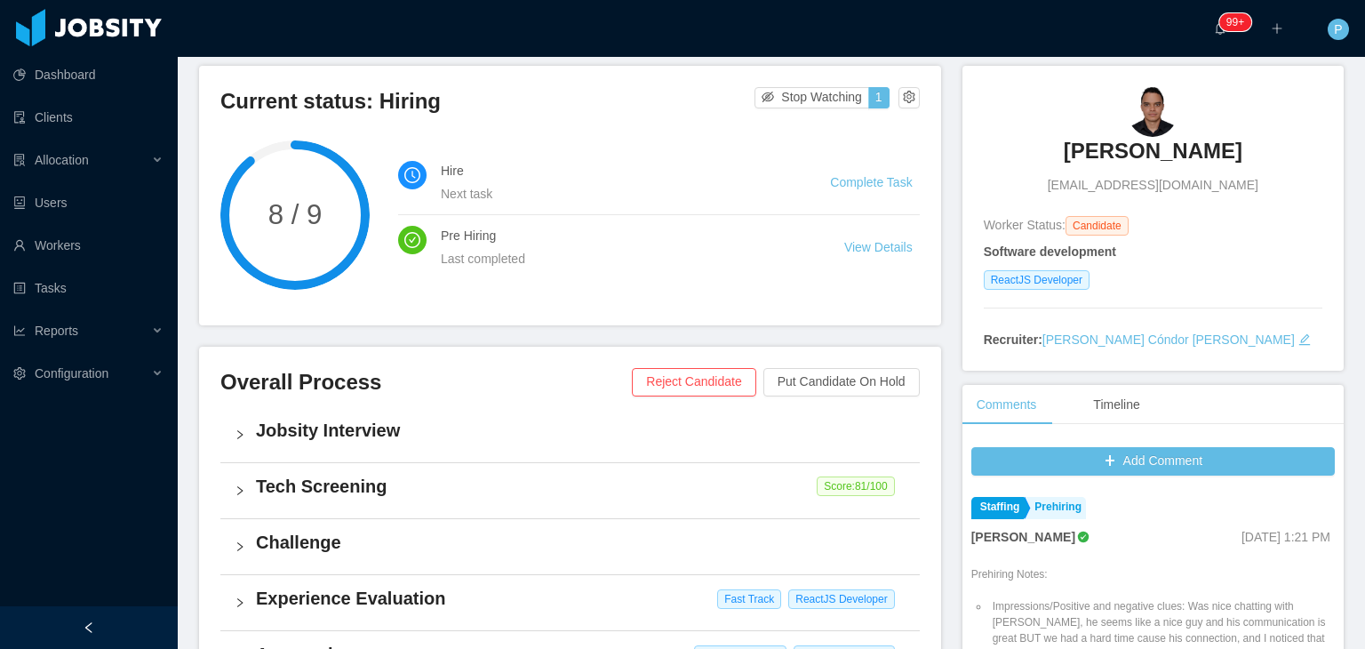
scroll to position [177, 0]
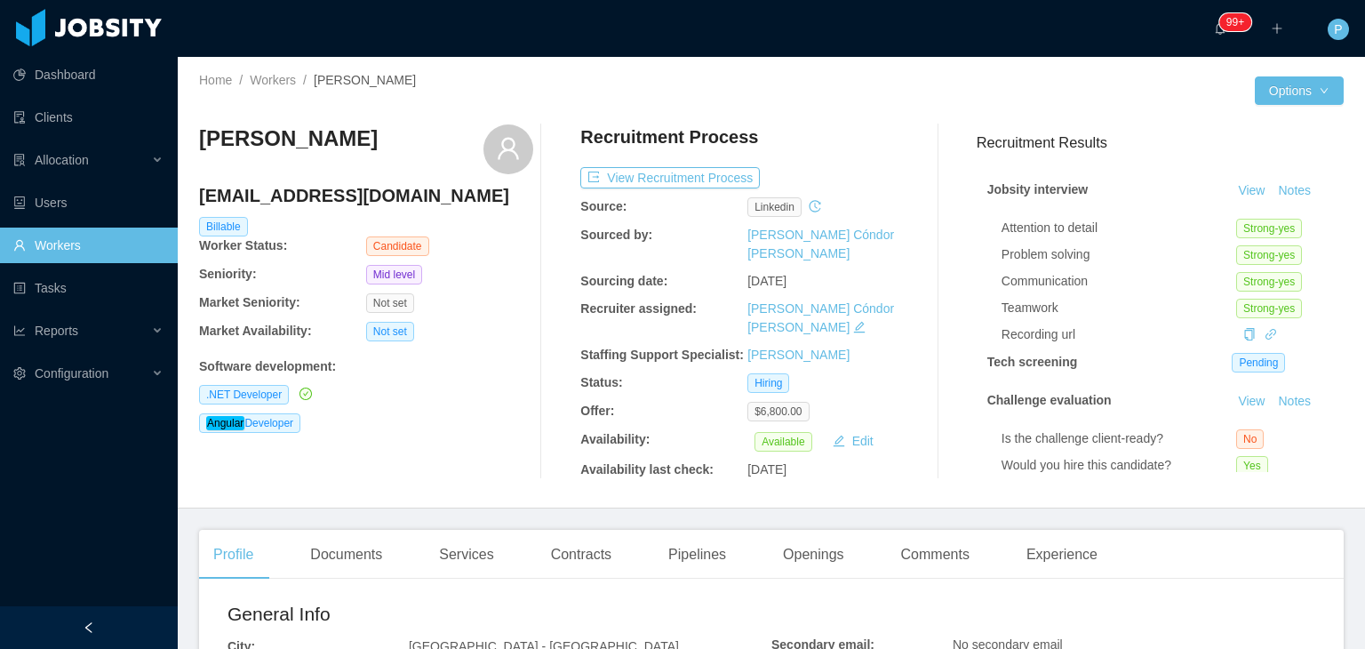
click at [441, 497] on div "Home / Workers / [PERSON_NAME] / Options [PERSON_NAME] [EMAIL_ADDRESS][DOMAIN_N…" at bounding box center [771, 283] width 1187 height 452
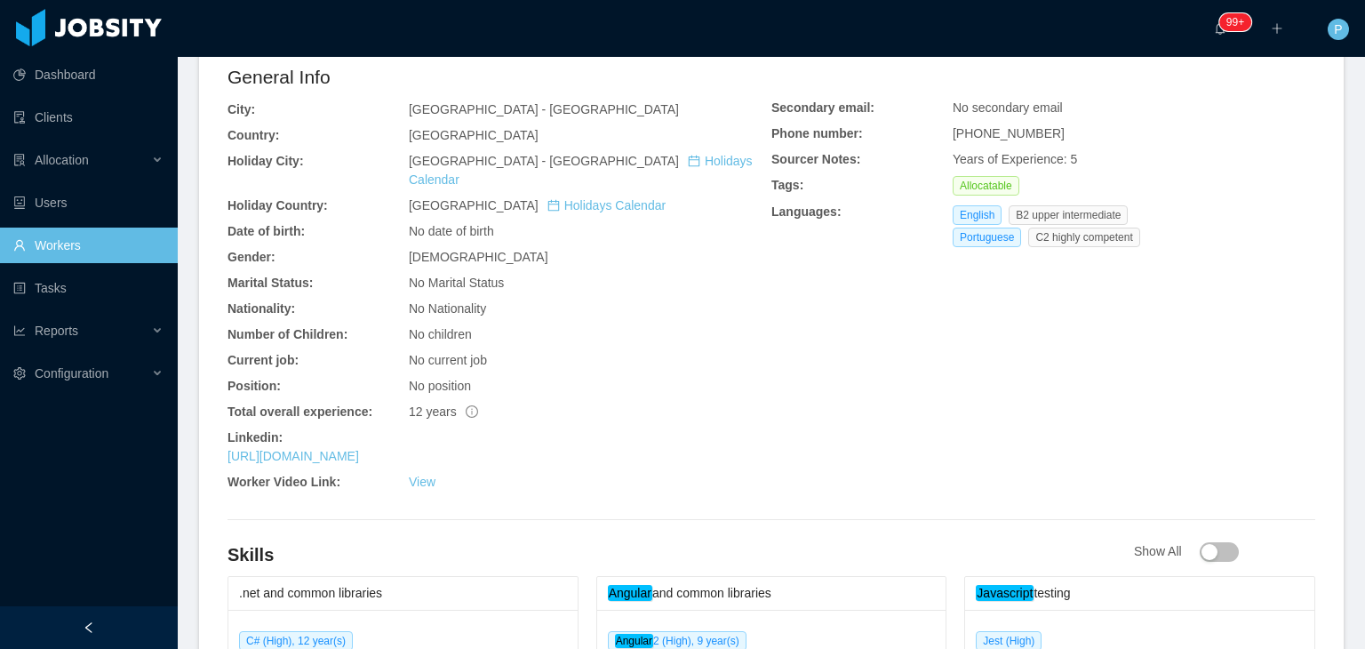
scroll to position [640, 0]
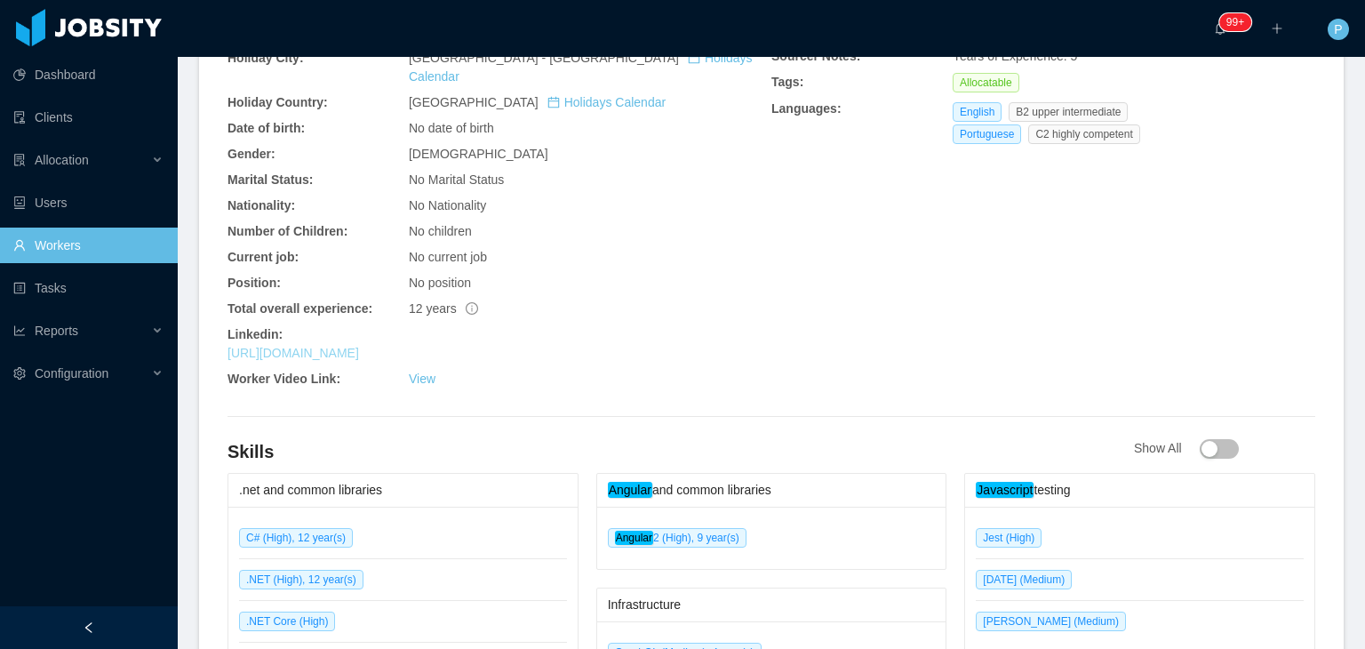
click at [359, 346] on link "[URL][DOMAIN_NAME]" at bounding box center [294, 353] width 132 height 14
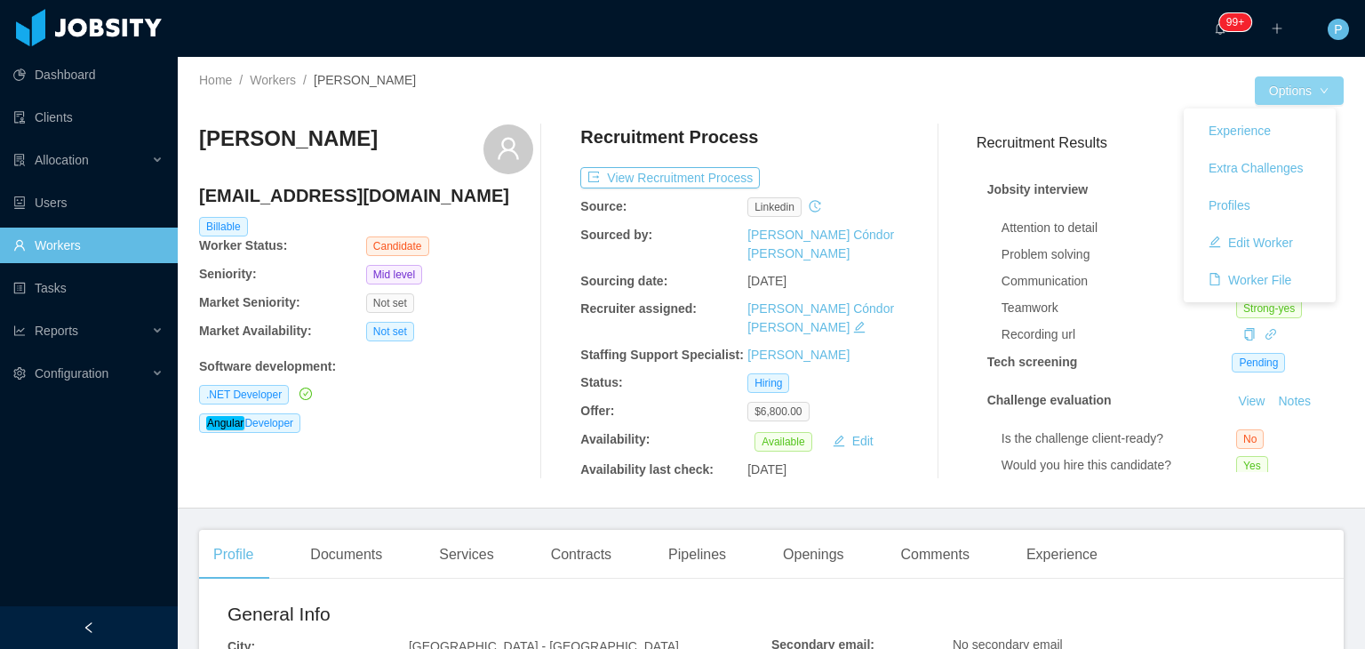
click at [1318, 88] on button "Options" at bounding box center [1299, 90] width 89 height 28
click at [1250, 242] on button "Edit Worker" at bounding box center [1251, 242] width 113 height 28
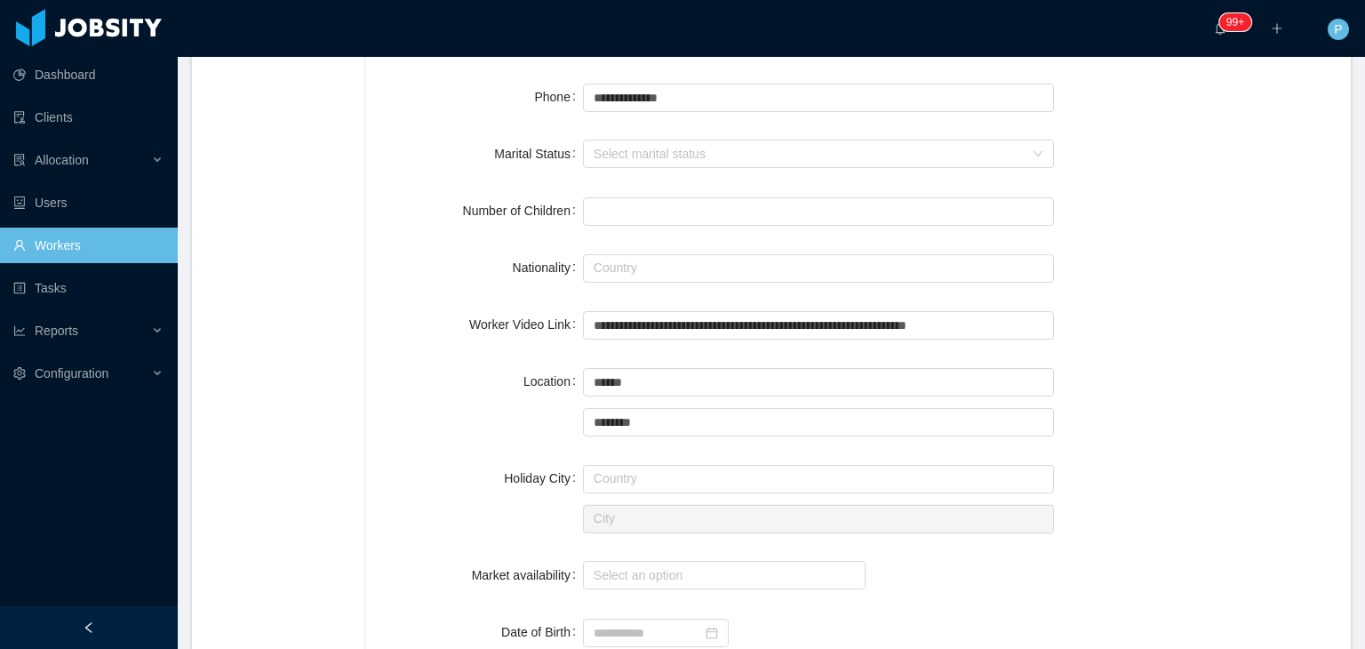
scroll to position [654, 0]
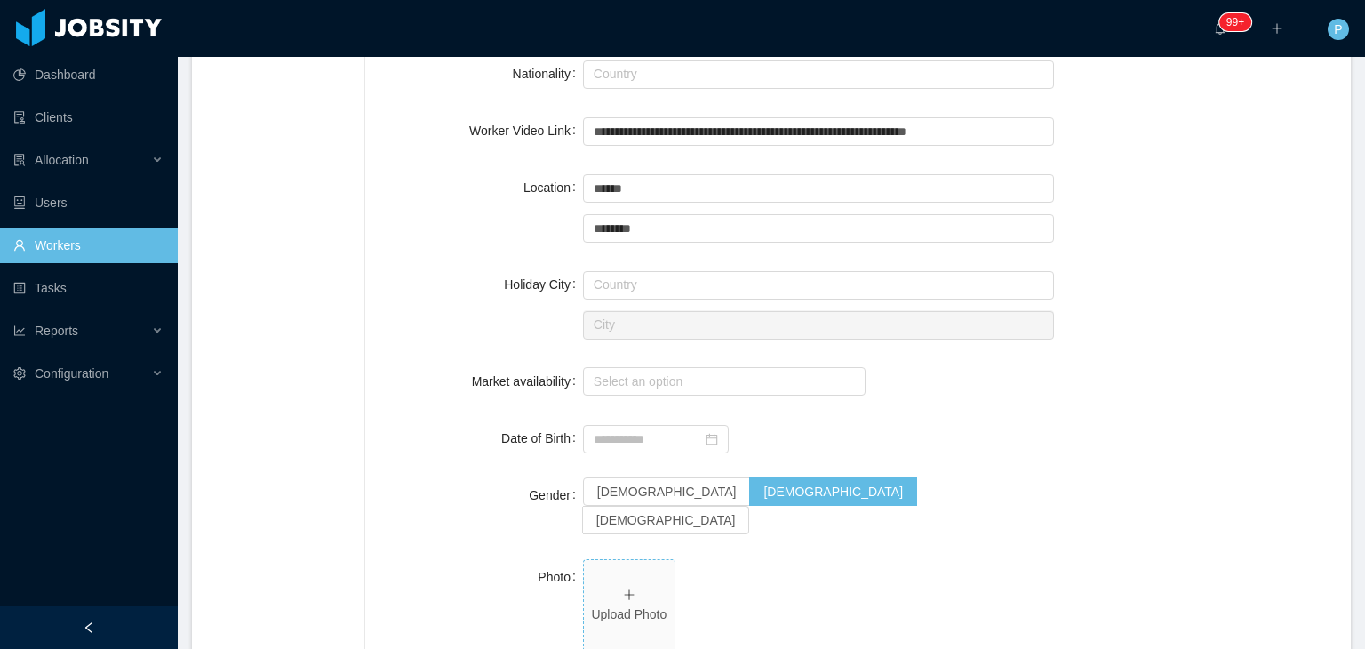
click at [648, 605] on p "Upload Photo" at bounding box center [629, 614] width 76 height 19
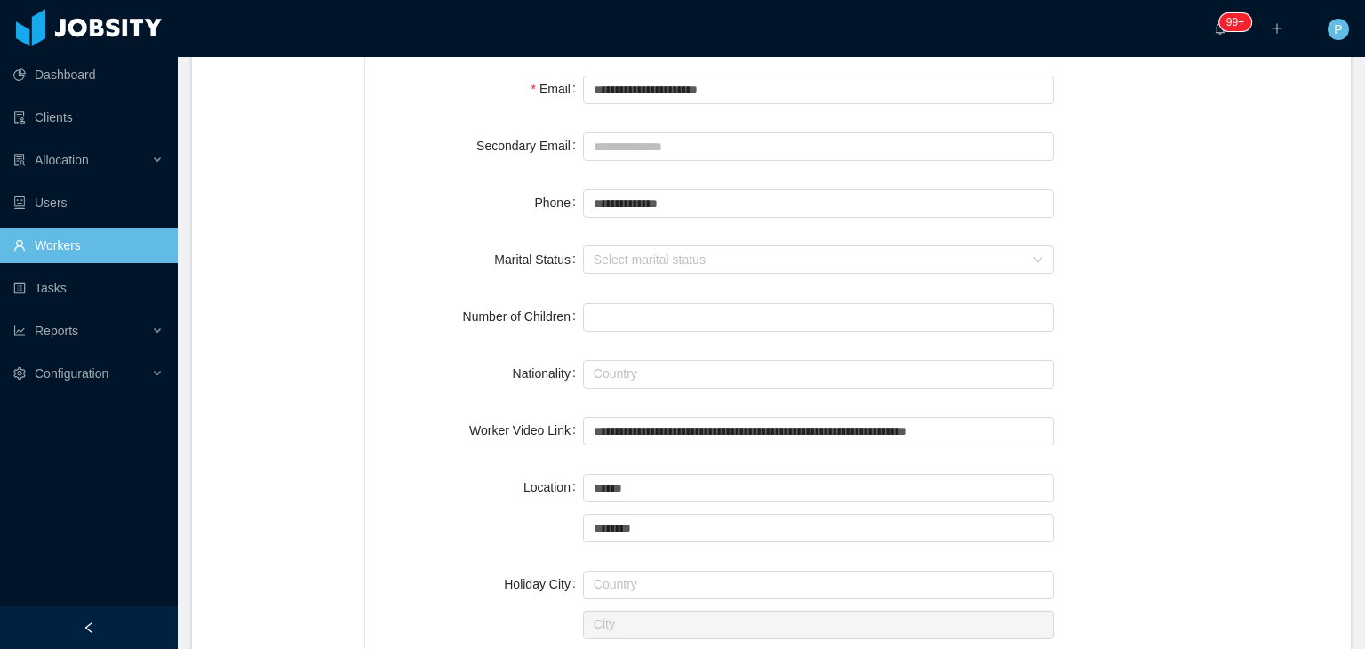
scroll to position [27, 0]
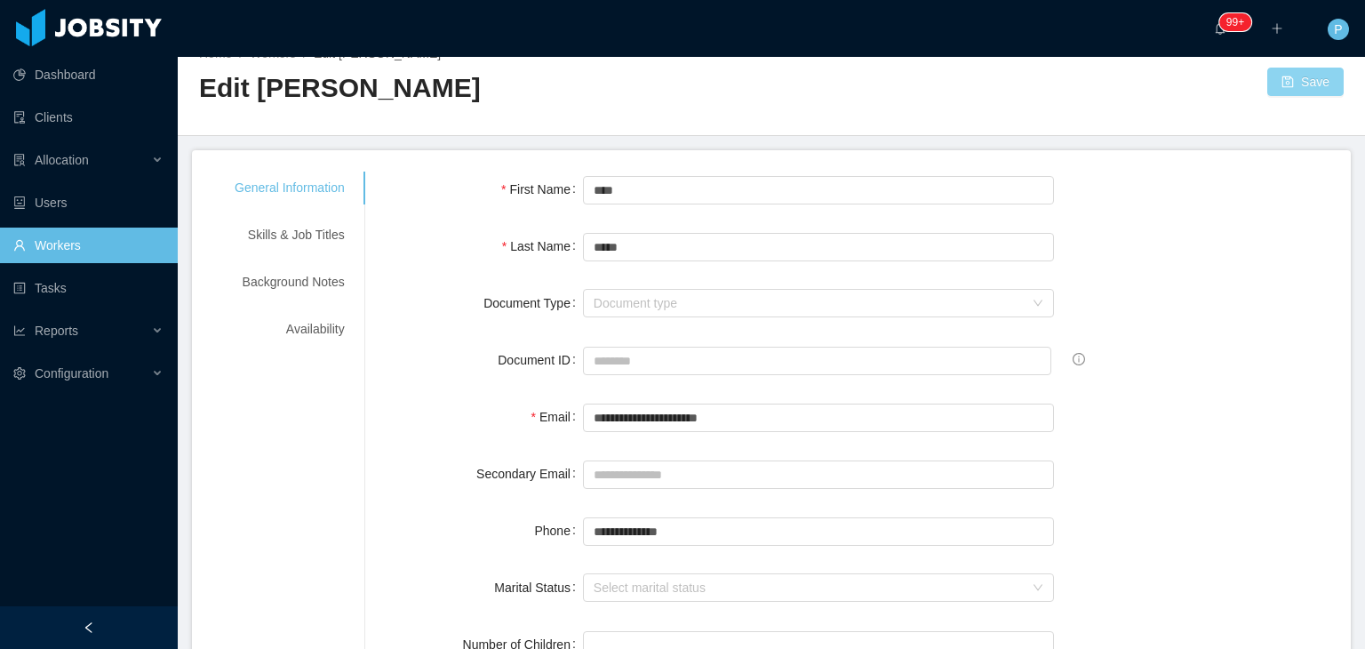
click at [1272, 84] on button "Save" at bounding box center [1305, 82] width 76 height 28
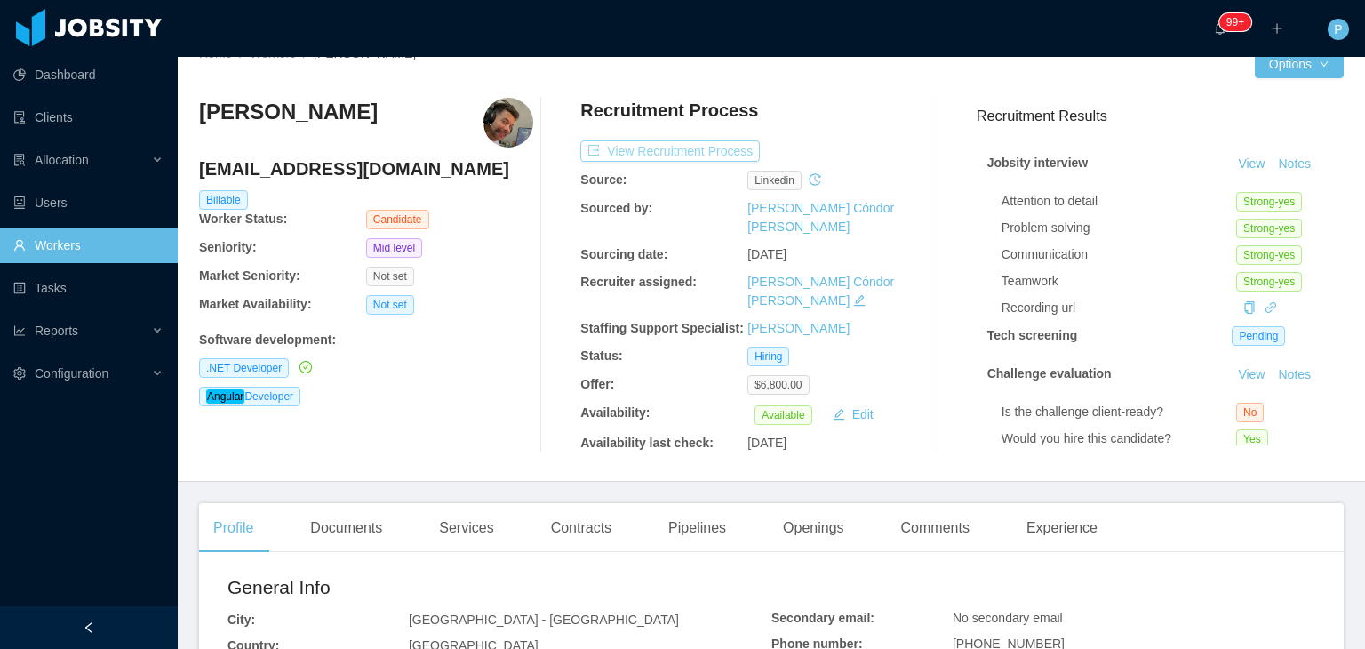
click at [731, 159] on button "View Recruitment Process" at bounding box center [670, 150] width 180 height 21
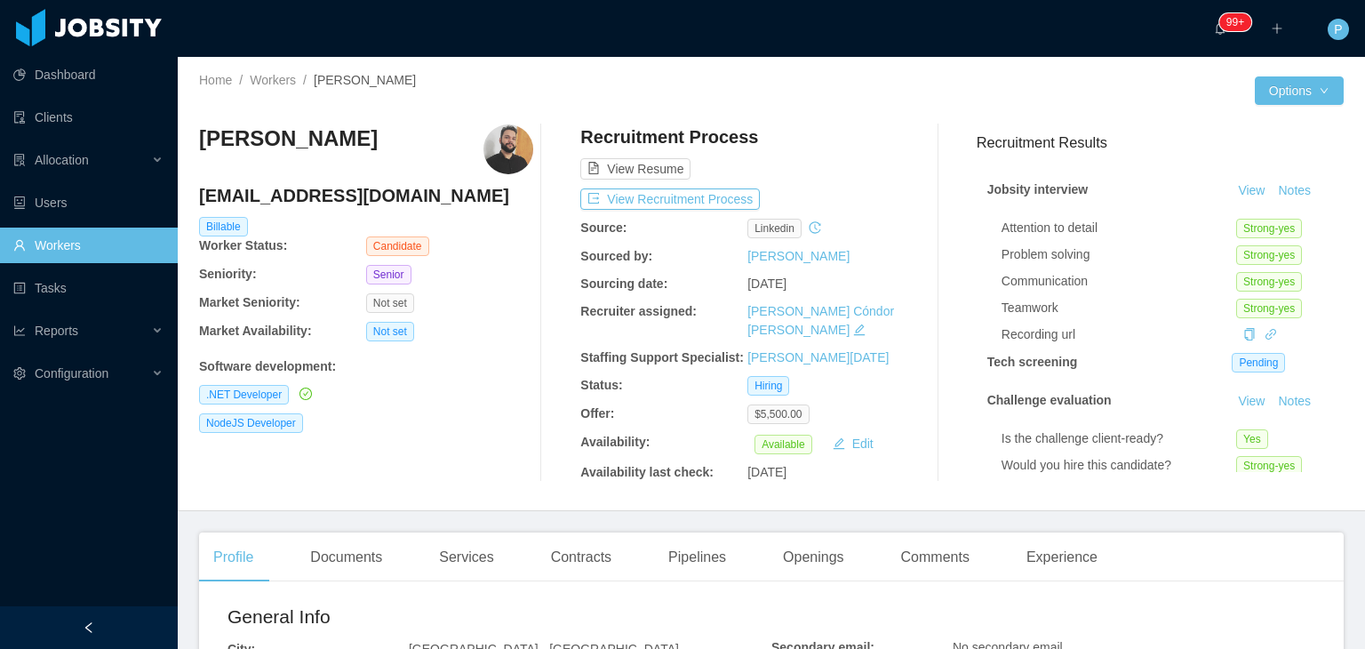
click at [500, 370] on div "Software development :" at bounding box center [366, 366] width 334 height 19
click at [676, 197] on button "View Recruitment Process" at bounding box center [670, 198] width 180 height 21
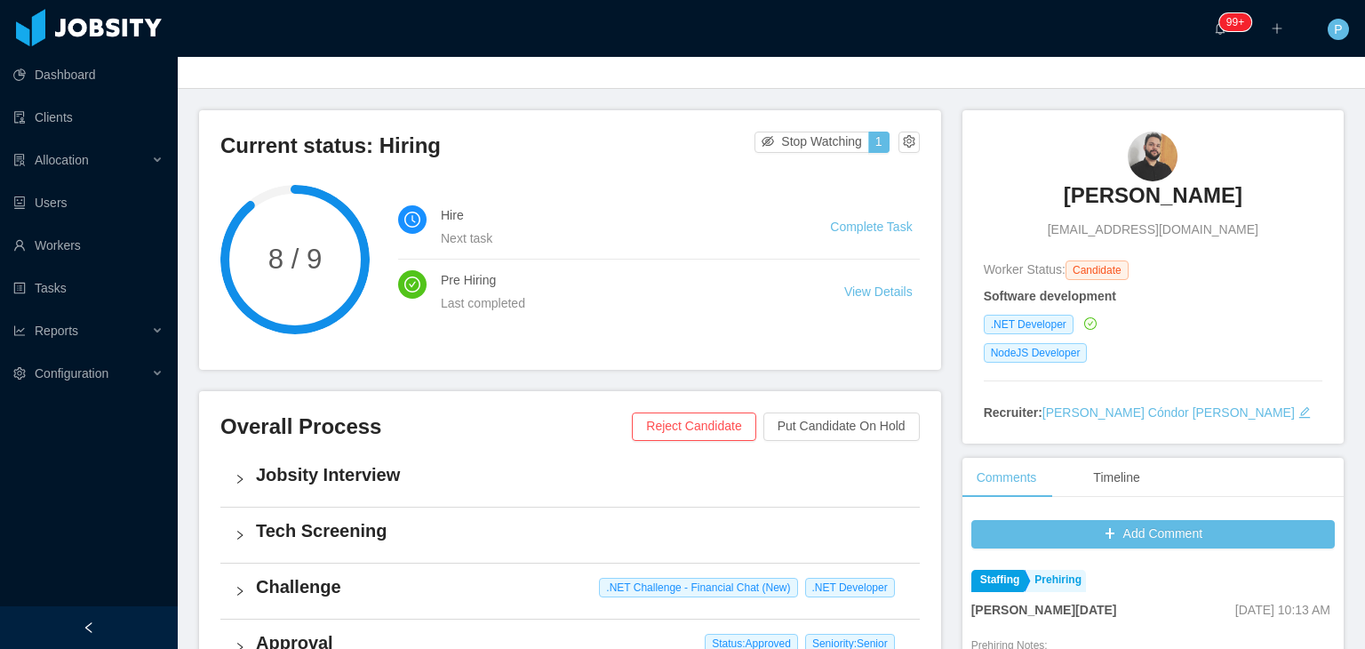
scroll to position [147, 0]
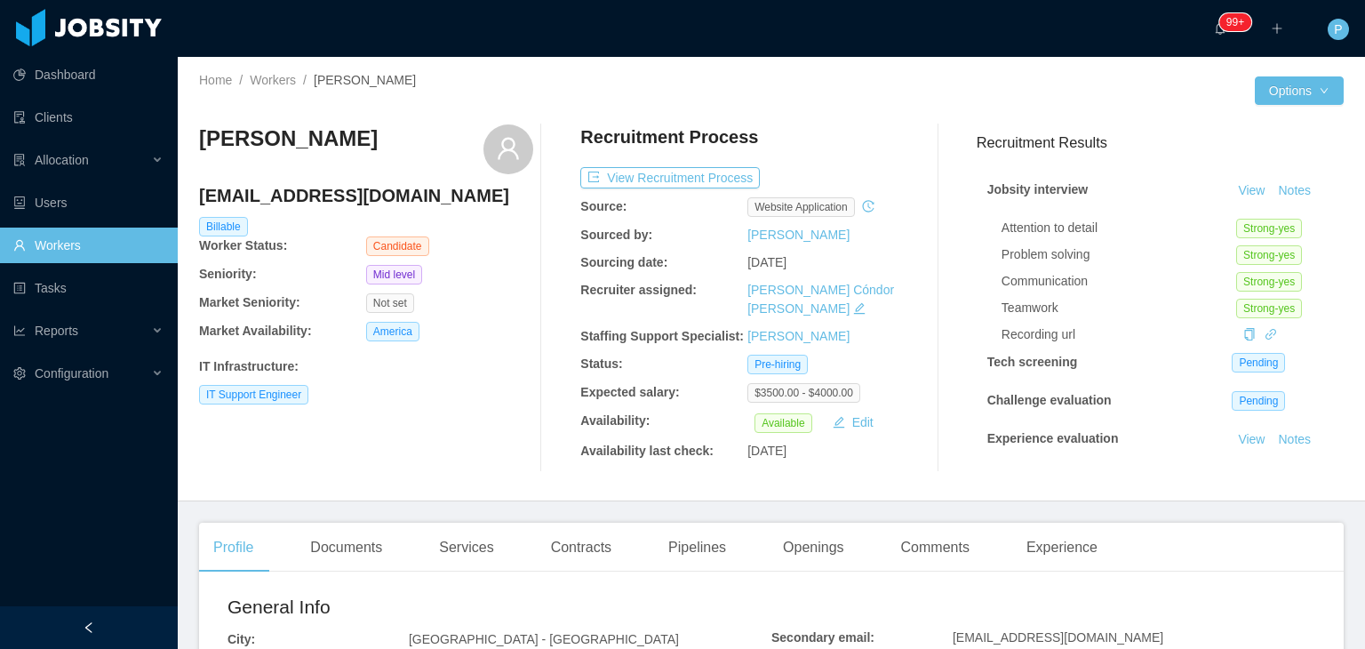
click at [481, 353] on div "IT Infrastructure :" at bounding box center [366, 363] width 334 height 26
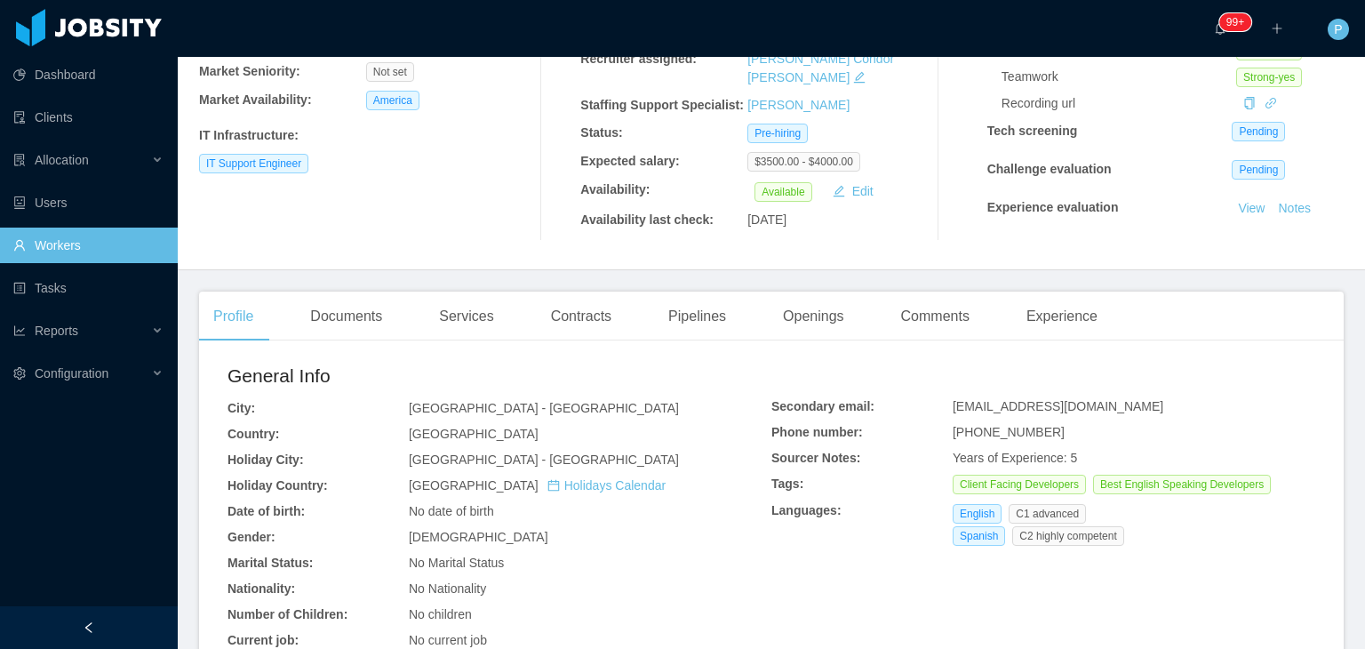
scroll to position [462, 0]
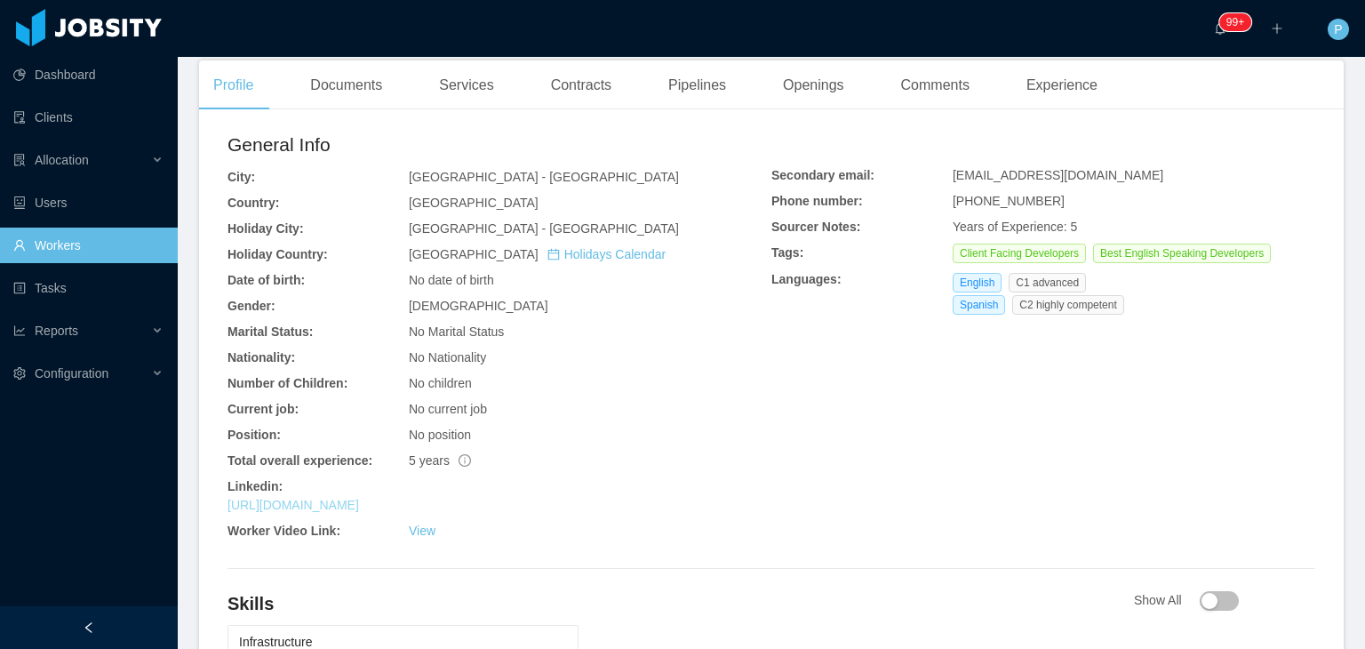
click at [359, 506] on link "https://www.linkedin.com/in/sebastiansanchezmlaicloudsalessqloracle" at bounding box center [294, 505] width 132 height 14
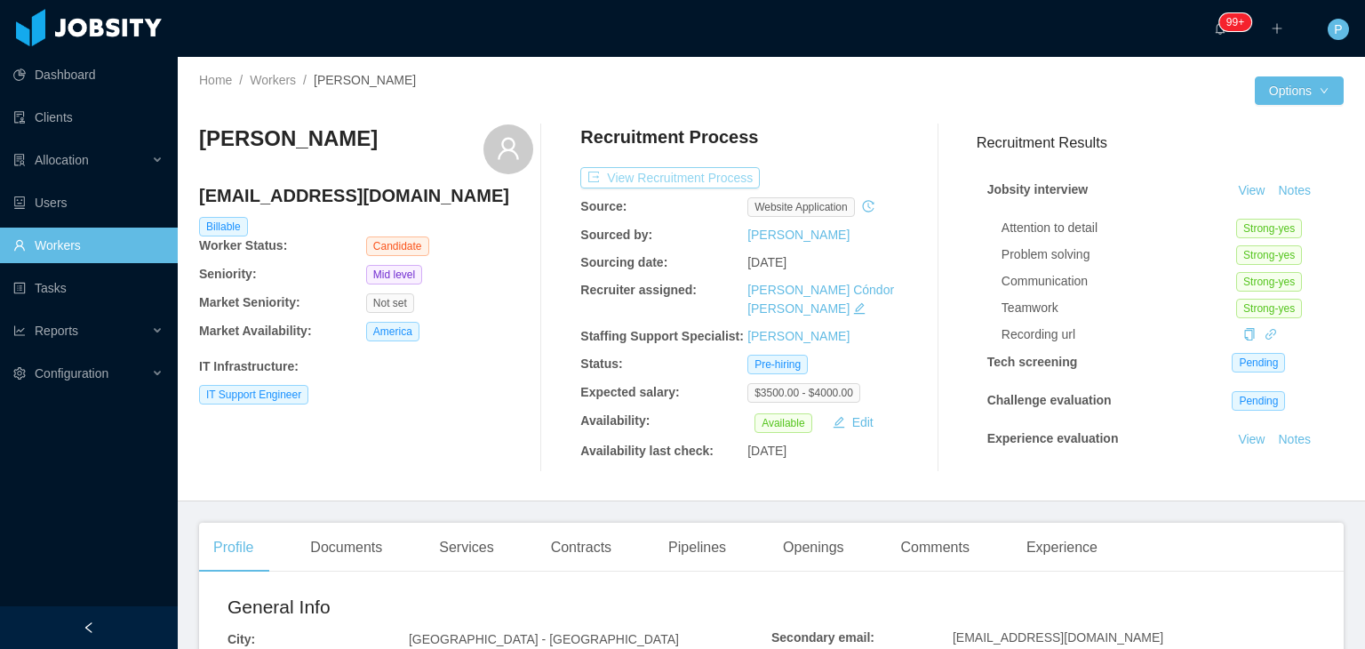
click at [688, 172] on button "View Recruitment Process" at bounding box center [670, 177] width 180 height 21
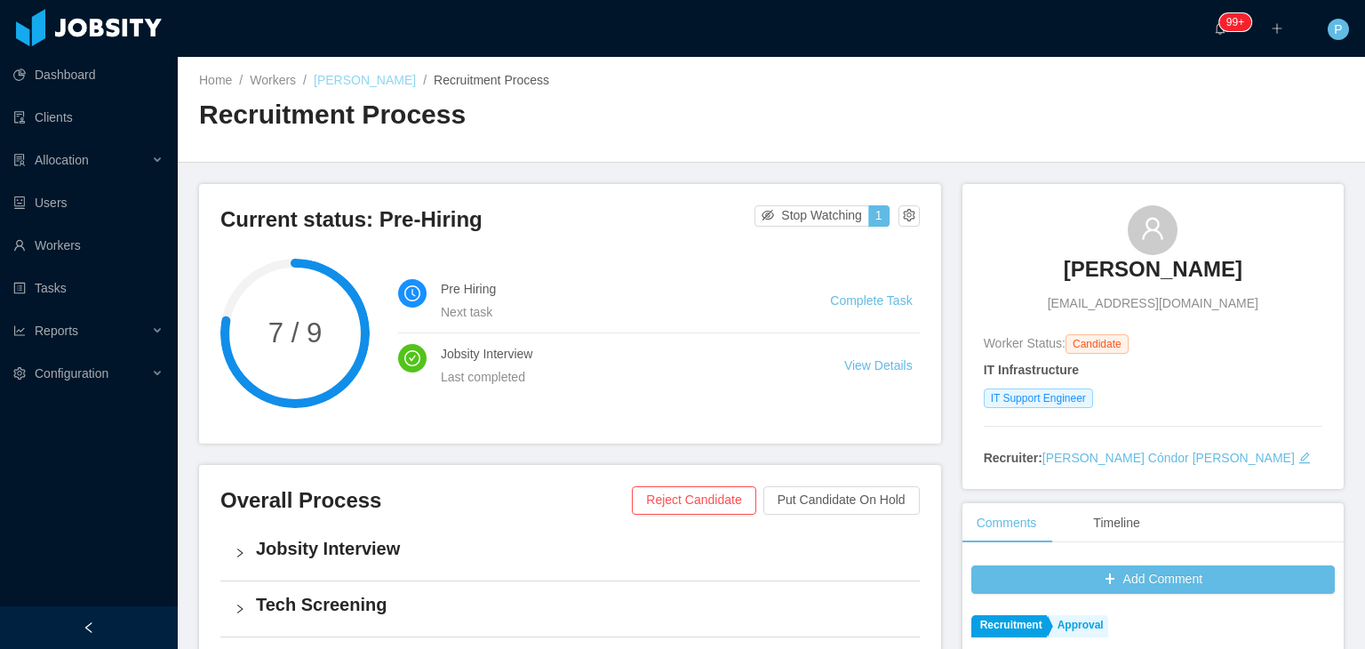
click at [356, 78] on link "Sebastian Sanchez" at bounding box center [365, 80] width 102 height 14
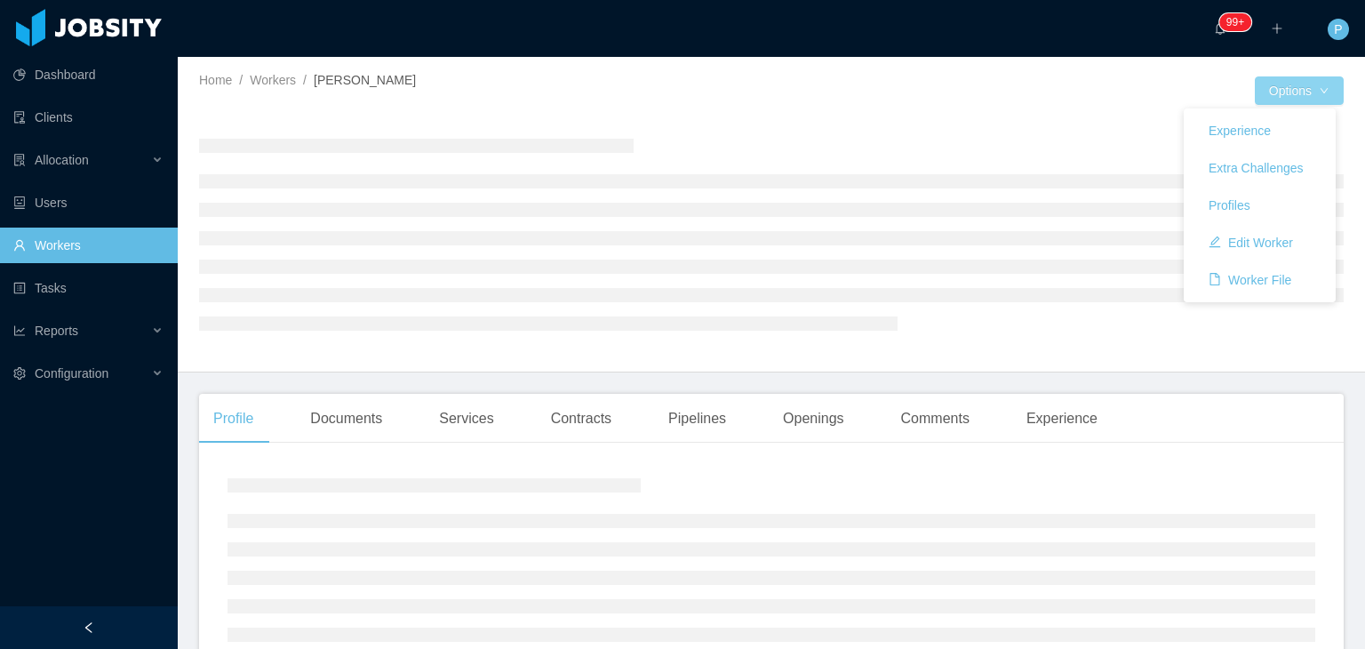
click at [1276, 77] on button "Options" at bounding box center [1299, 90] width 89 height 28
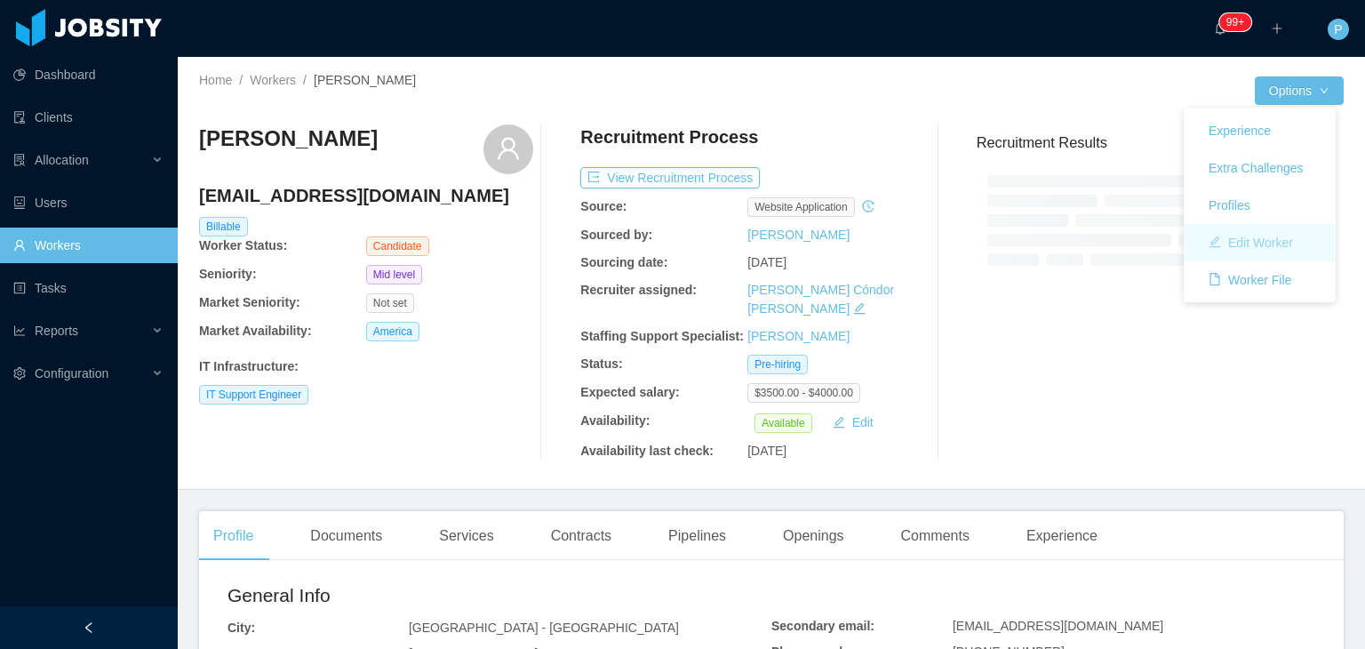
click at [1266, 234] on button "Edit Worker" at bounding box center [1251, 242] width 113 height 28
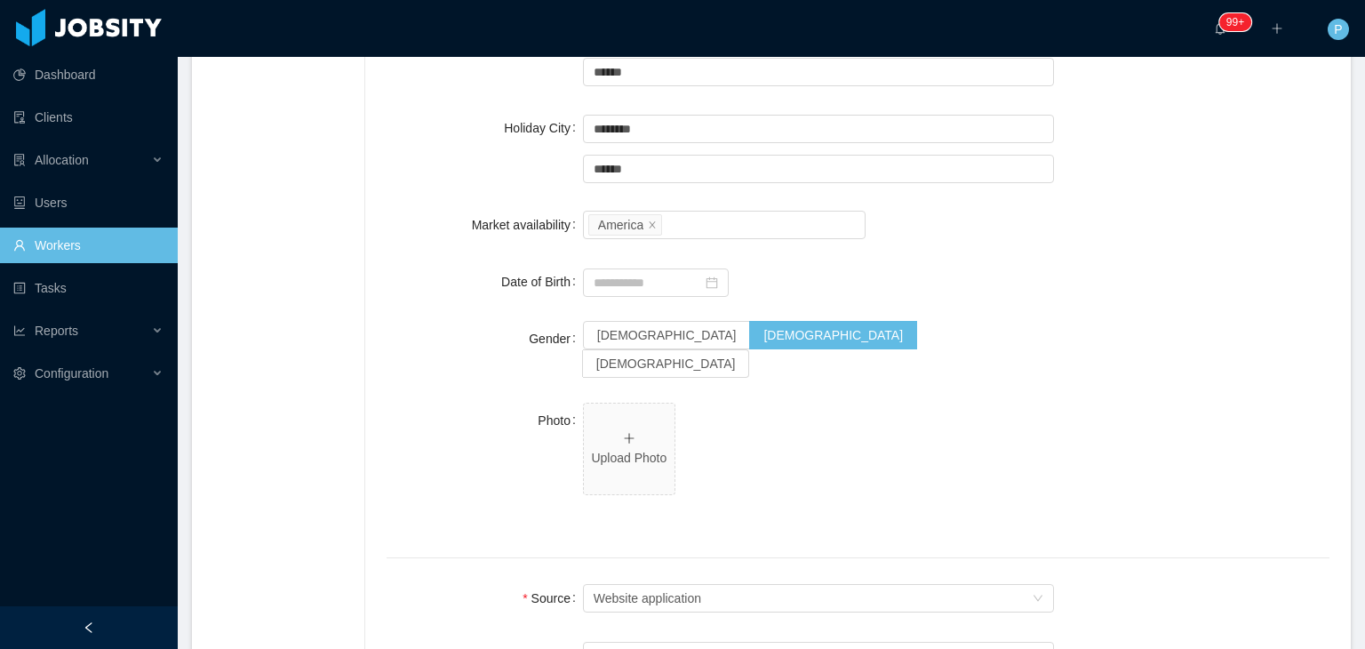
scroll to position [843, 0]
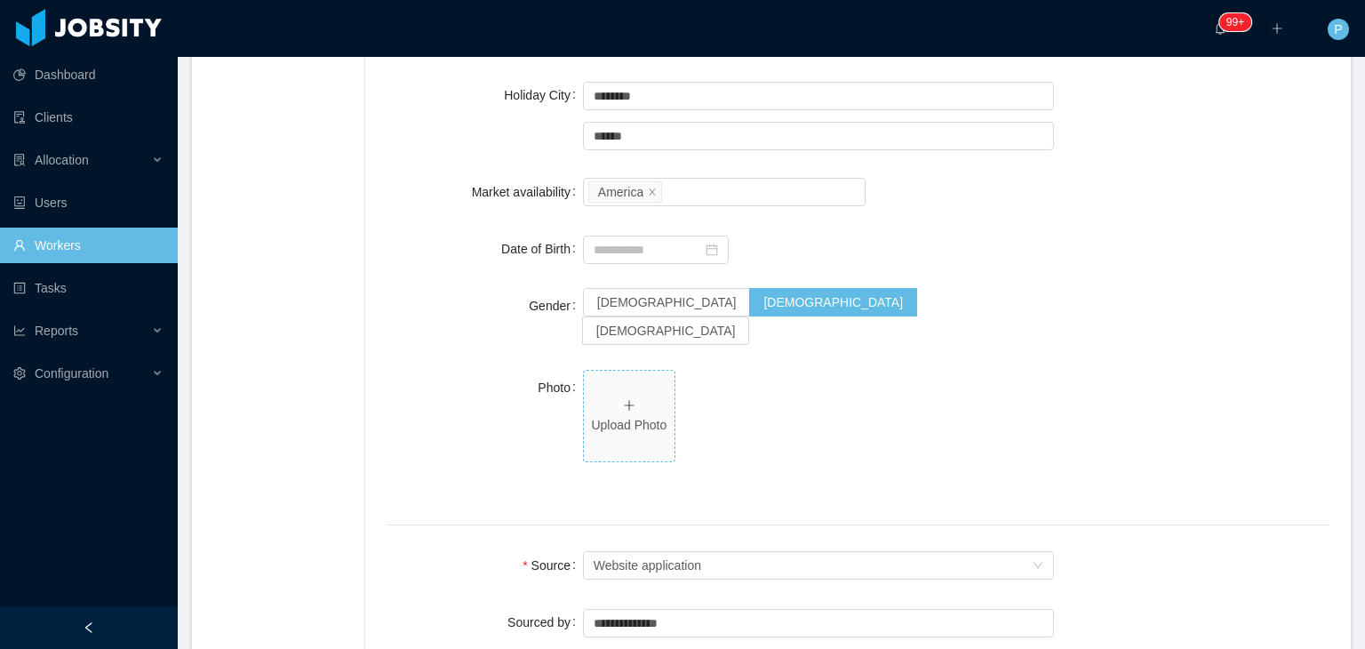
click at [622, 416] on p "Upload Photo" at bounding box center [629, 425] width 76 height 19
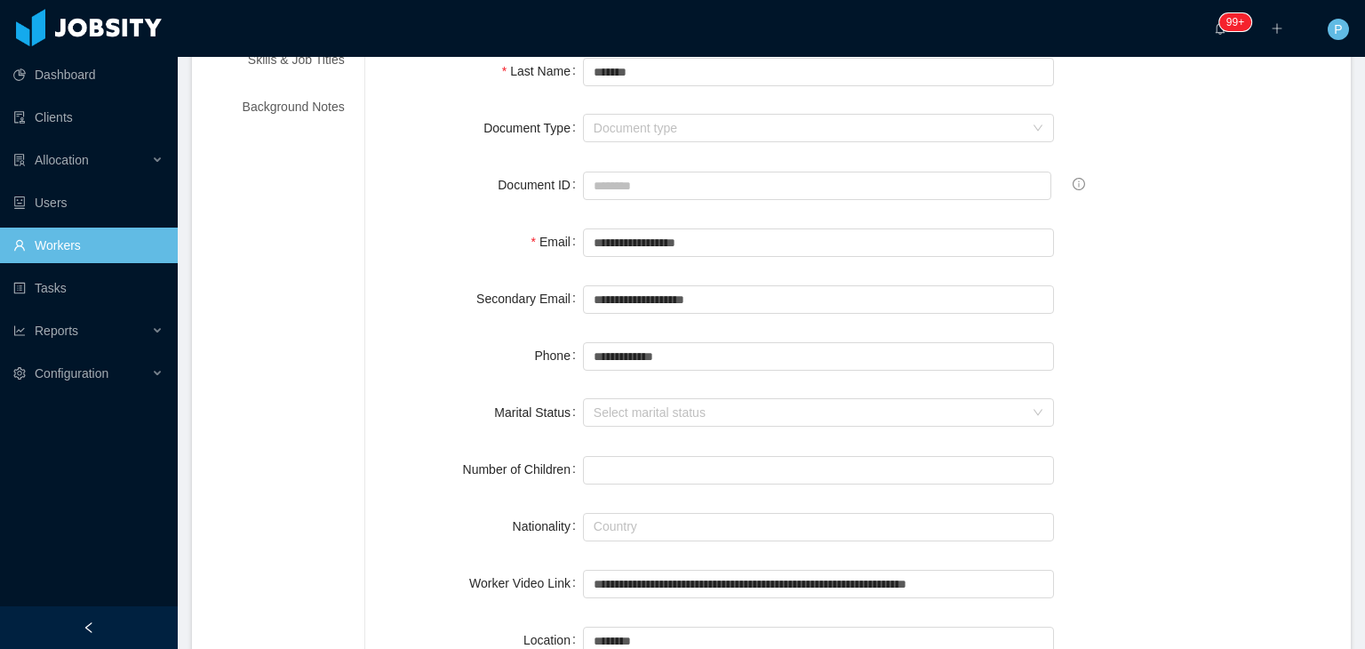
scroll to position [0, 0]
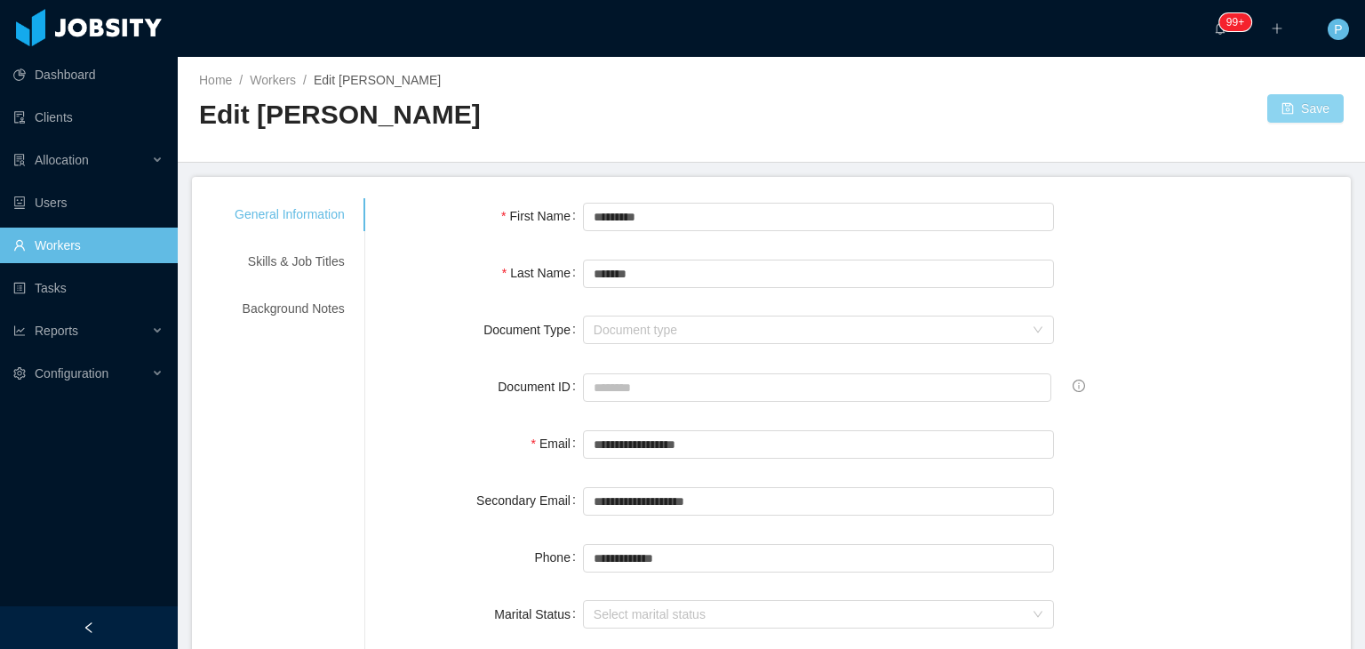
click at [1297, 116] on button "Save" at bounding box center [1305, 108] width 76 height 28
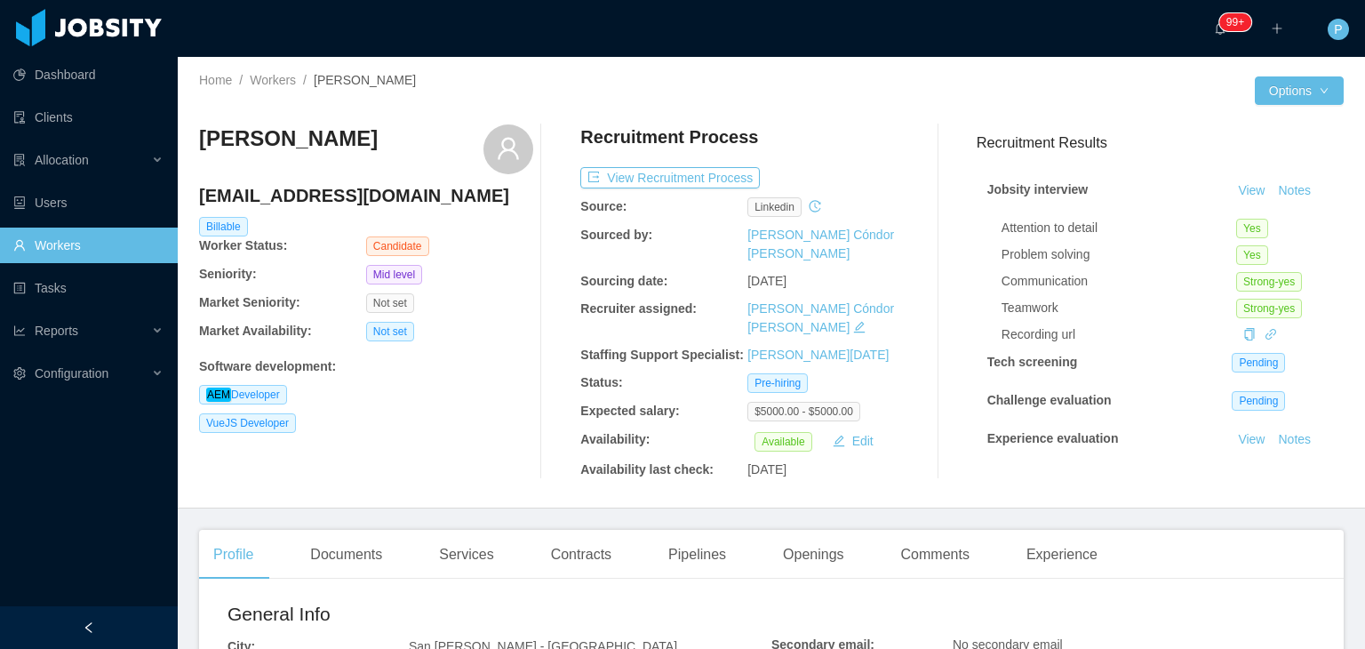
click at [463, 354] on div "Software development :" at bounding box center [366, 363] width 334 height 26
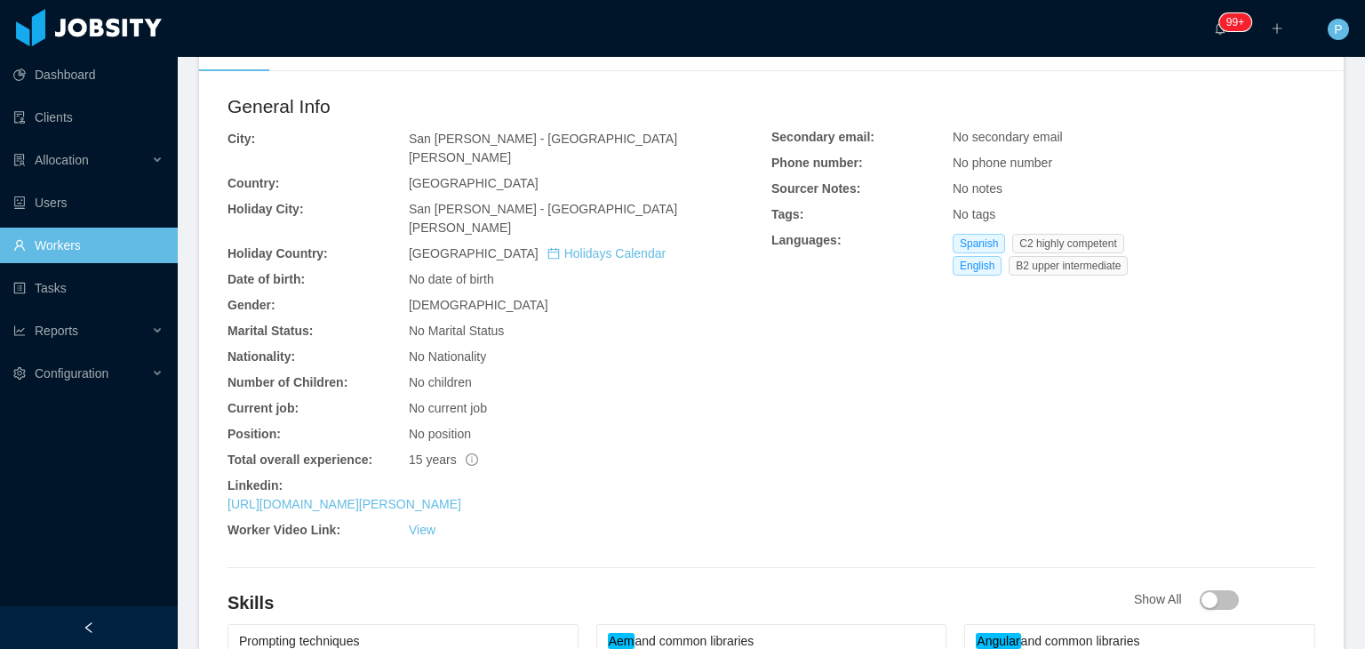
scroll to position [569, 0]
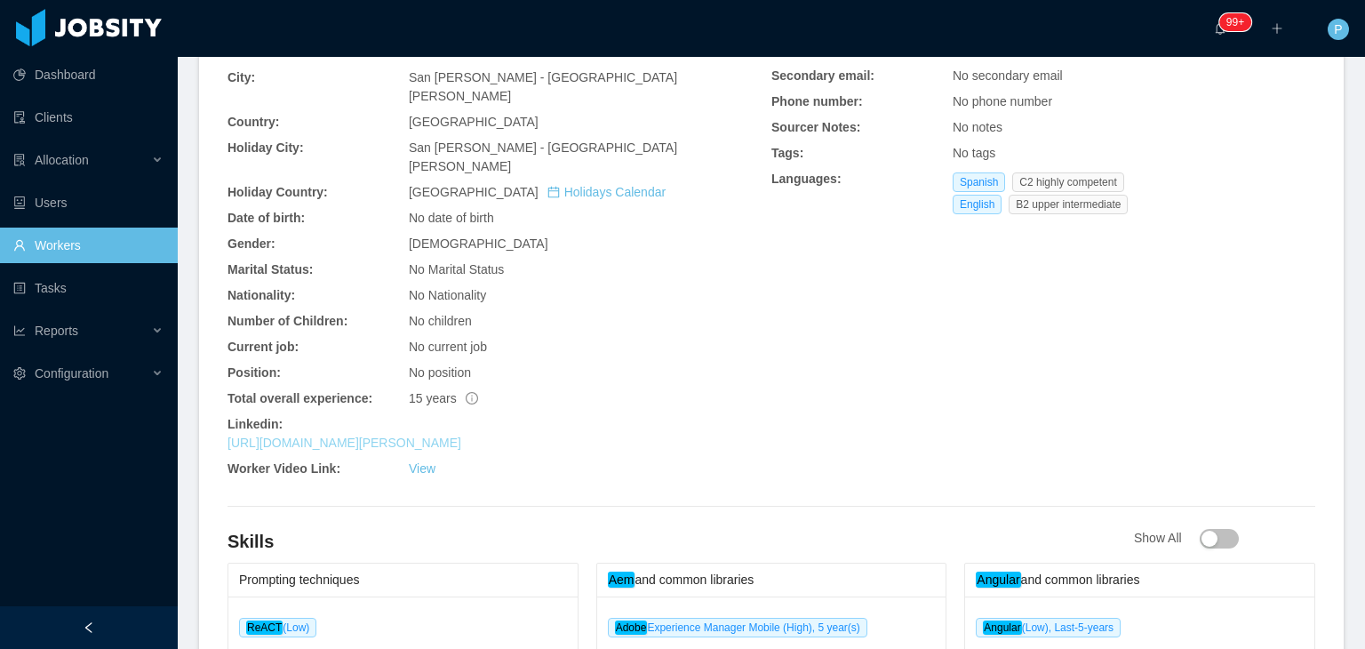
click at [461, 436] on link "[URL][DOMAIN_NAME][PERSON_NAME]" at bounding box center [345, 443] width 234 height 14
click at [759, 368] on div "General Info City: [GEOGRAPHIC_DATA][PERSON_NAME][PERSON_NAME] Country: [GEOGRA…" at bounding box center [500, 258] width 544 height 454
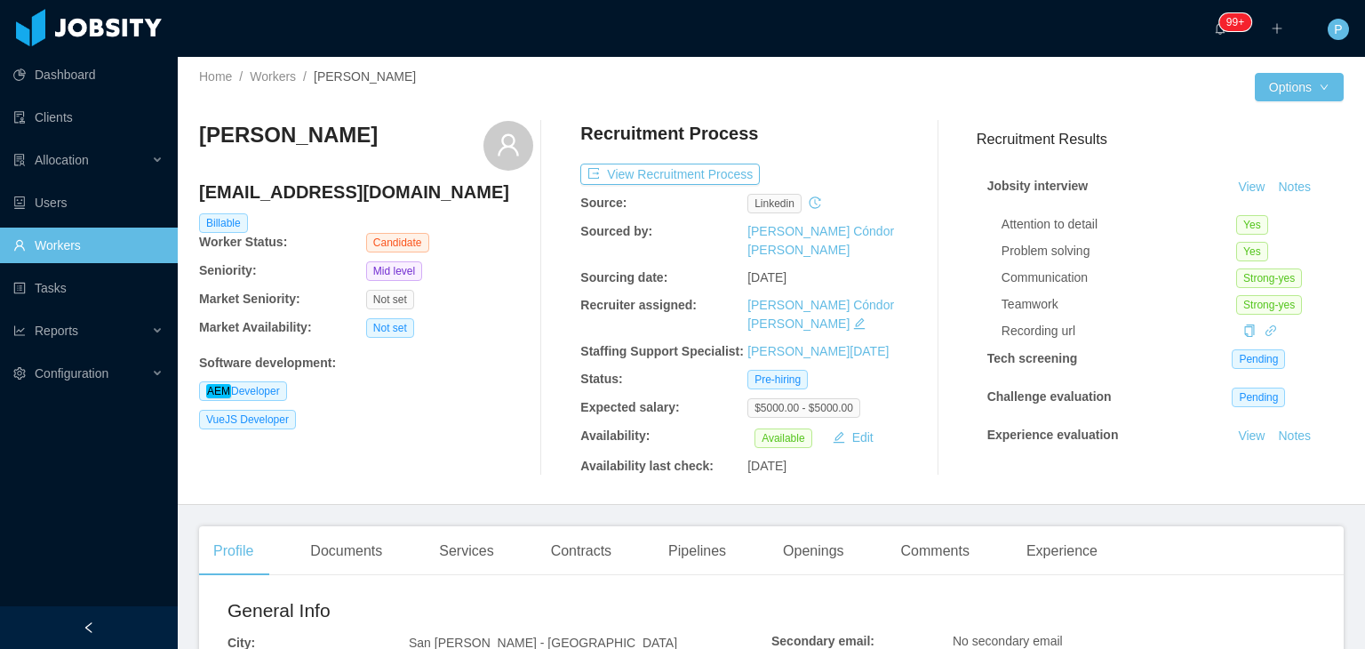
scroll to position [0, 0]
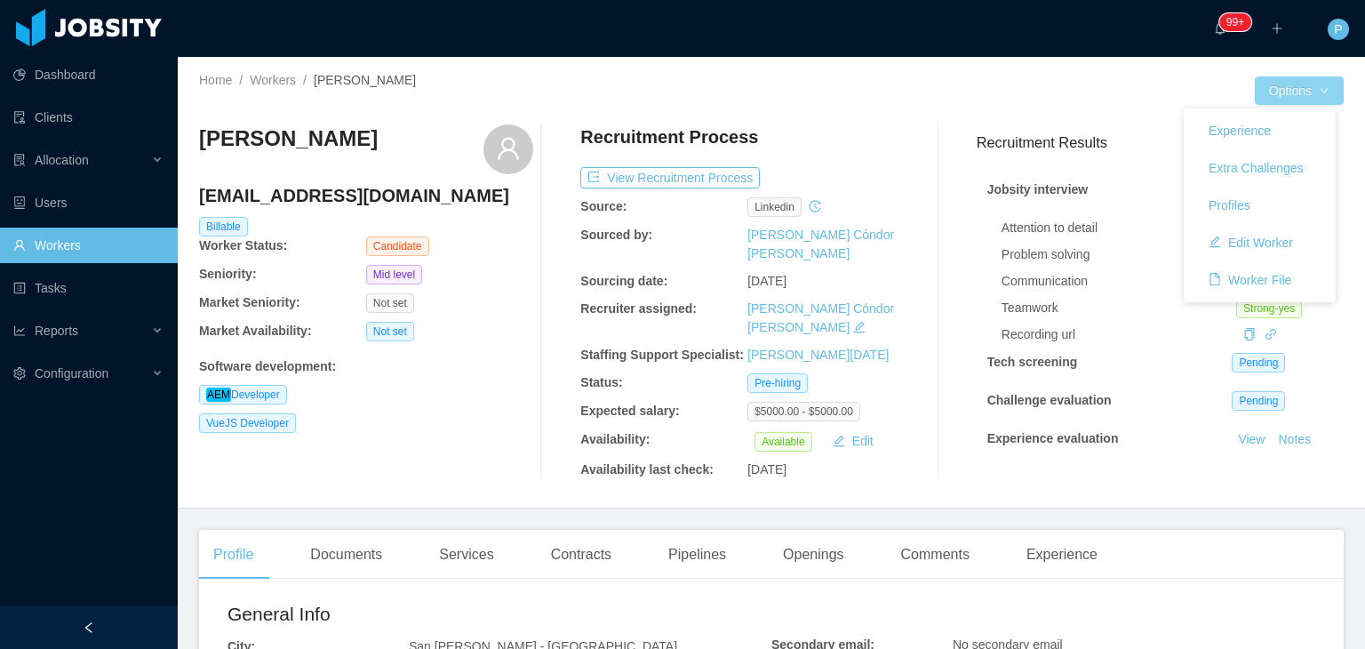
click at [1283, 83] on button "Options" at bounding box center [1299, 90] width 89 height 28
click at [1262, 242] on button "Edit Worker" at bounding box center [1251, 242] width 113 height 28
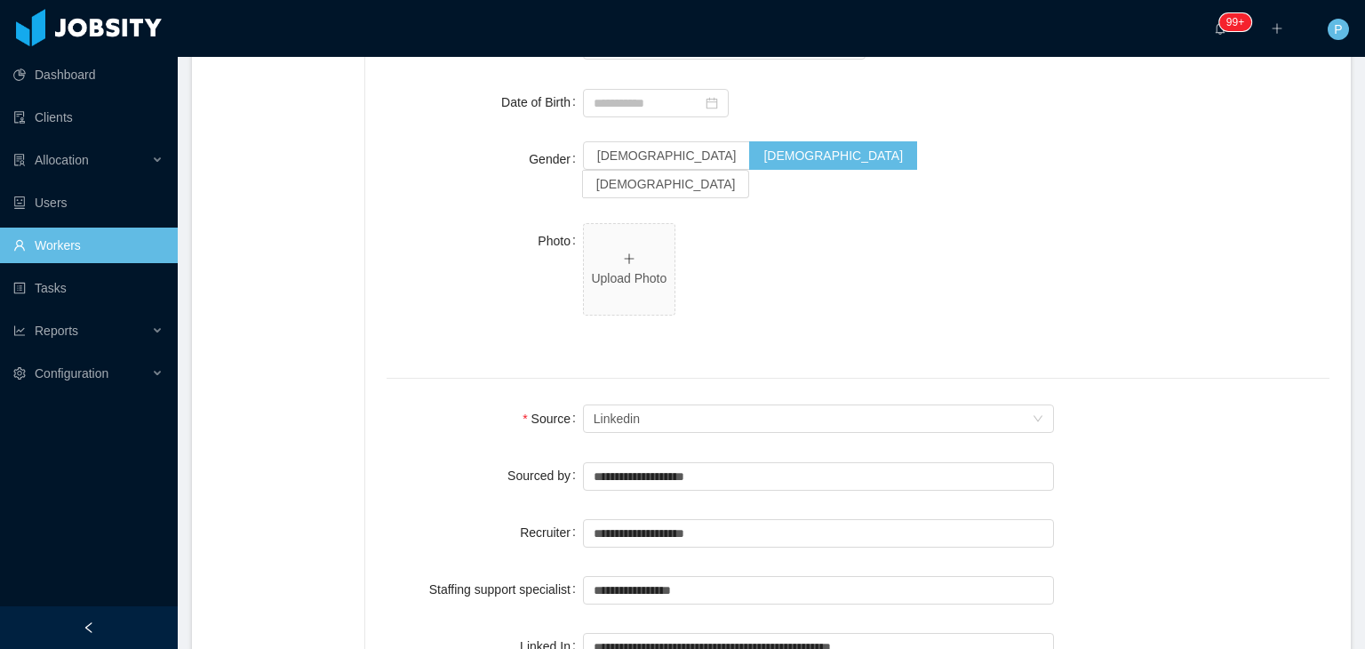
scroll to position [995, 0]
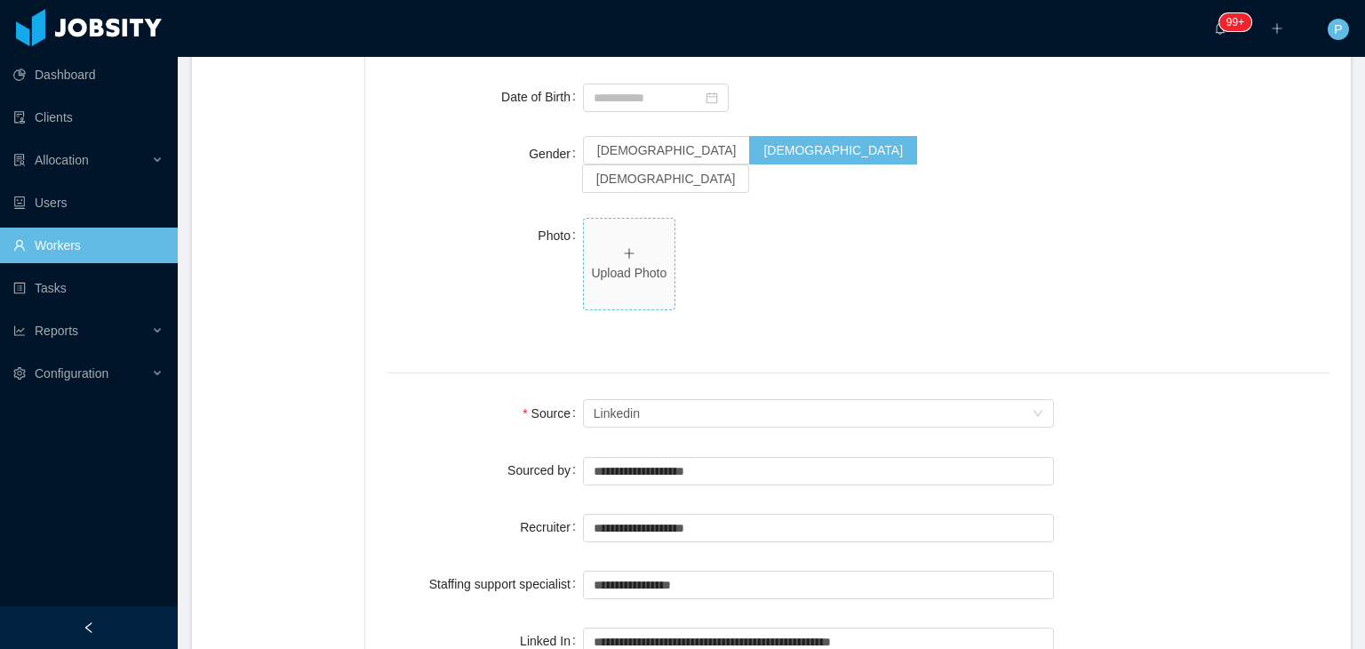
click at [627, 247] on icon "icon: plus" at bounding box center [629, 253] width 12 height 12
click at [1093, 396] on div "Source Seniority Linkedin" at bounding box center [858, 414] width 943 height 36
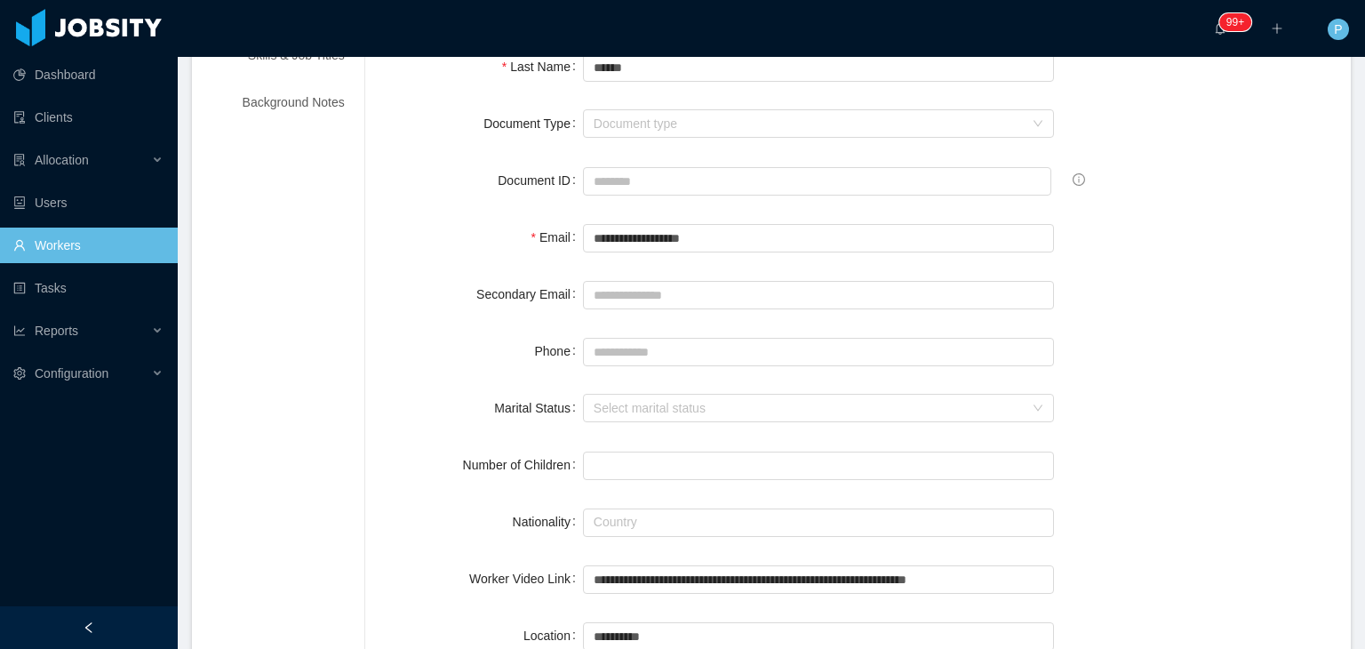
scroll to position [0, 0]
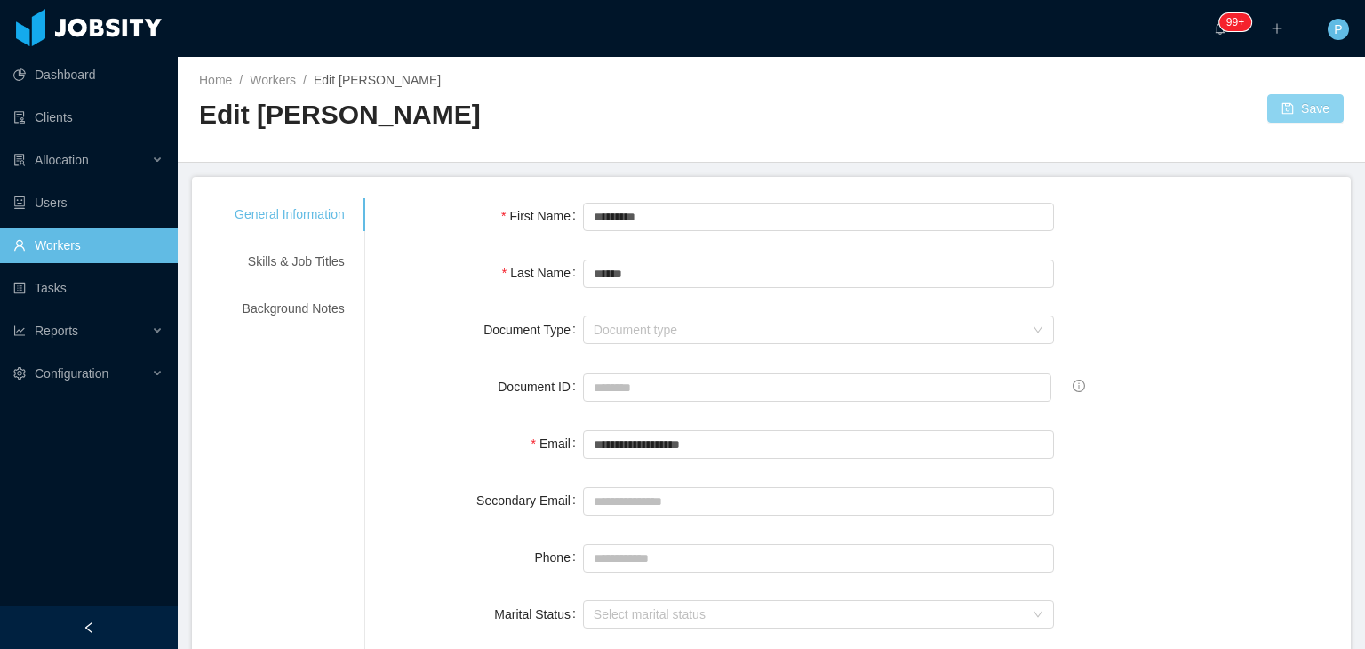
click at [1282, 122] on button "Save" at bounding box center [1305, 108] width 76 height 28
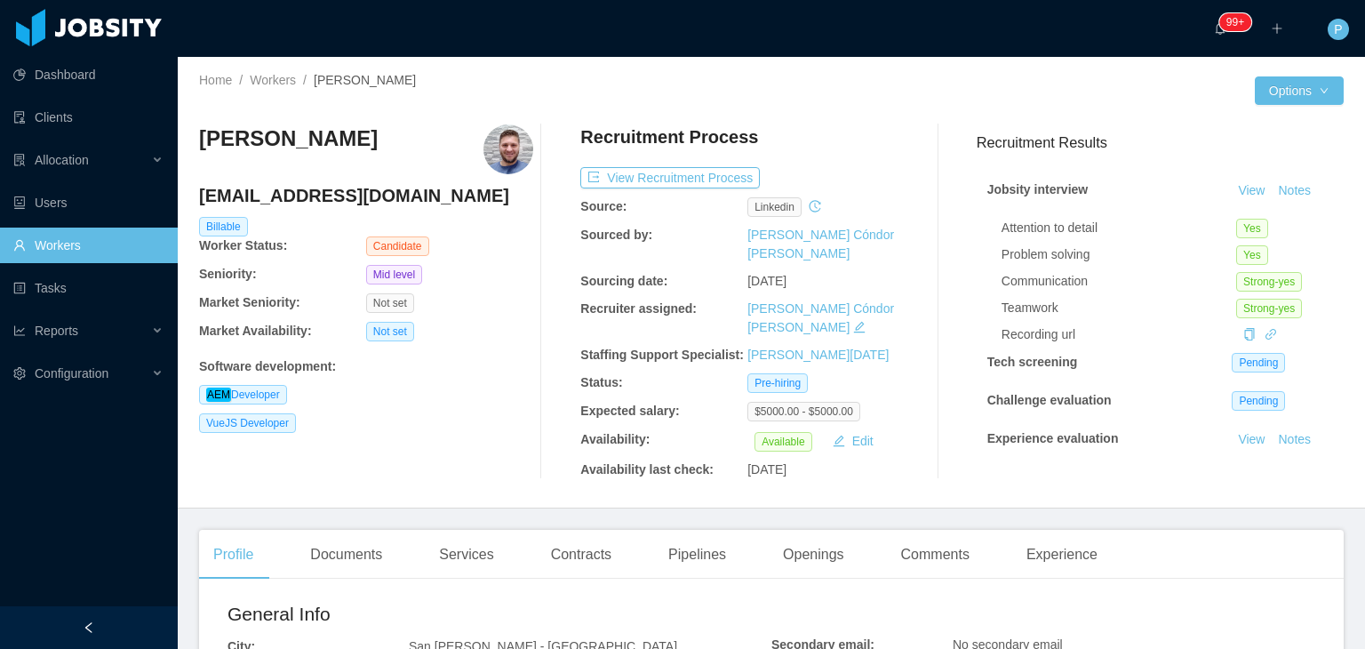
click at [867, 131] on div "Recruitment Process" at bounding box center [747, 141] width 334 height 34
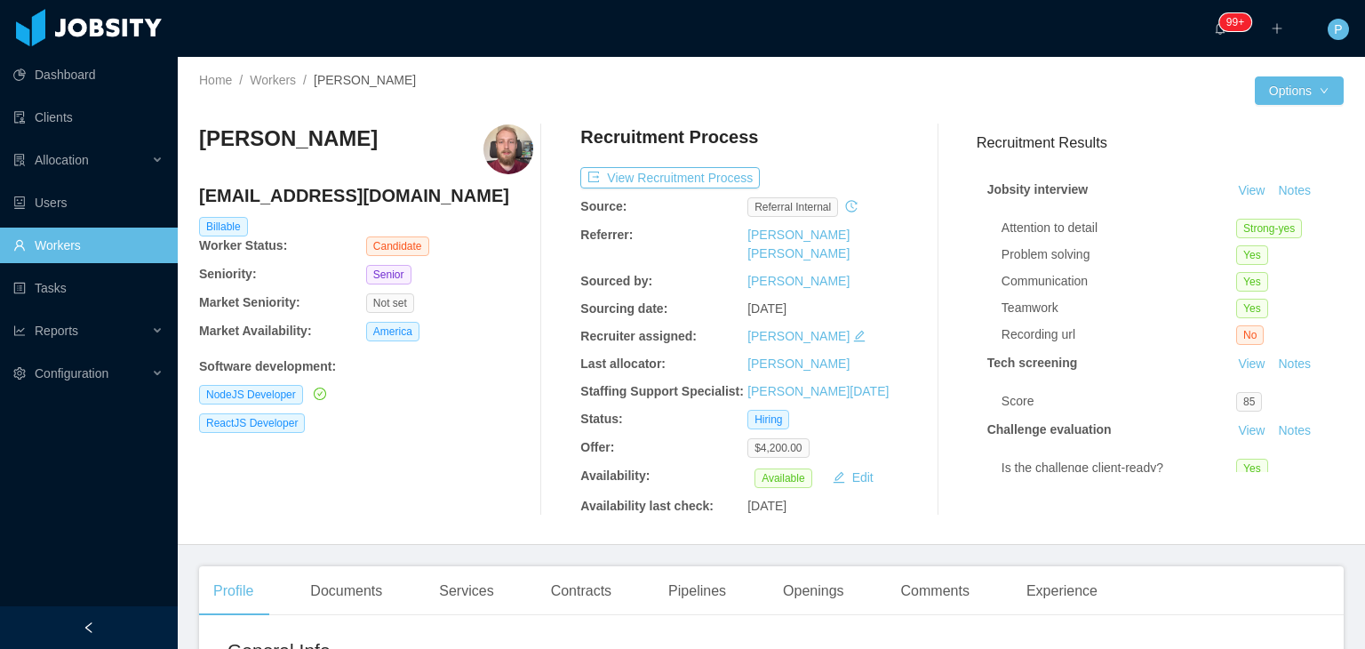
click at [480, 239] on div "[EMAIL_ADDRESS][DOMAIN_NAME] Billable Worker Status: Candidate" at bounding box center [366, 219] width 334 height 73
drag, startPoint x: 368, startPoint y: 136, endPoint x: 200, endPoint y: 138, distance: 168.0
click at [200, 138] on div "[PERSON_NAME]" at bounding box center [366, 149] width 334 height 50
copy h3 "[PERSON_NAME]"
click at [504, 277] on div "Senior" at bounding box center [449, 275] width 167 height 20
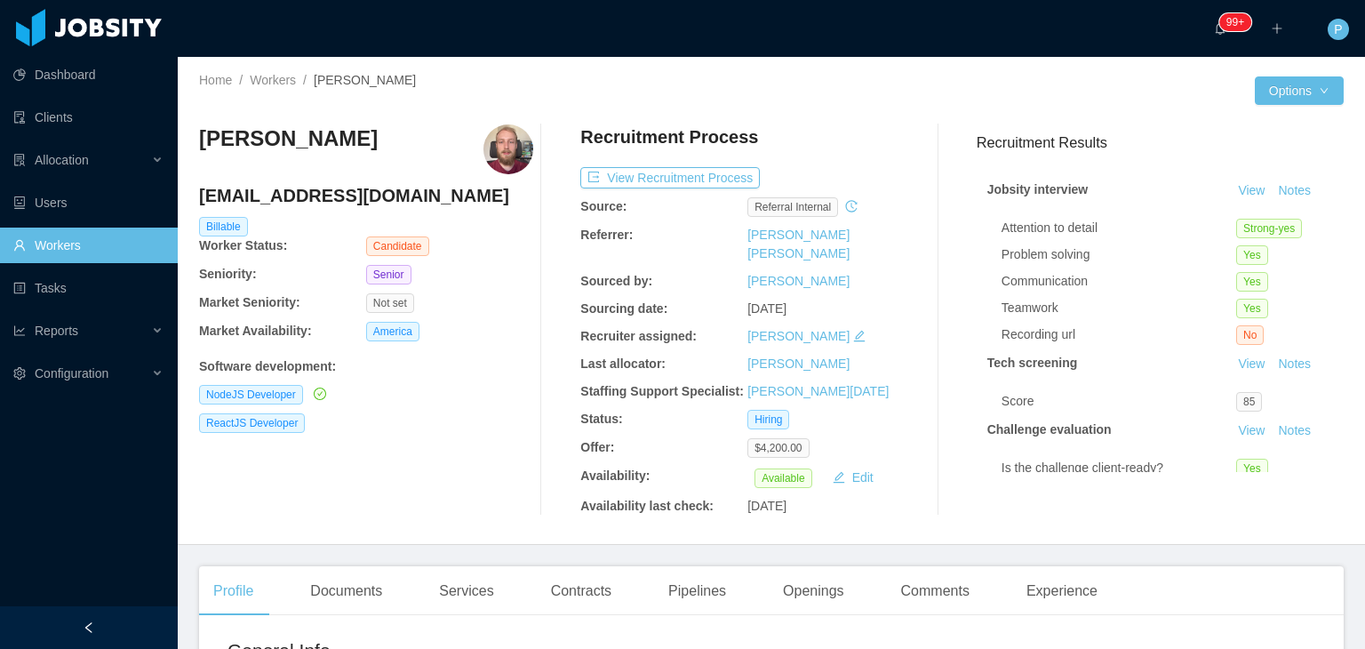
drag, startPoint x: 389, startPoint y: 150, endPoint x: 188, endPoint y: 157, distance: 201.0
click at [188, 157] on div "Home / Workers / [PERSON_NAME] / Options [PERSON_NAME] [EMAIL_ADDRESS][DOMAIN_N…" at bounding box center [771, 301] width 1187 height 488
copy h3 "[PERSON_NAME]"
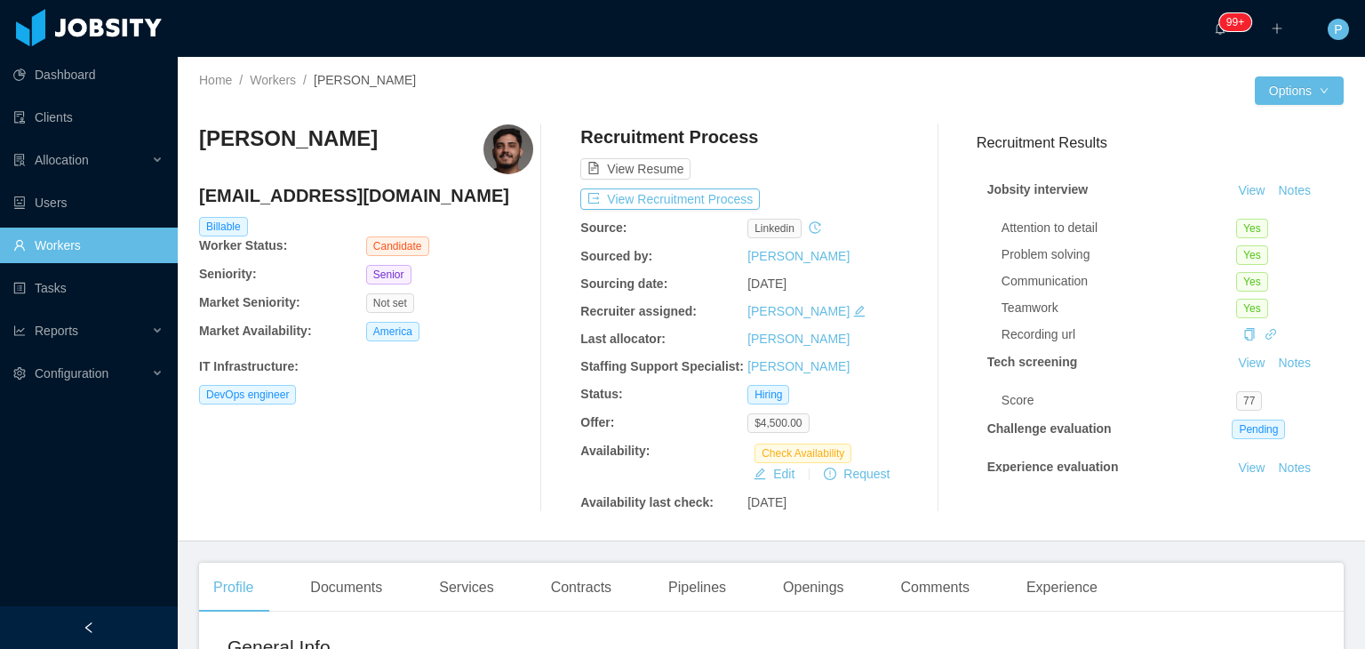
drag, startPoint x: 440, startPoint y: 135, endPoint x: 197, endPoint y: 139, distance: 242.7
click at [197, 139] on div "Home / Workers / [PERSON_NAME] / Options [PERSON_NAME] [EMAIL_ADDRESS][DOMAIN_N…" at bounding box center [771, 299] width 1187 height 484
copy h3 "[PERSON_NAME]"
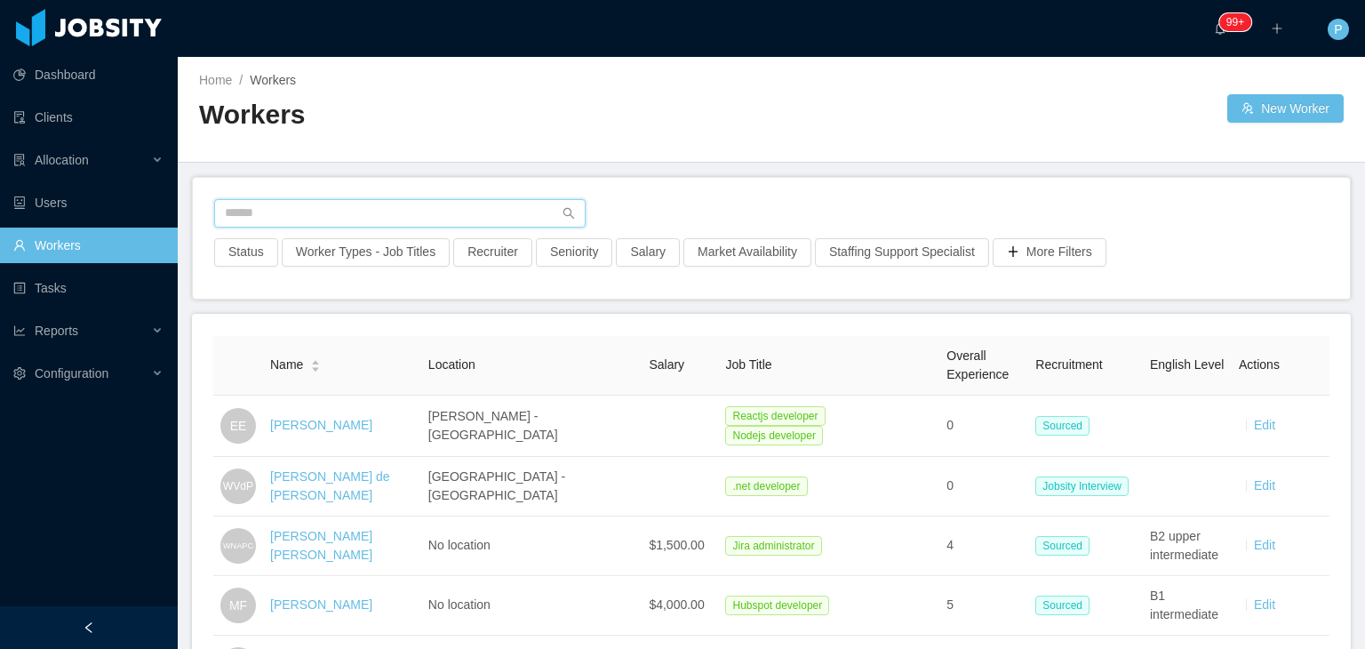
click at [452, 213] on input "text" at bounding box center [400, 213] width 372 height 28
paste input "**********"
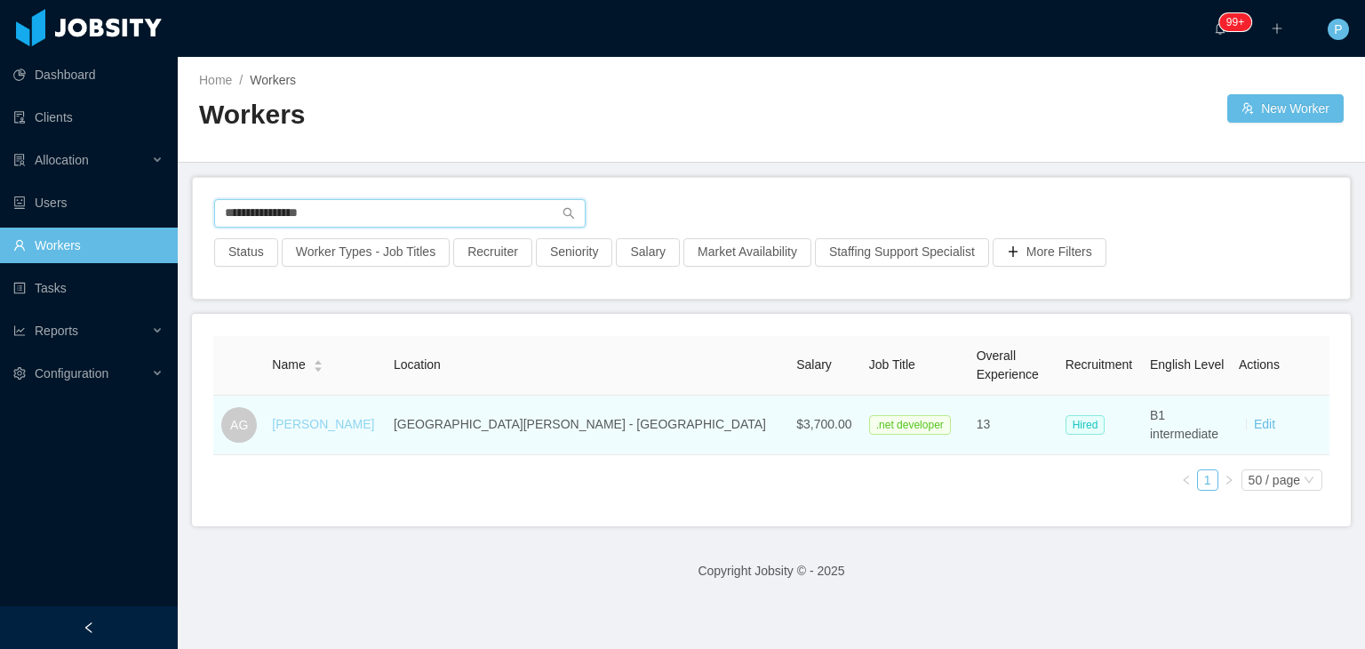
type input "**********"
click at [346, 429] on link "[PERSON_NAME]" at bounding box center [323, 424] width 102 height 14
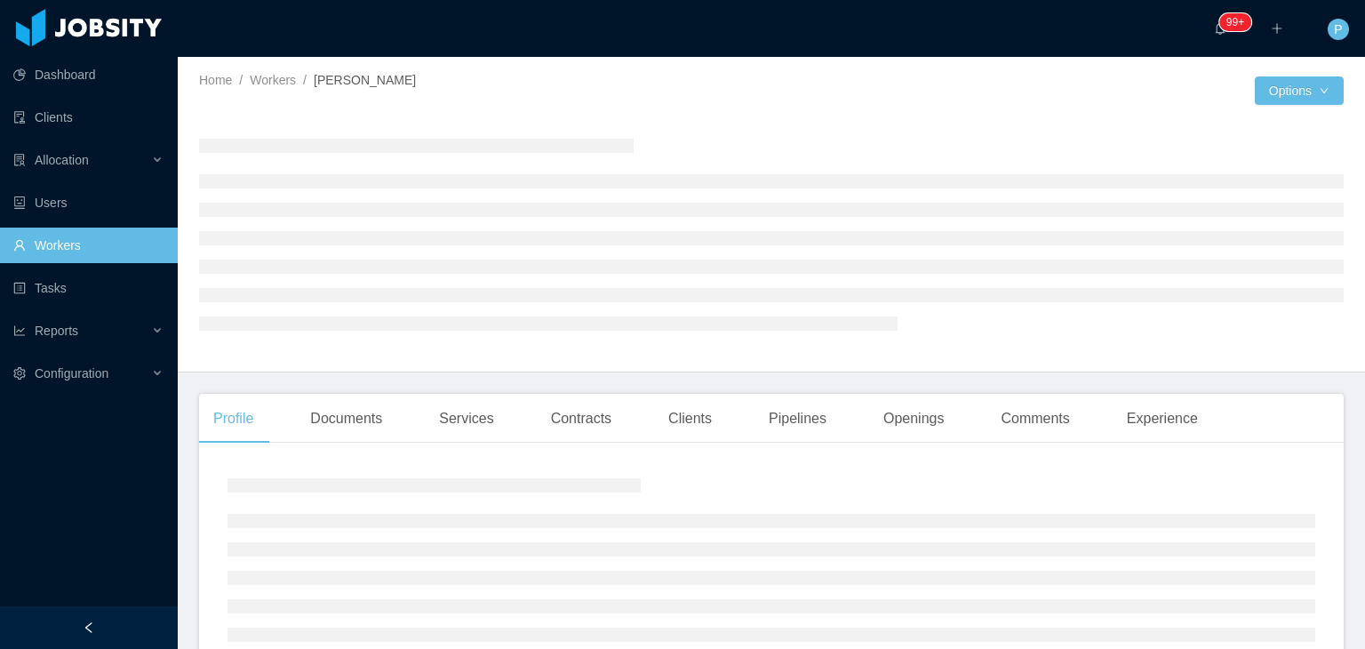
click at [710, 130] on div at bounding box center [771, 233] width 1145 height 219
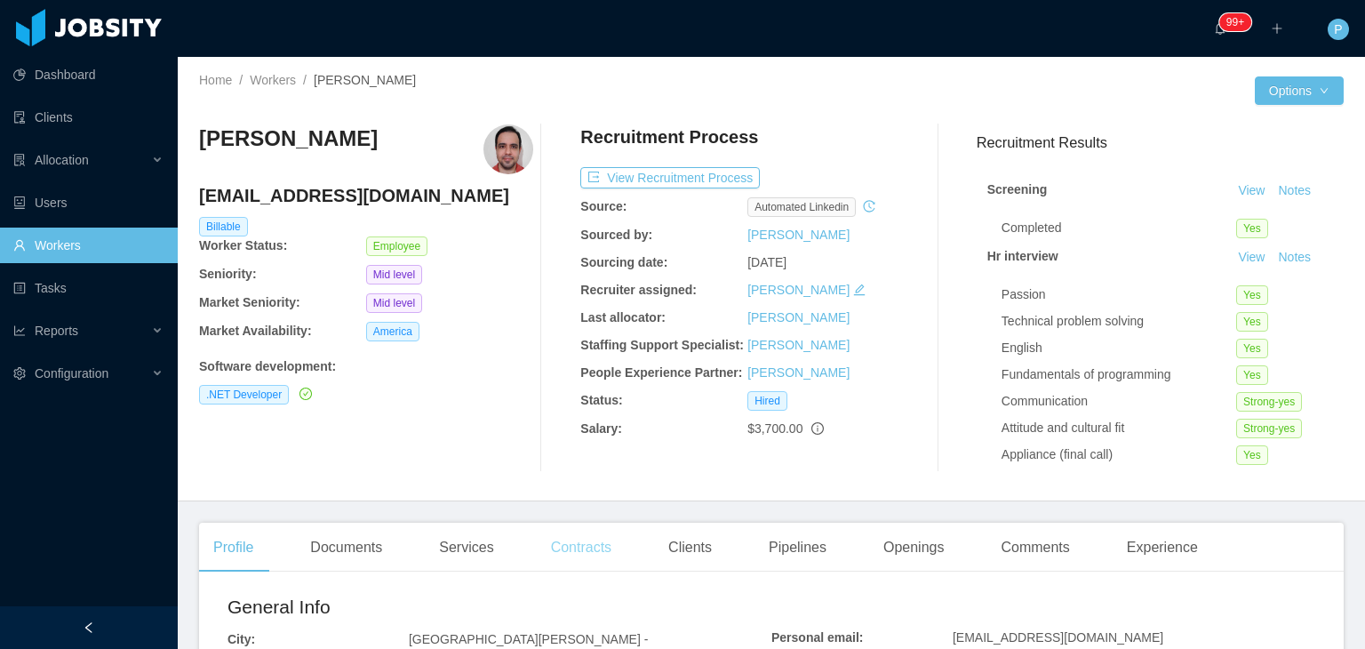
click at [563, 556] on div "Contracts" at bounding box center [581, 548] width 89 height 50
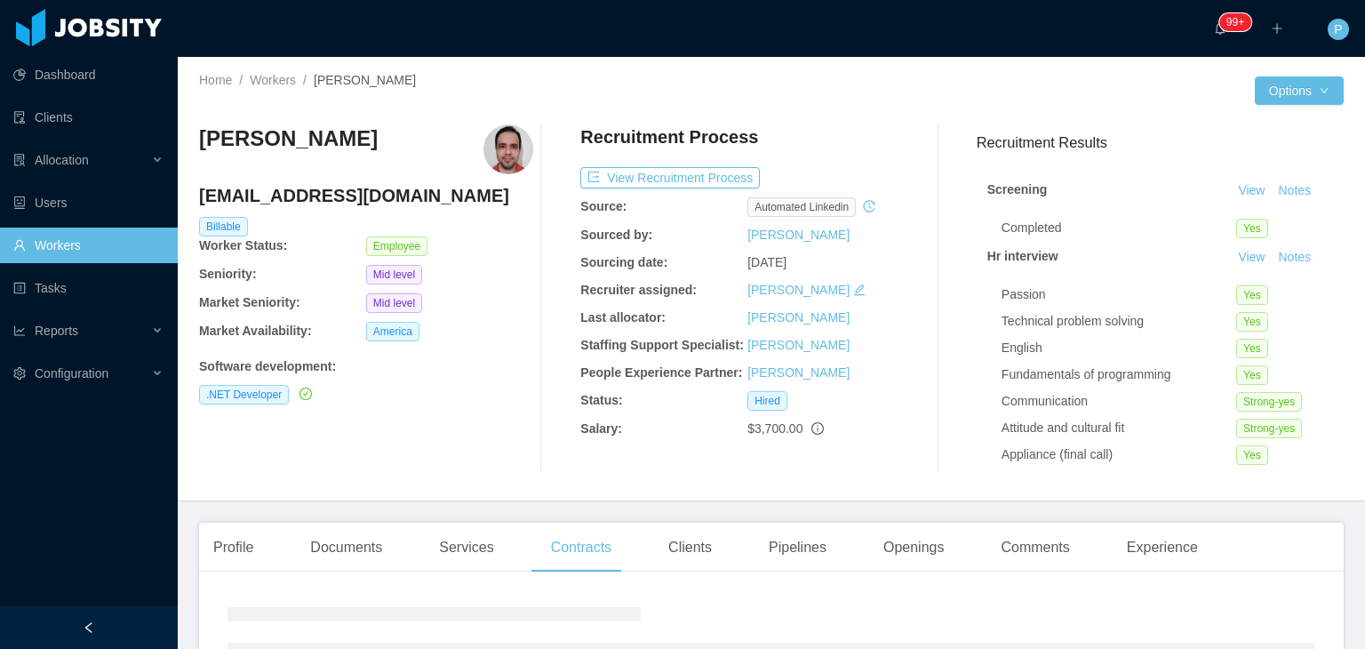
click at [511, 477] on div "[PERSON_NAME] [PERSON_NAME][EMAIL_ADDRESS][PERSON_NAME][DOMAIN_NAME] Billable W…" at bounding box center [771, 298] width 1145 height 376
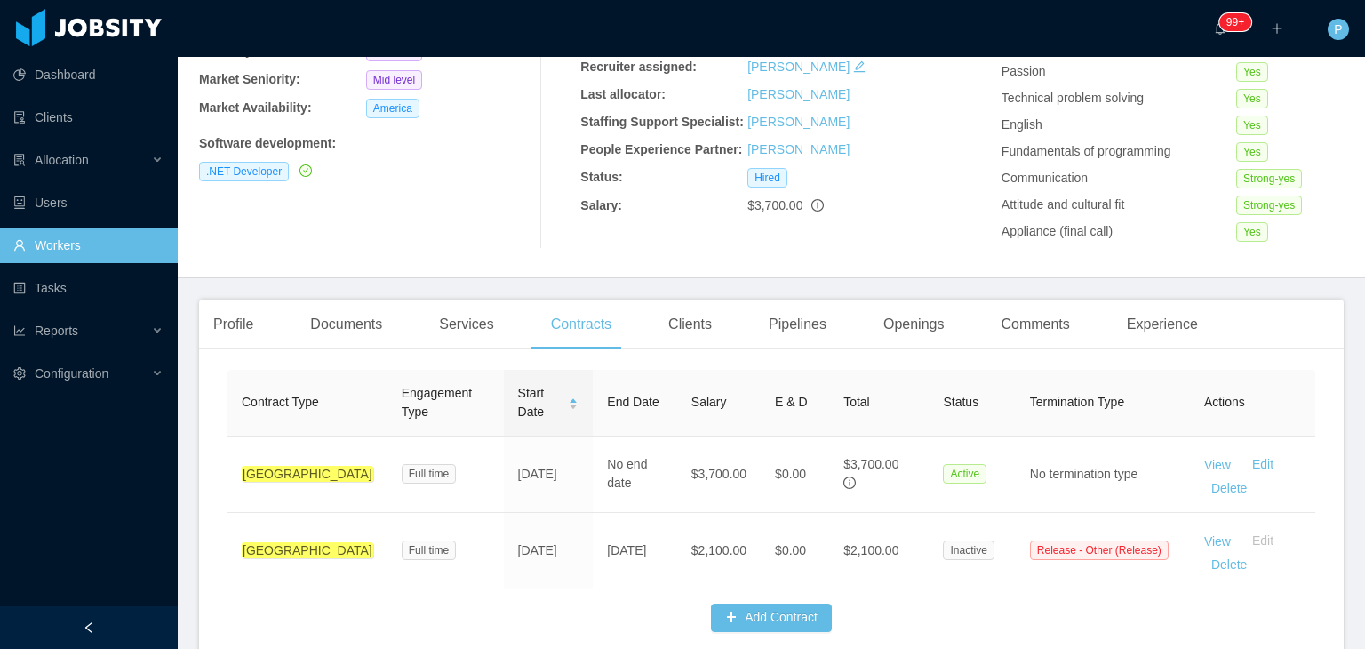
scroll to position [320, 0]
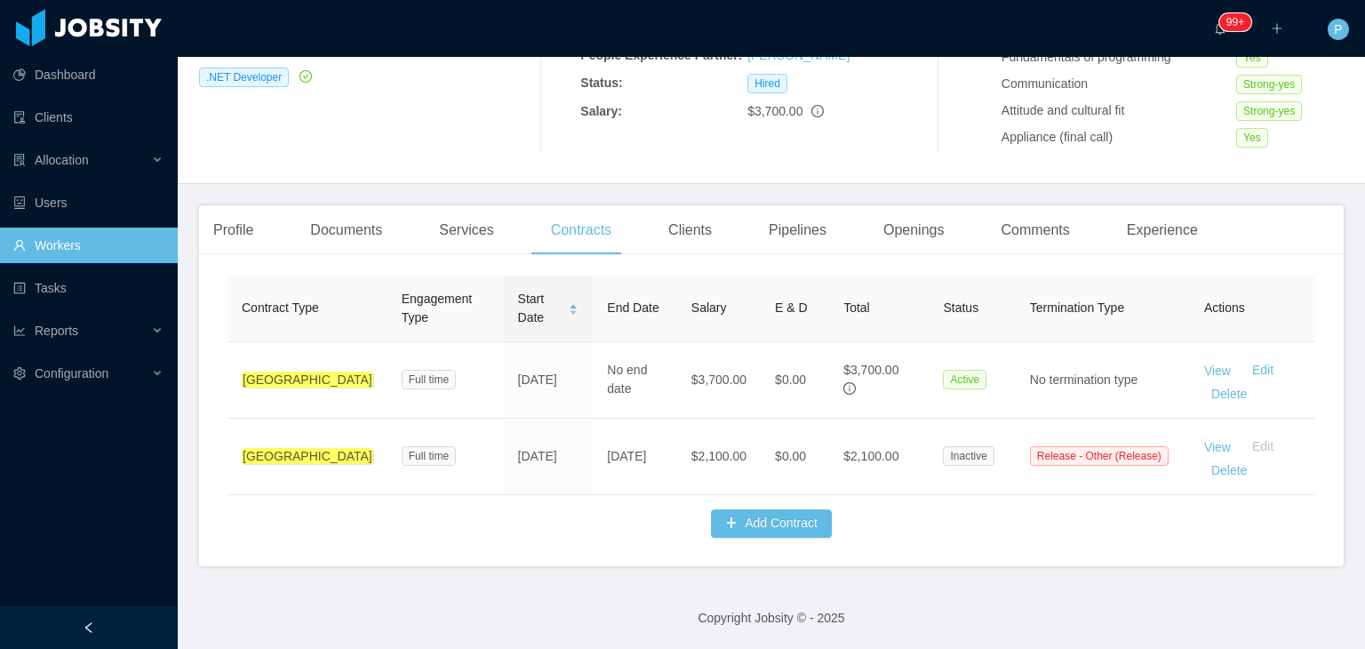
click at [85, 236] on link "Workers" at bounding box center [88, 246] width 150 height 36
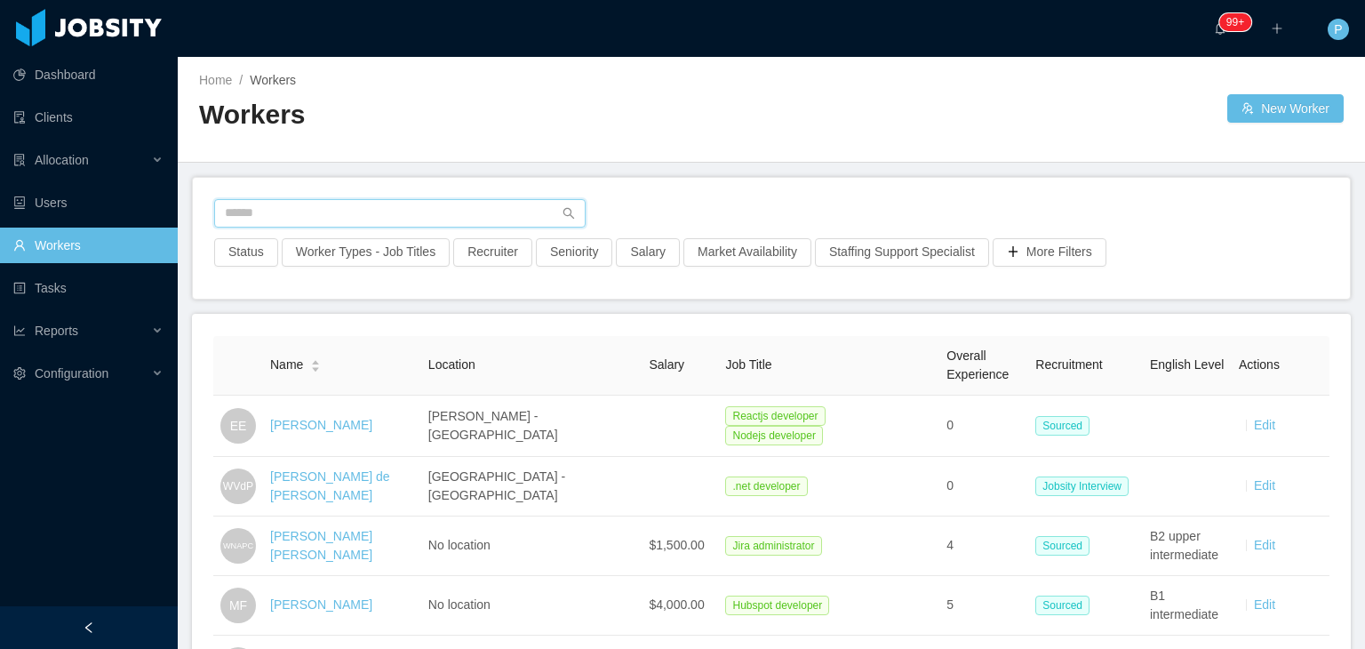
click at [425, 212] on input "text" at bounding box center [400, 213] width 372 height 28
paste input "**********"
click at [425, 212] on input "**********" at bounding box center [400, 213] width 372 height 28
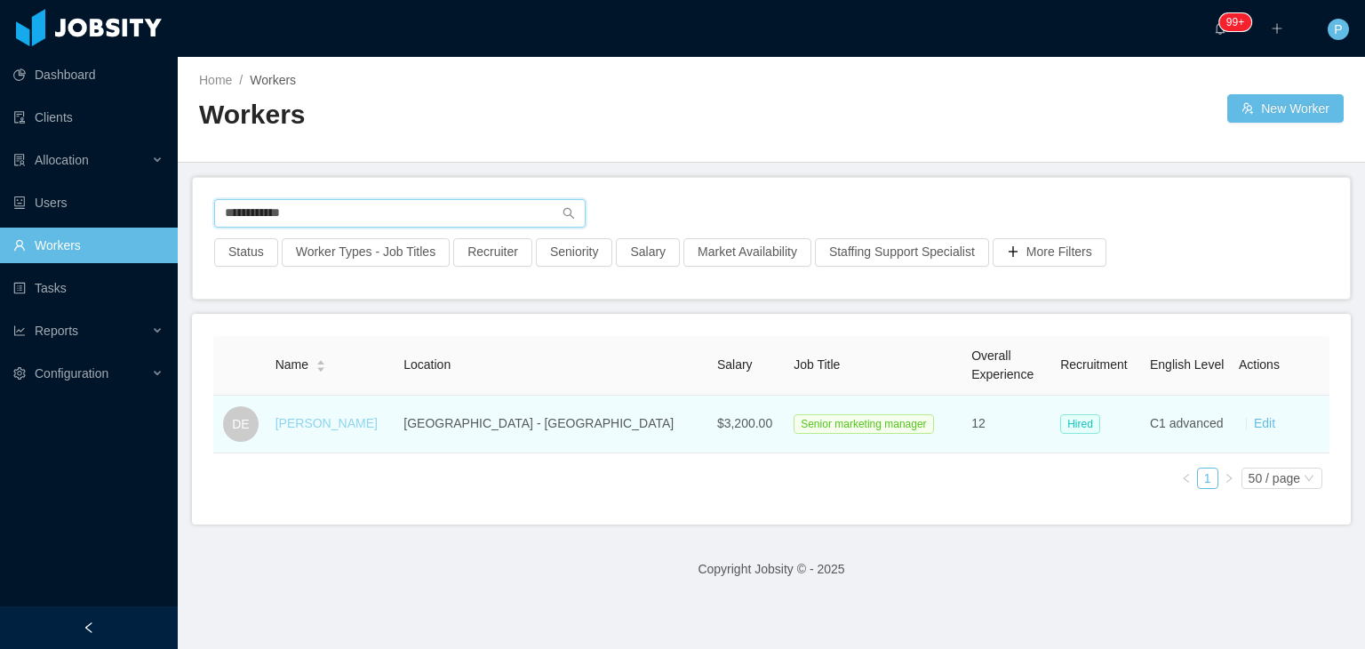
type input "**********"
click at [349, 426] on link "[PERSON_NAME]" at bounding box center [327, 423] width 102 height 14
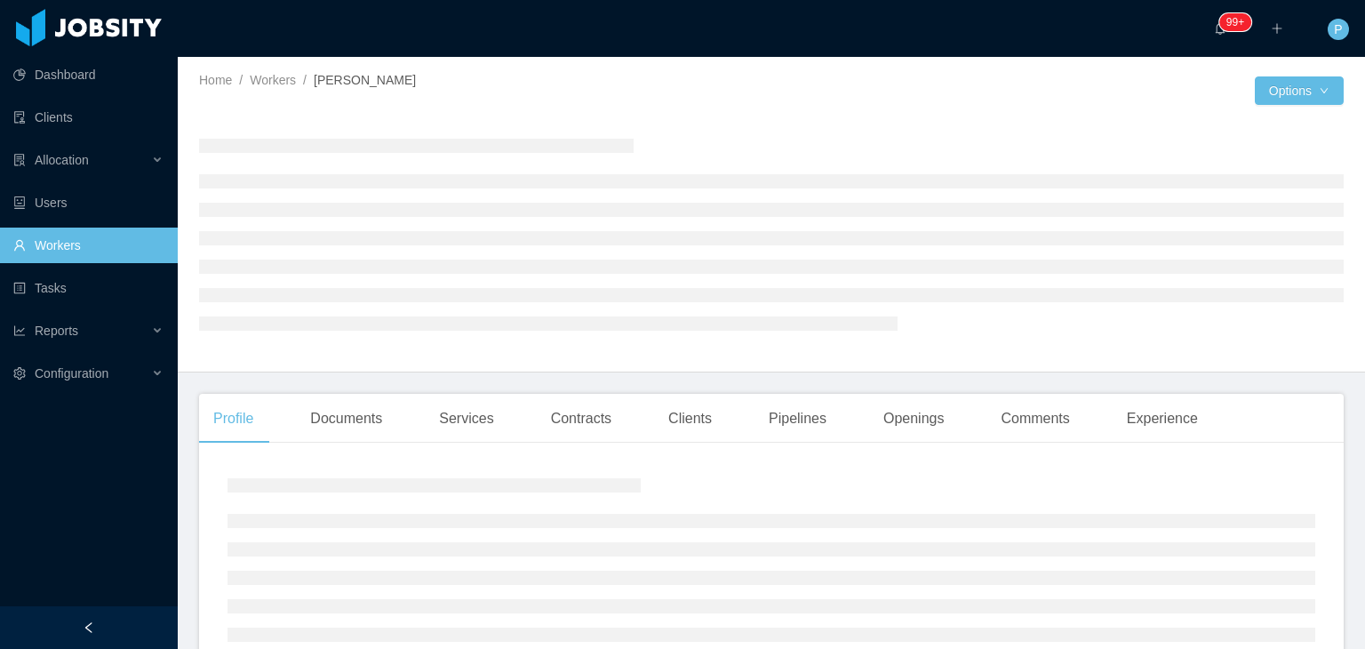
click at [563, 94] on div "Home / Workers / [PERSON_NAME] /" at bounding box center [485, 90] width 572 height 39
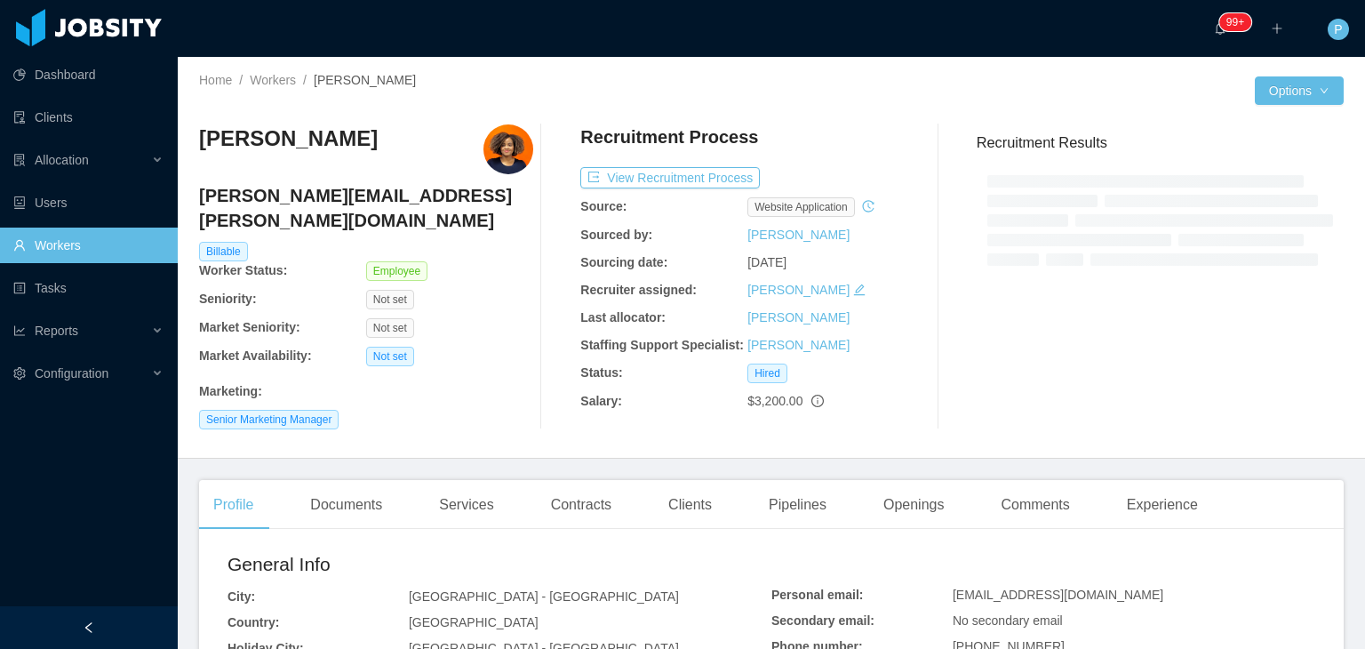
click at [477, 207] on h4 "[PERSON_NAME][EMAIL_ADDRESS][PERSON_NAME][DOMAIN_NAME]" at bounding box center [366, 208] width 334 height 50
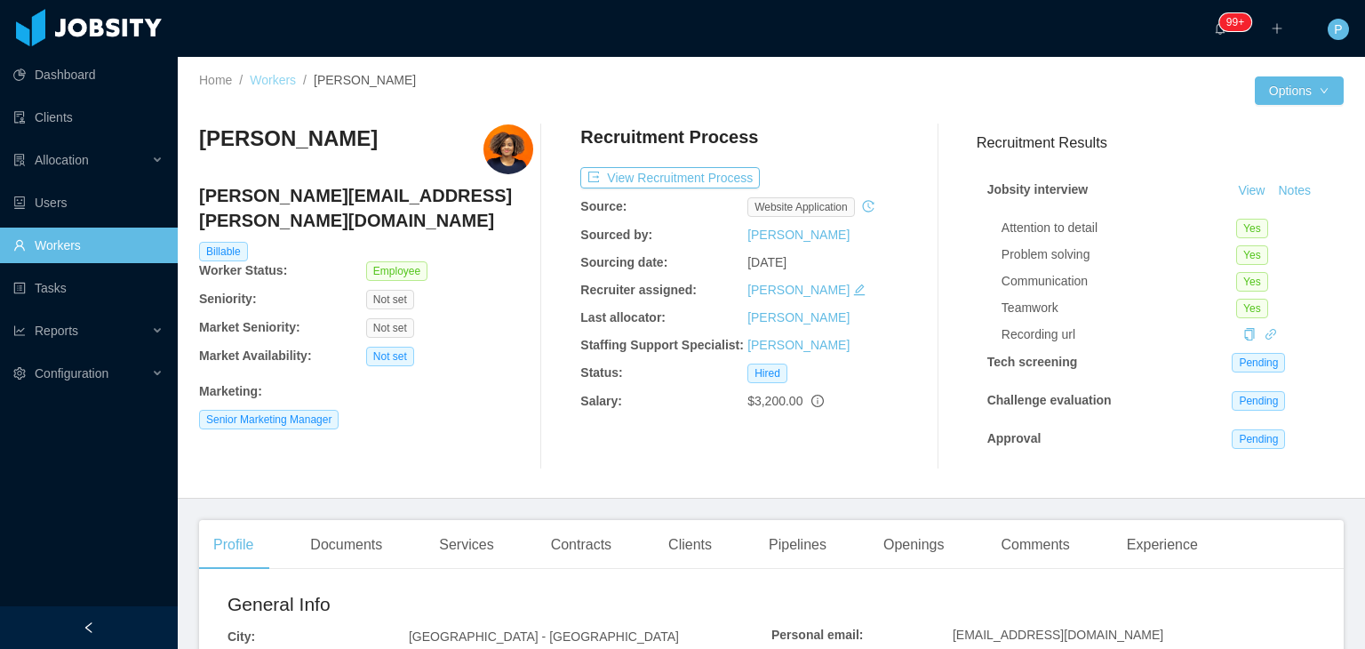
click at [276, 77] on link "Workers" at bounding box center [273, 80] width 46 height 14
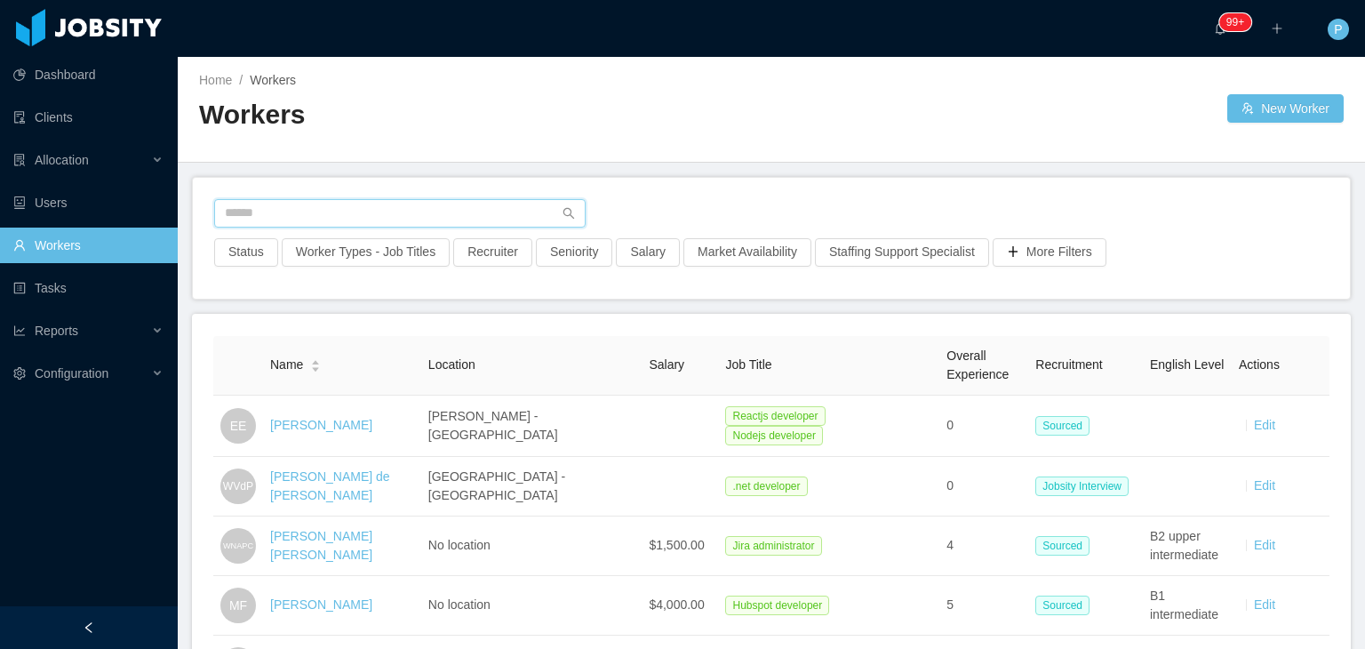
click at [378, 214] on input "text" at bounding box center [400, 213] width 372 height 28
paste input "**********"
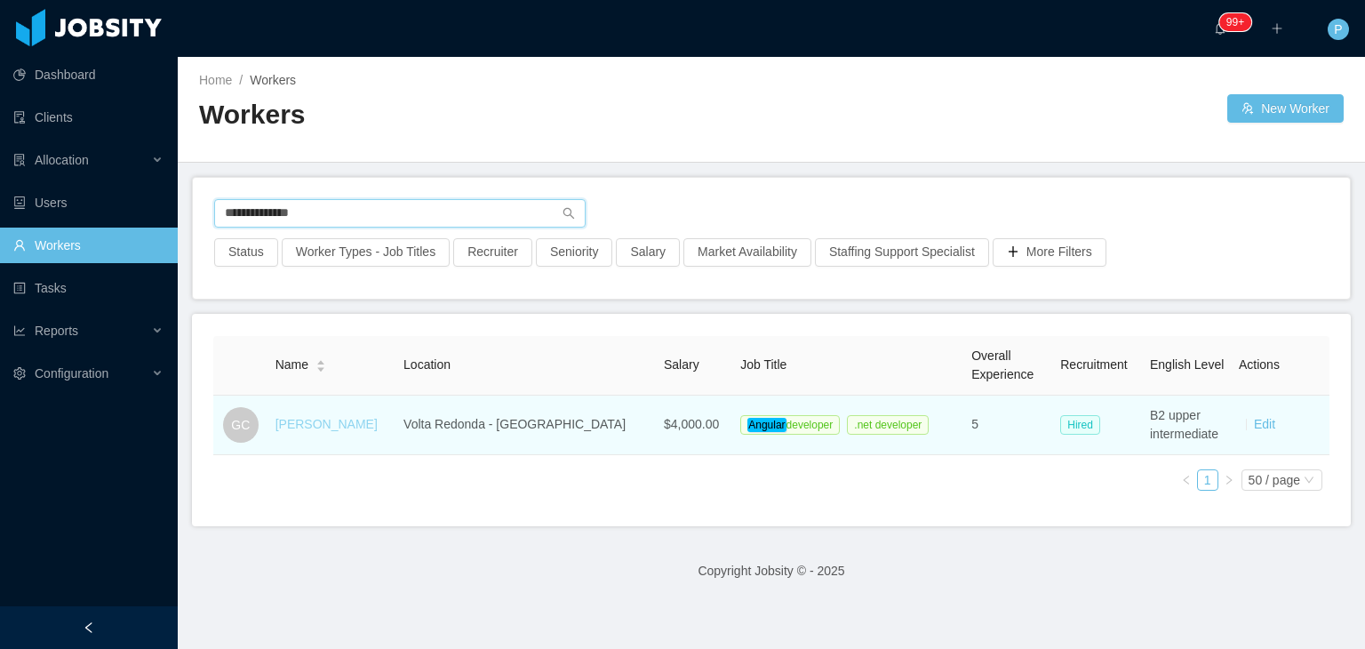
type input "**********"
click at [339, 428] on link "[PERSON_NAME]" at bounding box center [327, 424] width 102 height 14
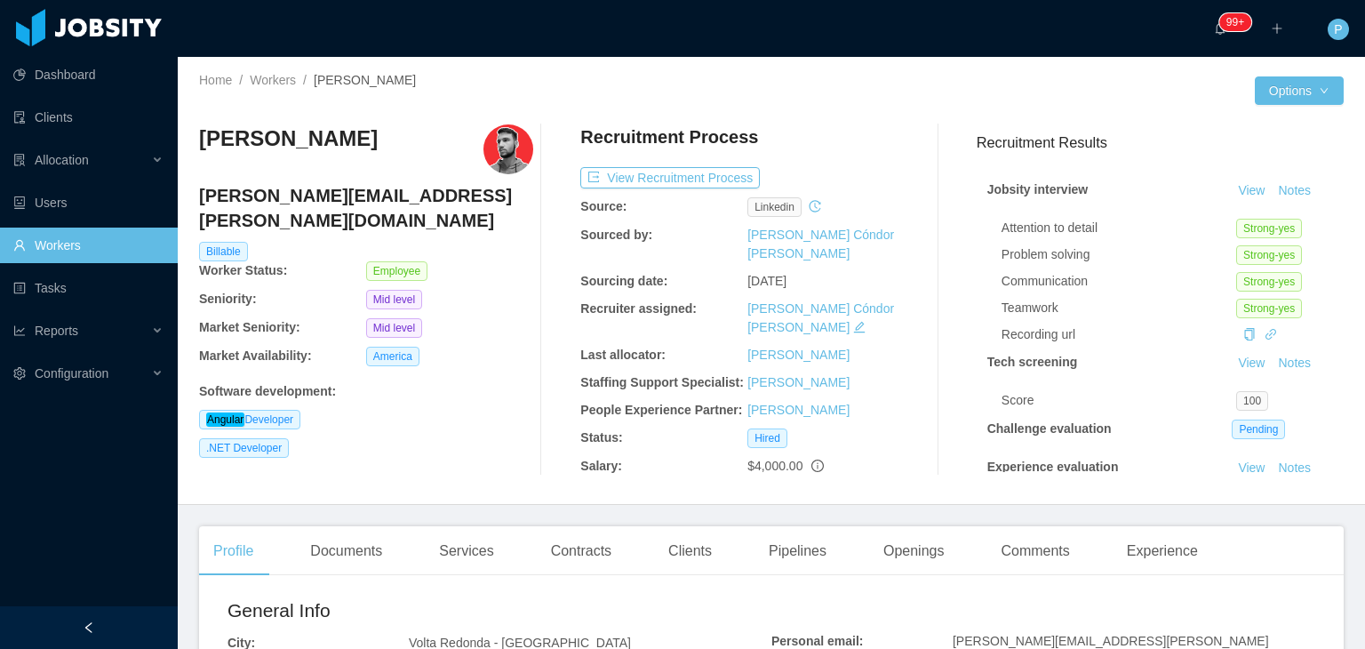
drag, startPoint x: 356, startPoint y: 145, endPoint x: 202, endPoint y: 144, distance: 153.8
click at [202, 144] on div "[PERSON_NAME]" at bounding box center [366, 149] width 334 height 50
copy h3 "[PERSON_NAME]"
click at [264, 73] on link "Workers" at bounding box center [273, 80] width 46 height 14
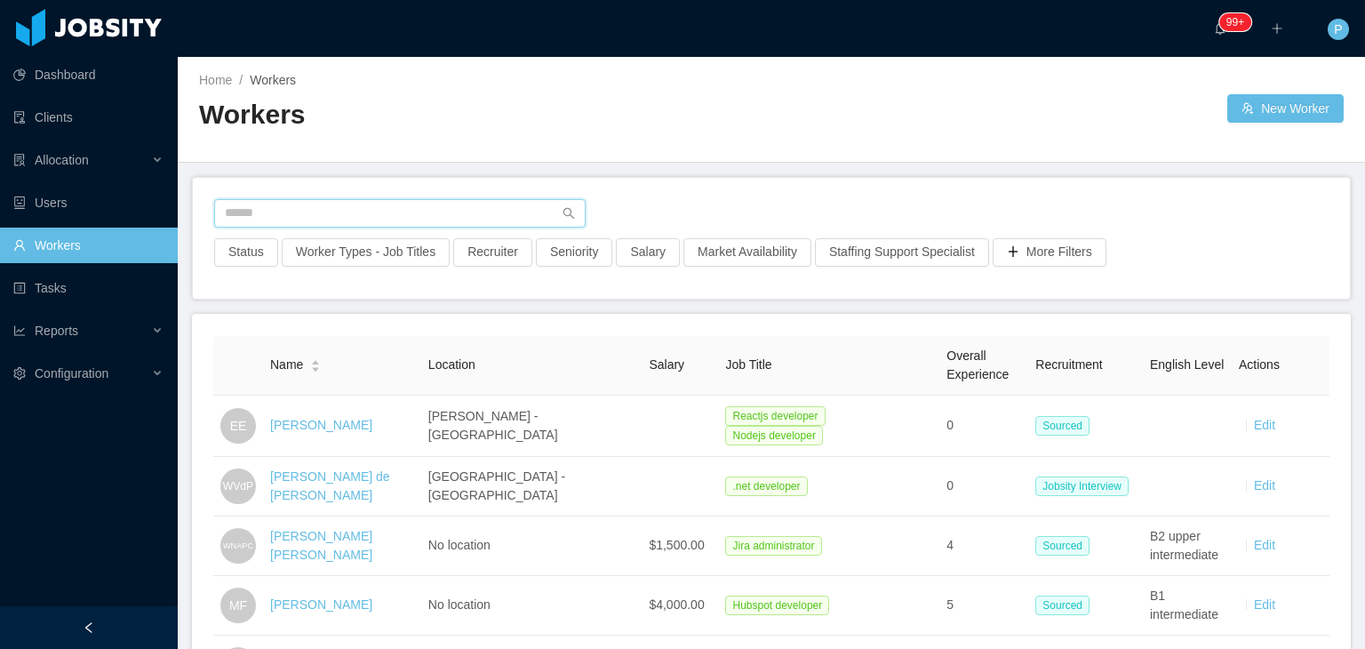
click at [434, 204] on input "text" at bounding box center [400, 213] width 372 height 28
paste input "**********"
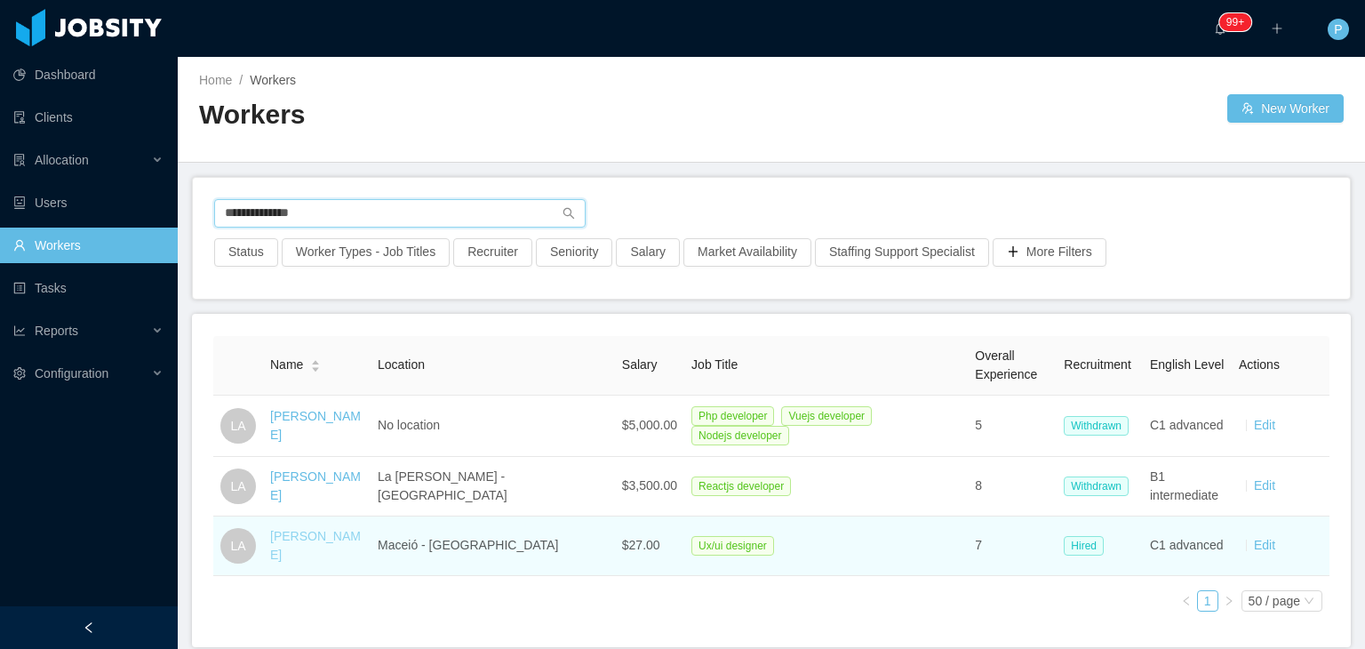
type input "**********"
click at [352, 542] on link "[PERSON_NAME]" at bounding box center [315, 545] width 91 height 33
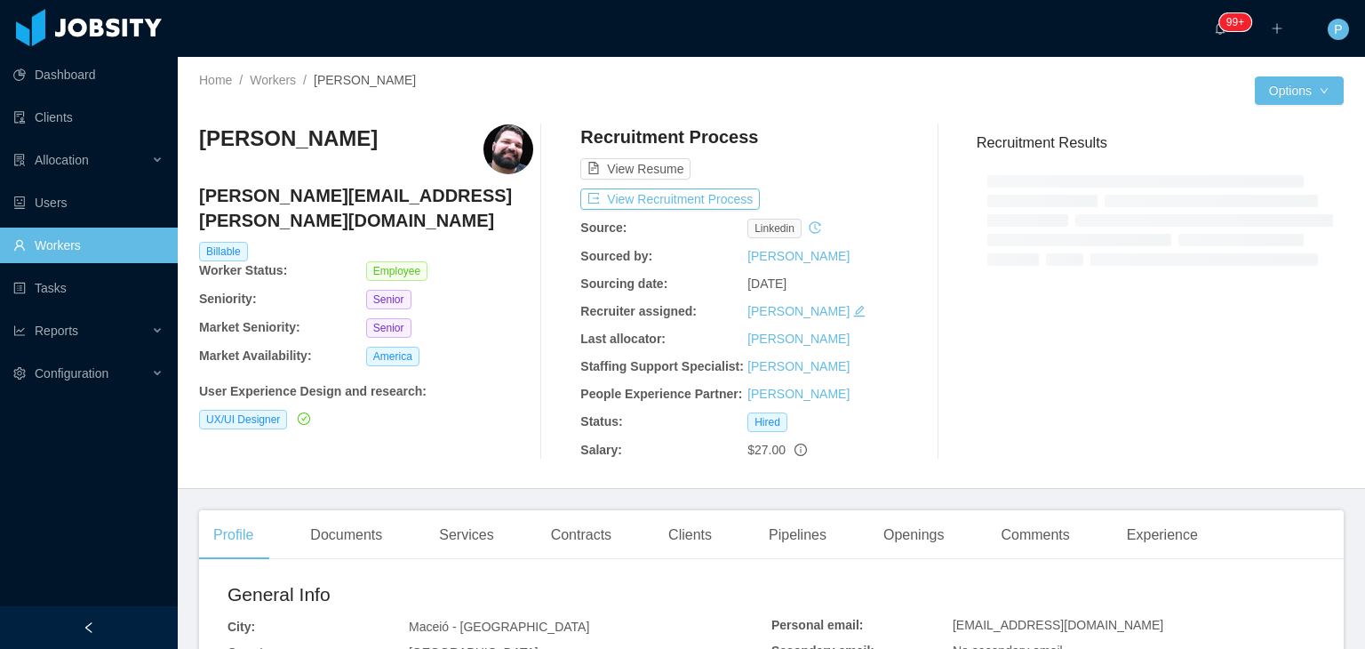
click at [490, 86] on div "Home / Workers / [PERSON_NAME] /" at bounding box center [485, 80] width 572 height 19
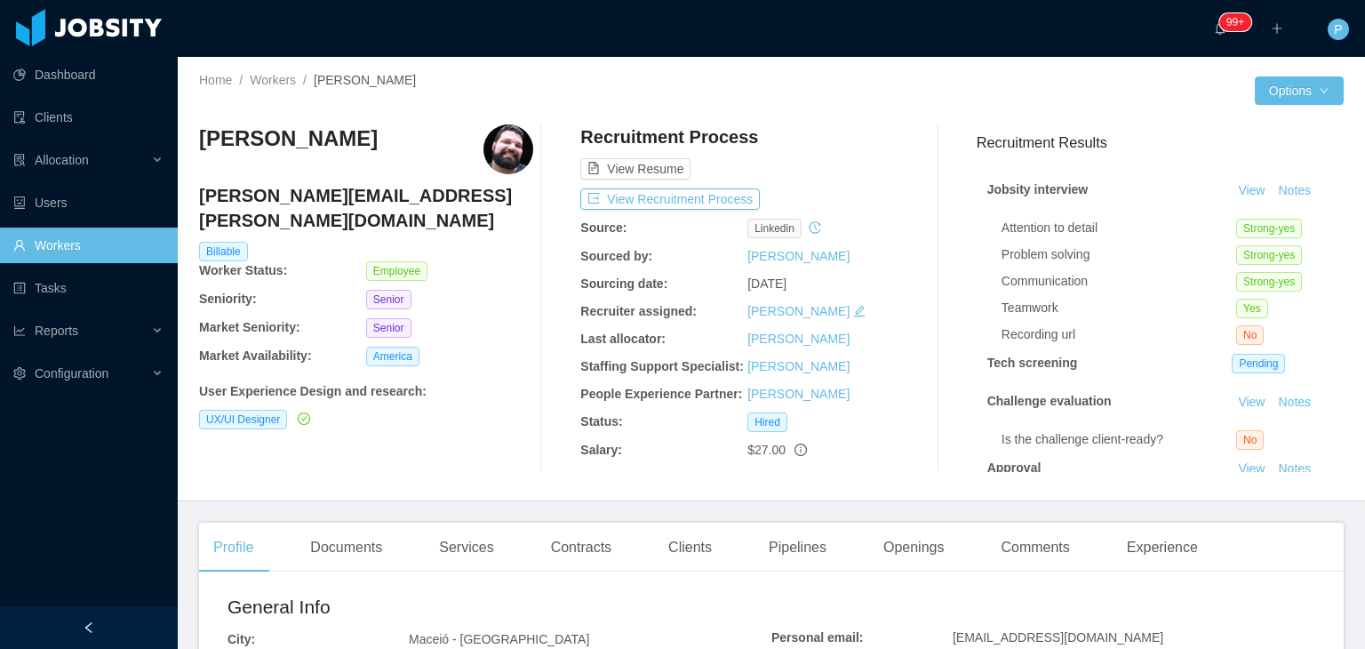
drag, startPoint x: 366, startPoint y: 146, endPoint x: 188, endPoint y: 144, distance: 177.8
click at [188, 144] on div "Home / Workers / [PERSON_NAME] / Options [PERSON_NAME] [PERSON_NAME][EMAIL_ADDR…" at bounding box center [771, 279] width 1187 height 444
copy h3 "[PERSON_NAME]"
click at [275, 77] on link "Workers" at bounding box center [273, 80] width 46 height 14
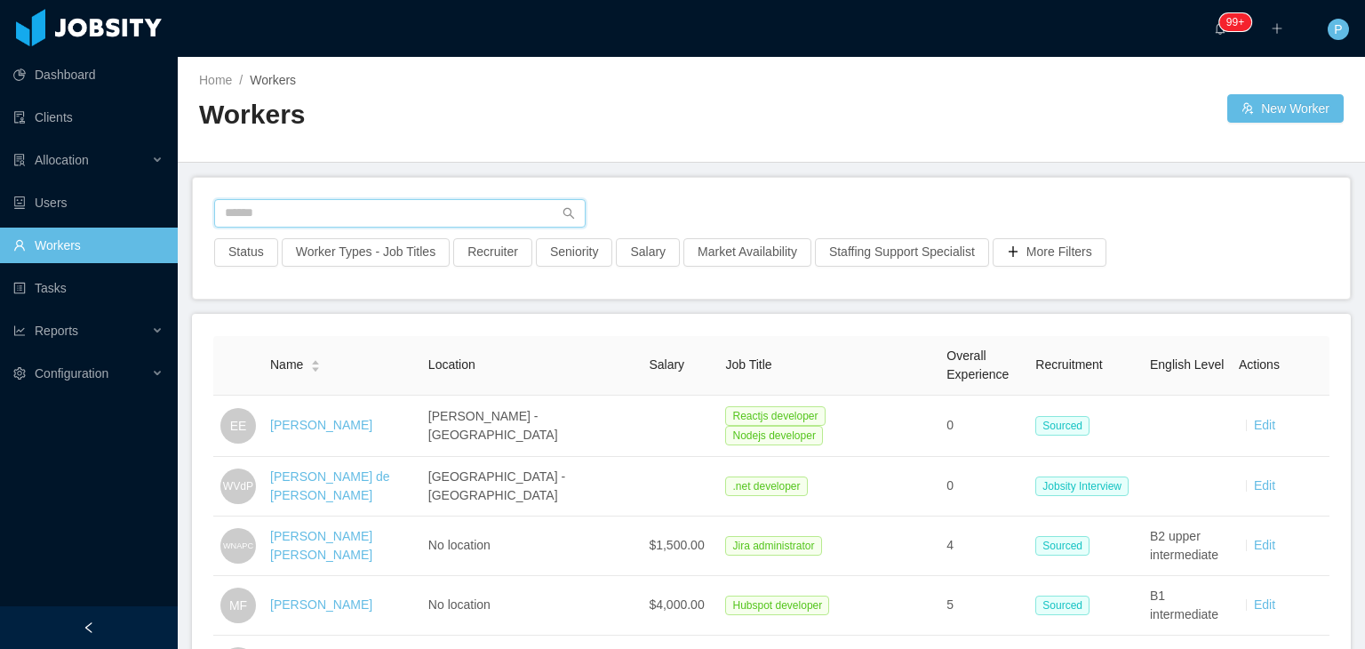
click at [337, 212] on input "text" at bounding box center [400, 213] width 372 height 28
paste input "**********"
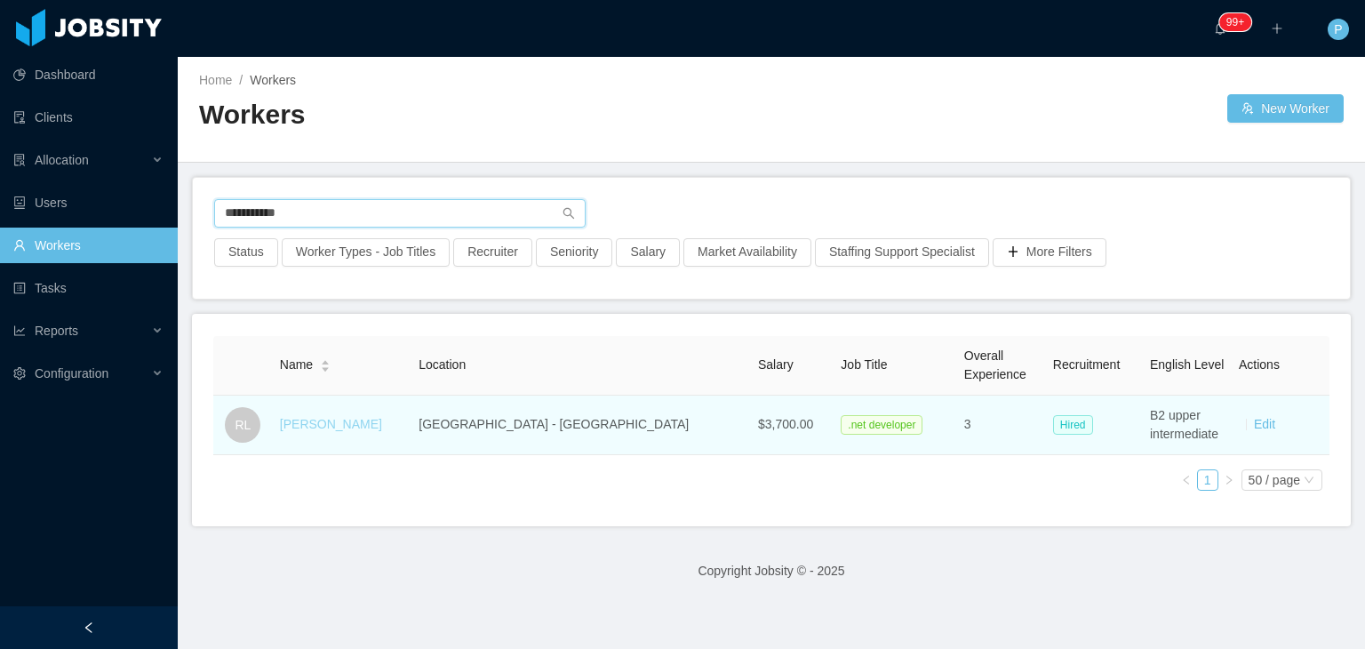
type input "**********"
click at [329, 422] on link "[PERSON_NAME]" at bounding box center [331, 424] width 102 height 14
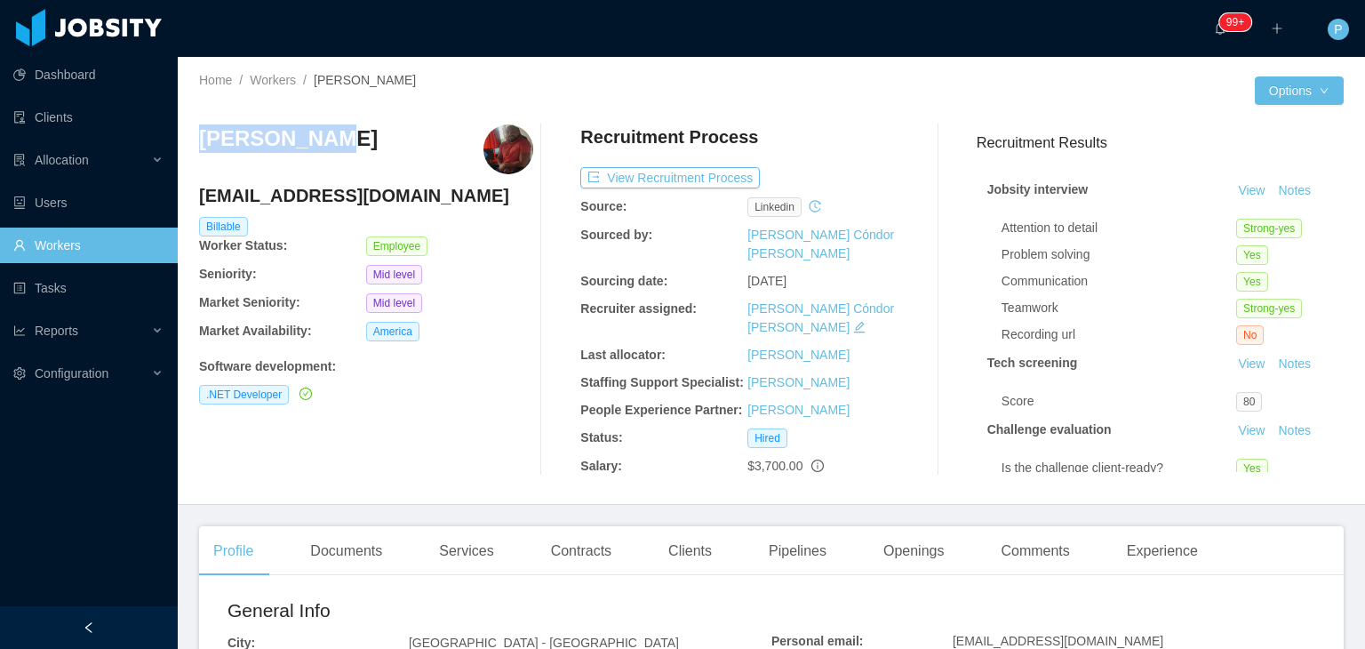
drag, startPoint x: 324, startPoint y: 141, endPoint x: 203, endPoint y: 142, distance: 121.8
click at [203, 142] on div "[PERSON_NAME]" at bounding box center [366, 149] width 334 height 50
copy h3 "[PERSON_NAME]"
click at [280, 83] on link "Workers" at bounding box center [273, 80] width 46 height 14
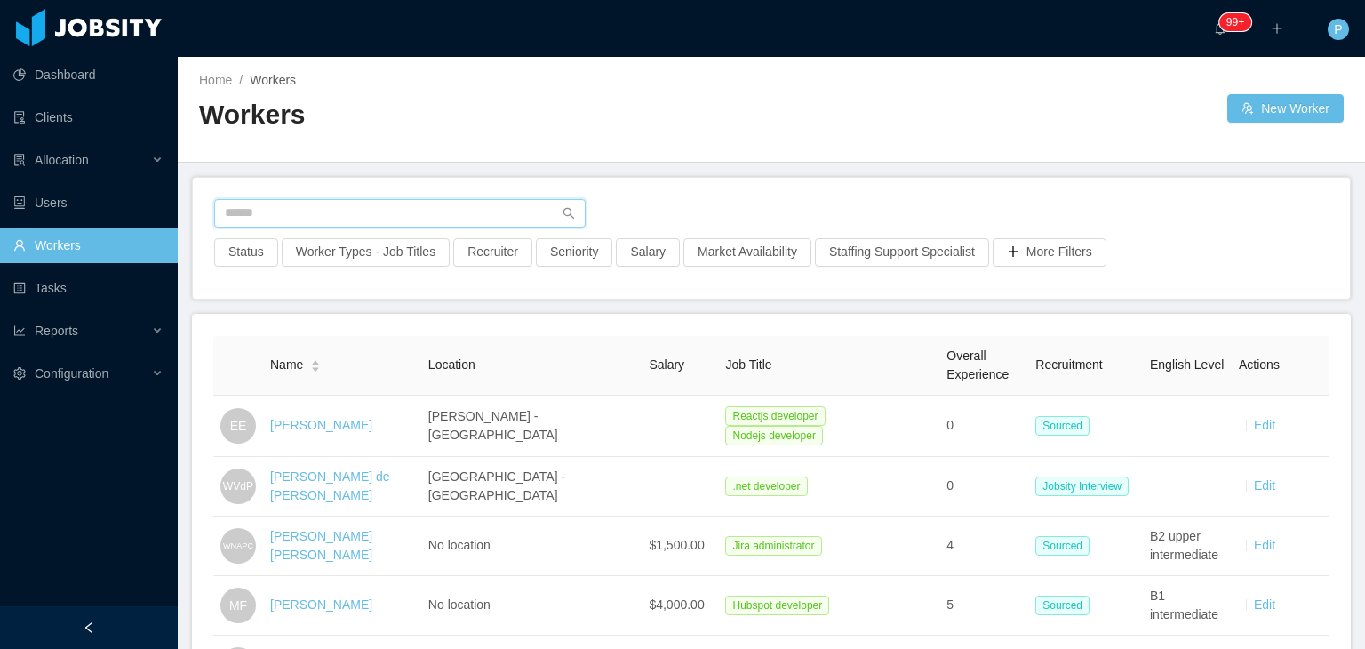
click at [363, 218] on input "text" at bounding box center [400, 213] width 372 height 28
paste input "**********"
click at [363, 218] on input "**********" at bounding box center [400, 213] width 372 height 28
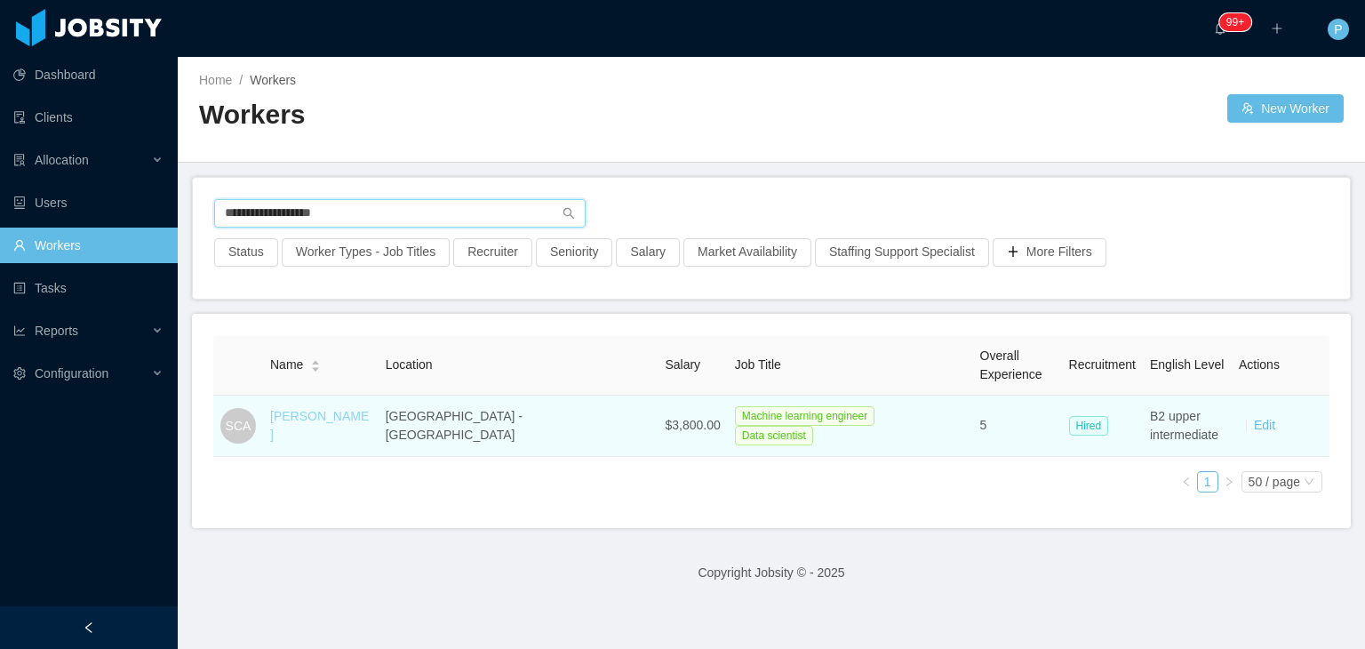
type input "**********"
click at [369, 429] on link "[PERSON_NAME]" at bounding box center [319, 425] width 99 height 33
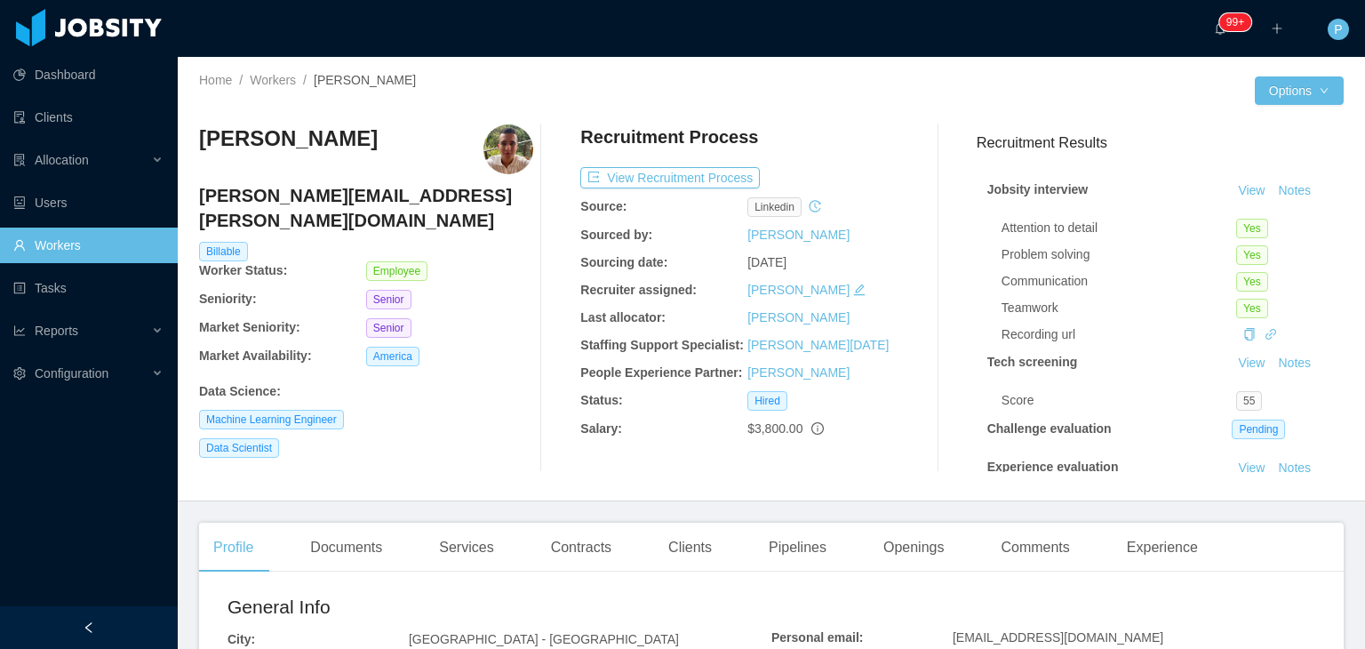
drag, startPoint x: 194, startPoint y: 145, endPoint x: 472, endPoint y: 151, distance: 278.3
click at [472, 151] on div "Home / Workers / [GEOGRAPHIC_DATA][PERSON_NAME][GEOGRAPHIC_DATA] / Options [GEO…" at bounding box center [771, 279] width 1187 height 444
copy h3 "[PERSON_NAME]"
click at [252, 73] on link "Workers" at bounding box center [273, 80] width 46 height 14
